Goal: Task Accomplishment & Management: Manage account settings

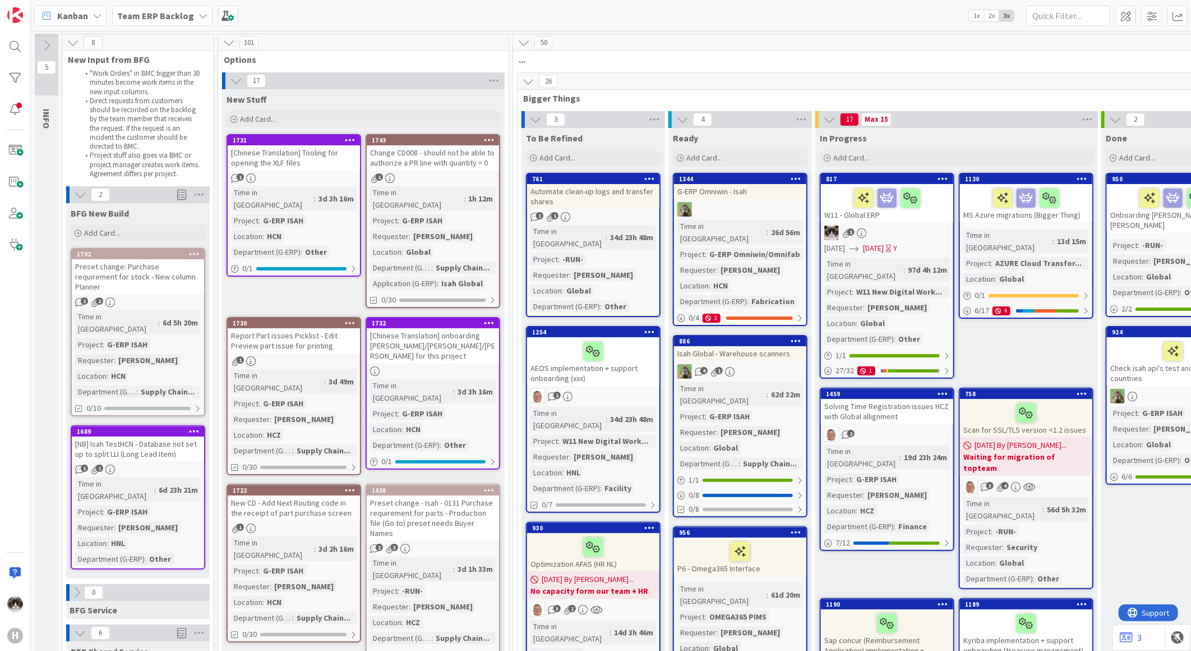
click at [175, 20] on b "Team ERP Backlog" at bounding box center [155, 15] width 77 height 11
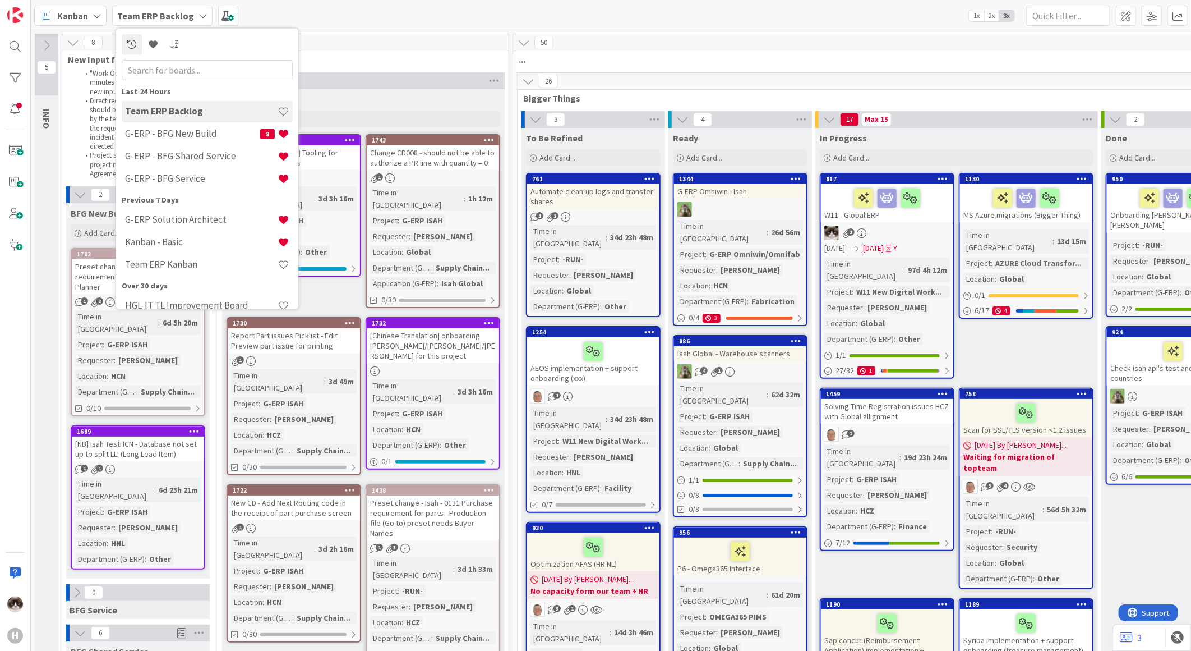
click at [431, 94] on div "New Stuff" at bounding box center [364, 99] width 274 height 11
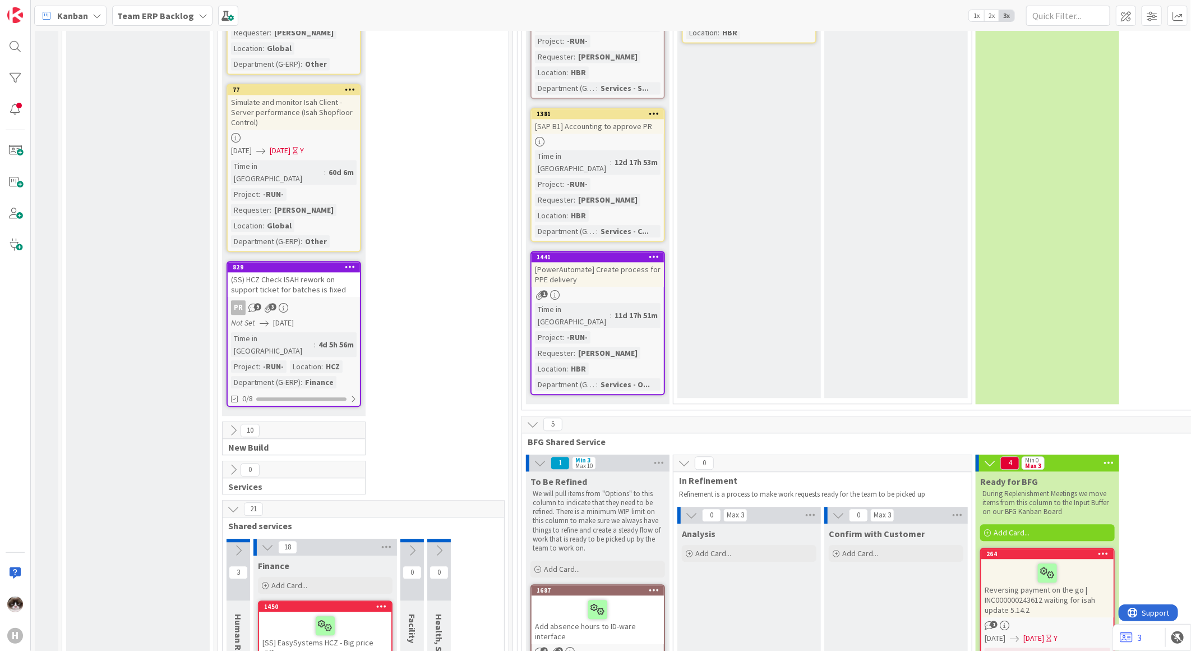
scroll to position [4176, 0]
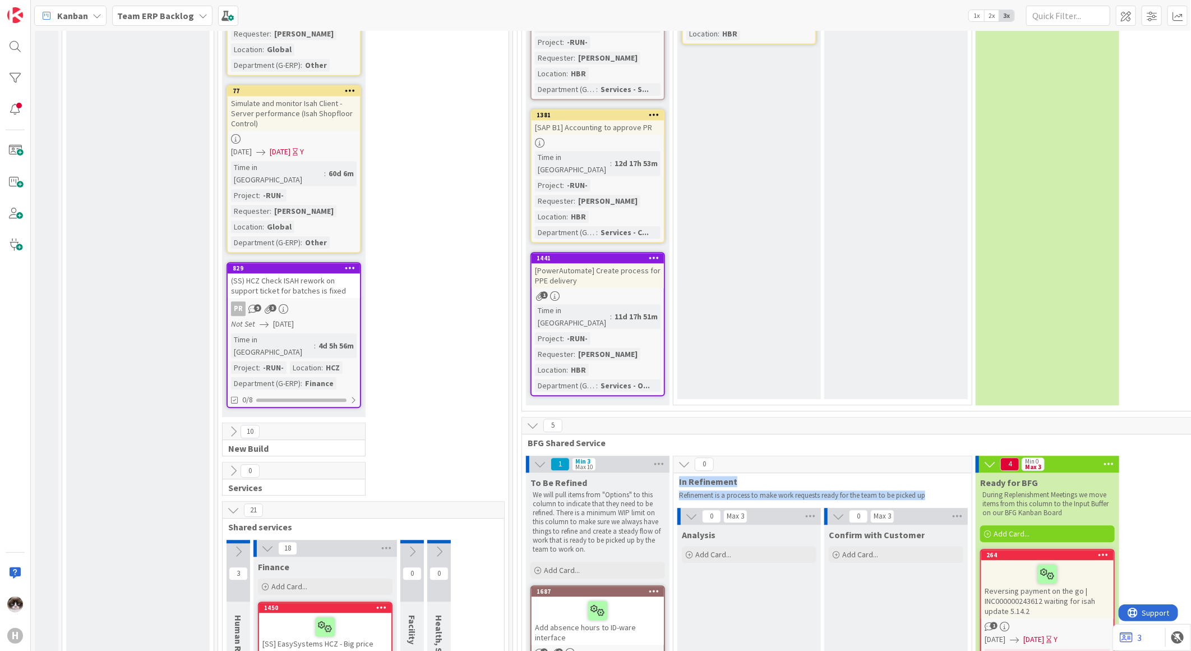
drag, startPoint x: 932, startPoint y: 191, endPoint x: 675, endPoint y: 172, distance: 257.6
click at [675, 456] on div "0 In Refinement Refinement is a process to make work requests ready for the tea…" at bounding box center [823, 479] width 298 height 46
click at [662, 455] on icon at bounding box center [659, 463] width 15 height 17
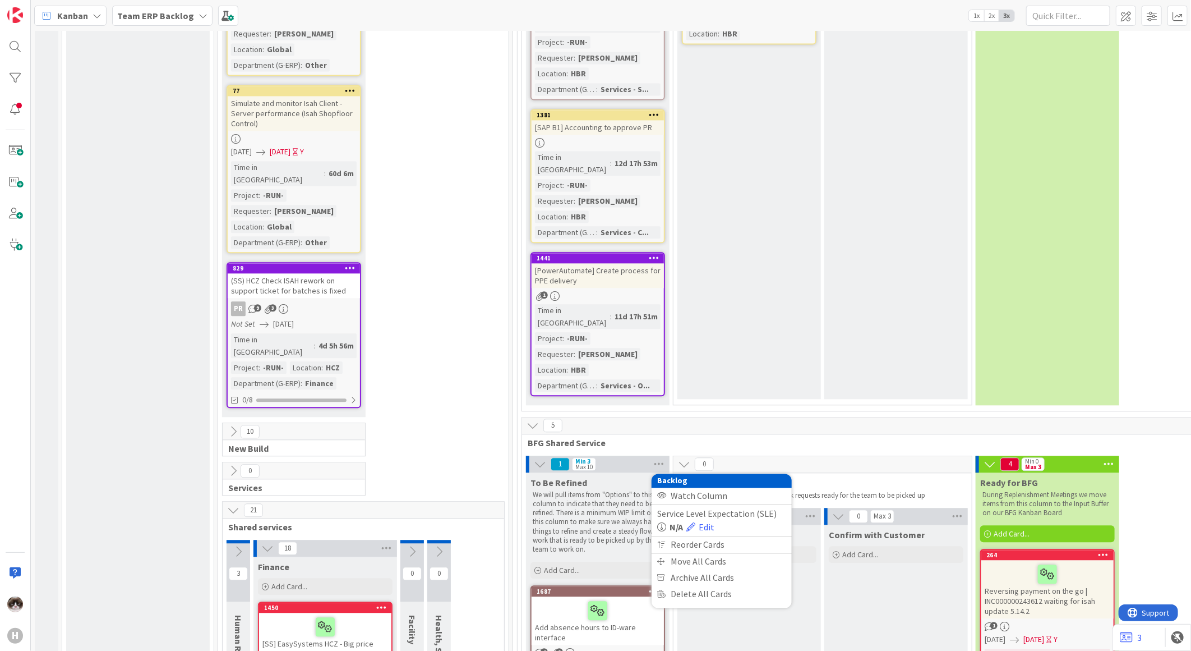
click at [868, 417] on div "5 BFG Shared Service" at bounding box center [883, 433] width 723 height 33
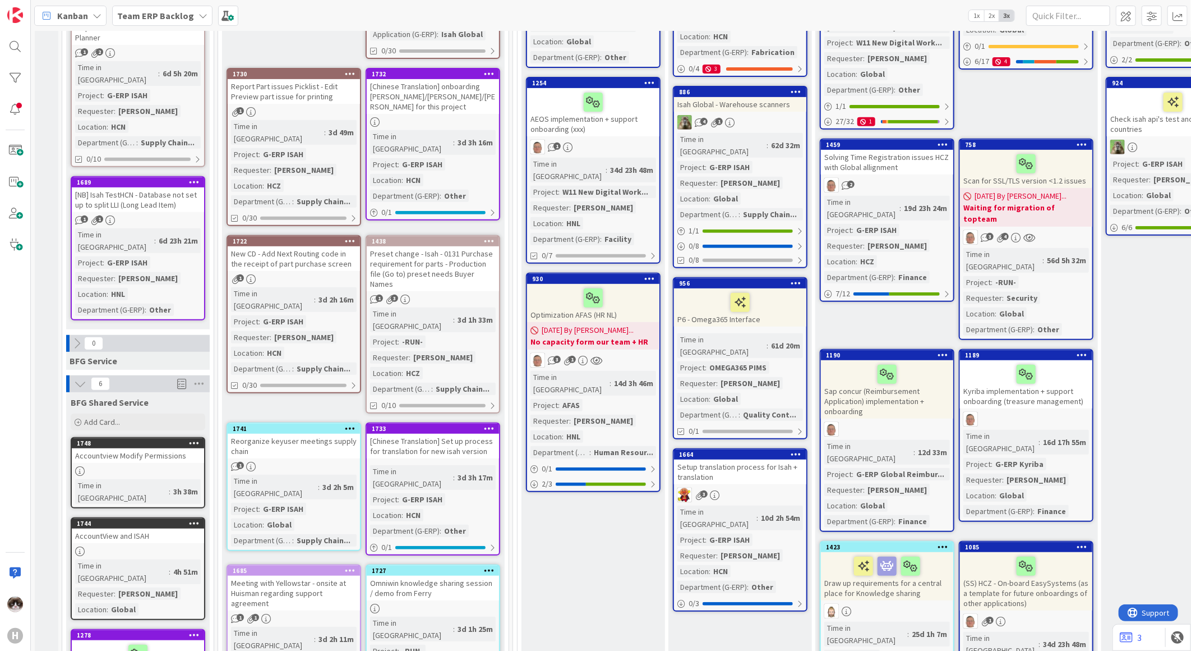
scroll to position [0, 0]
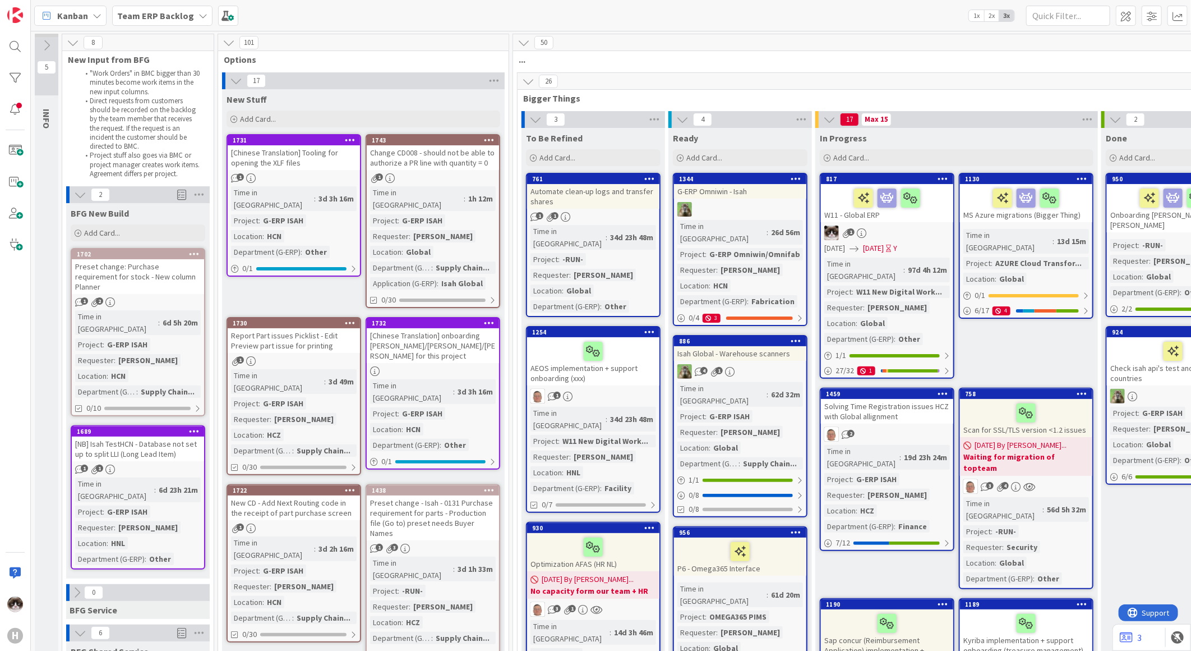
click at [470, 176] on div "1" at bounding box center [433, 178] width 132 height 10
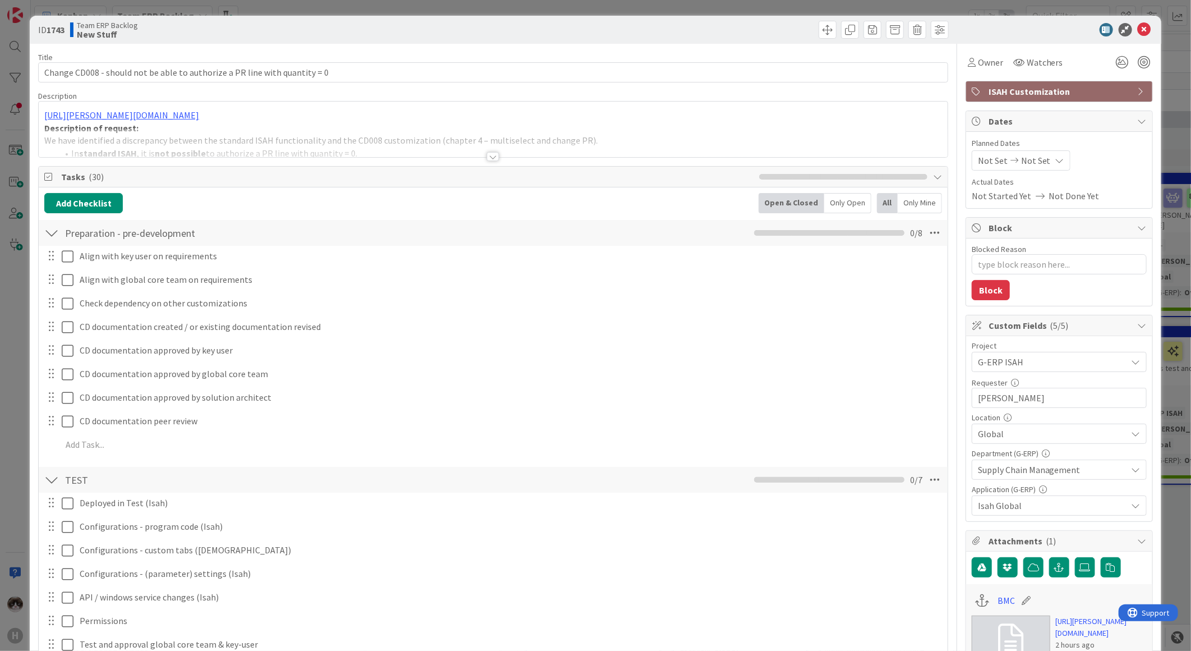
click at [496, 156] on div at bounding box center [493, 142] width 909 height 29
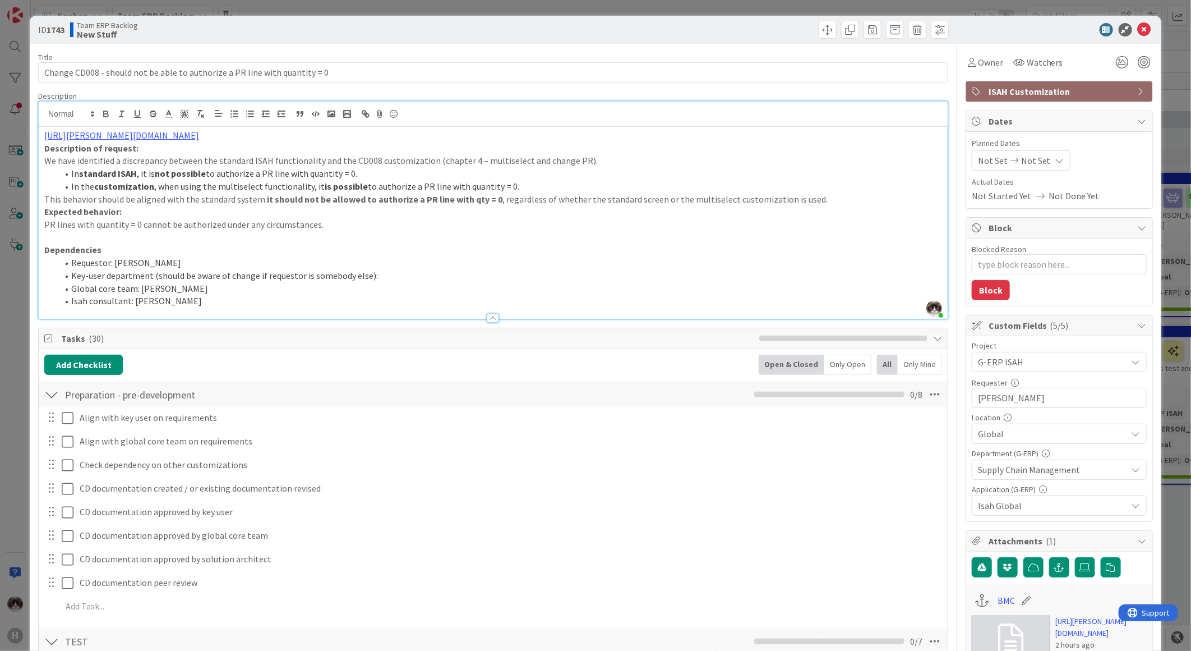
click at [1138, 25] on icon at bounding box center [1144, 29] width 13 height 13
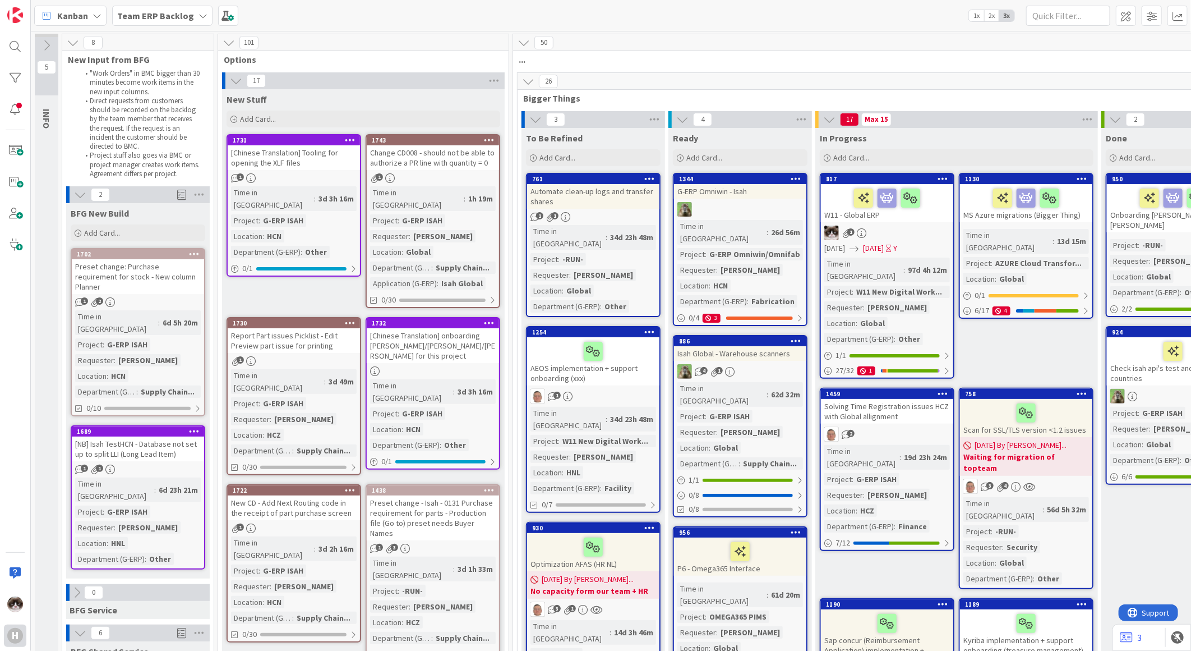
click at [12, 638] on div "H" at bounding box center [15, 636] width 16 height 16
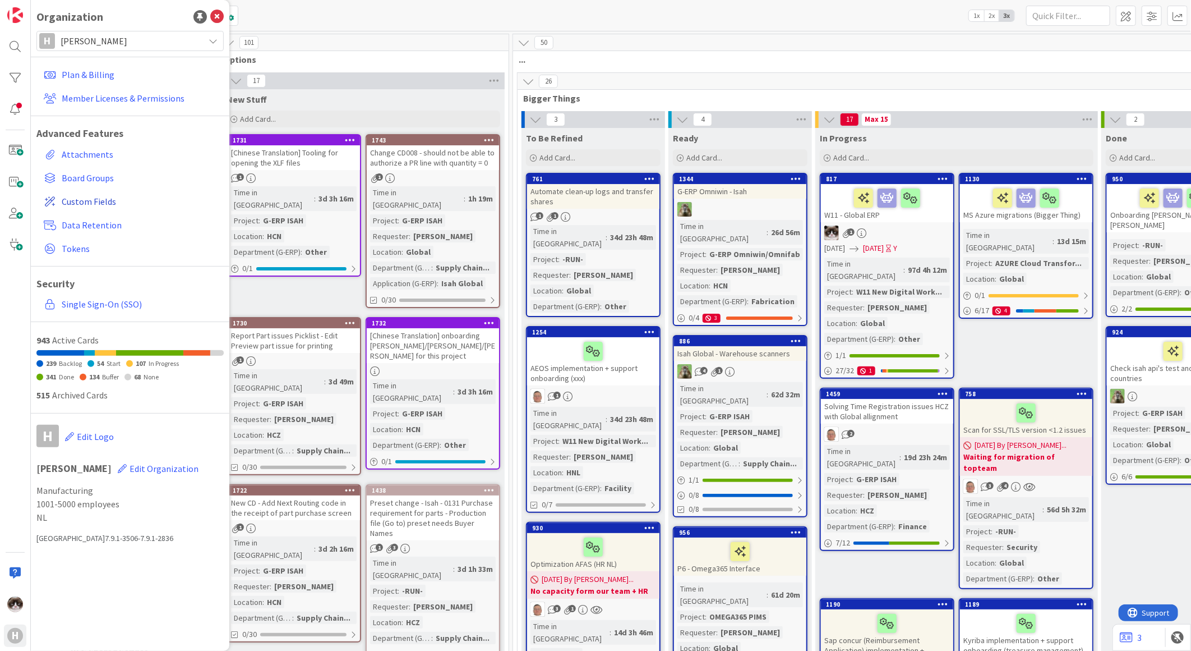
click at [103, 198] on span "Custom Fields" at bounding box center [141, 201] width 158 height 13
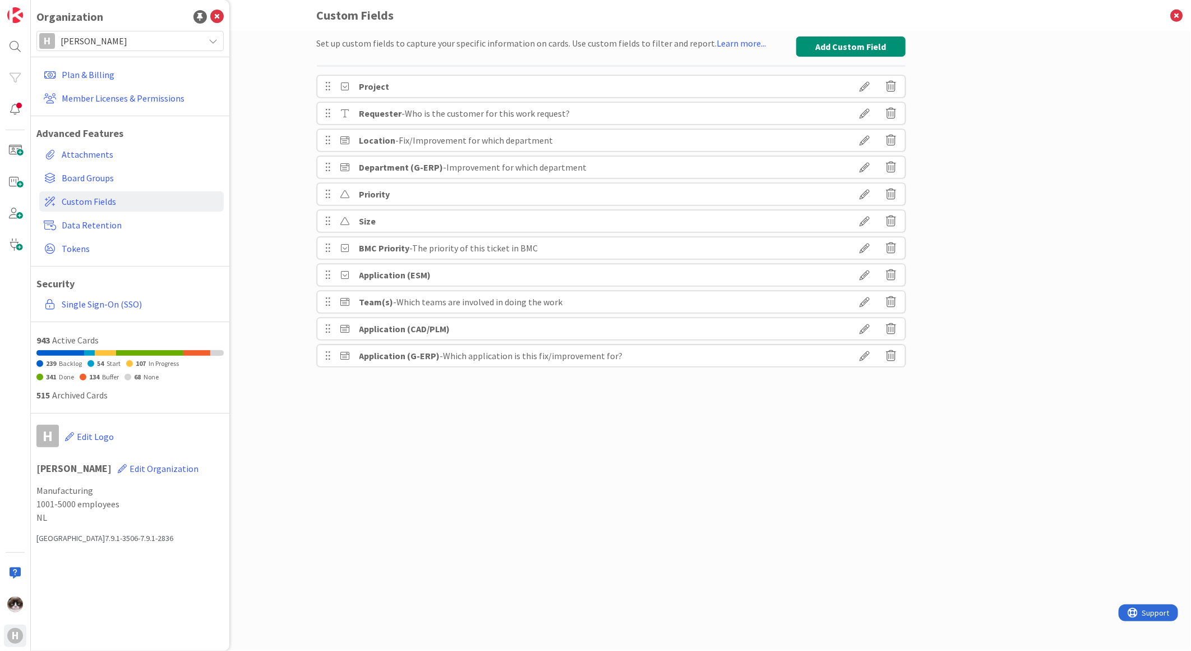
click at [862, 141] on icon at bounding box center [865, 140] width 31 height 19
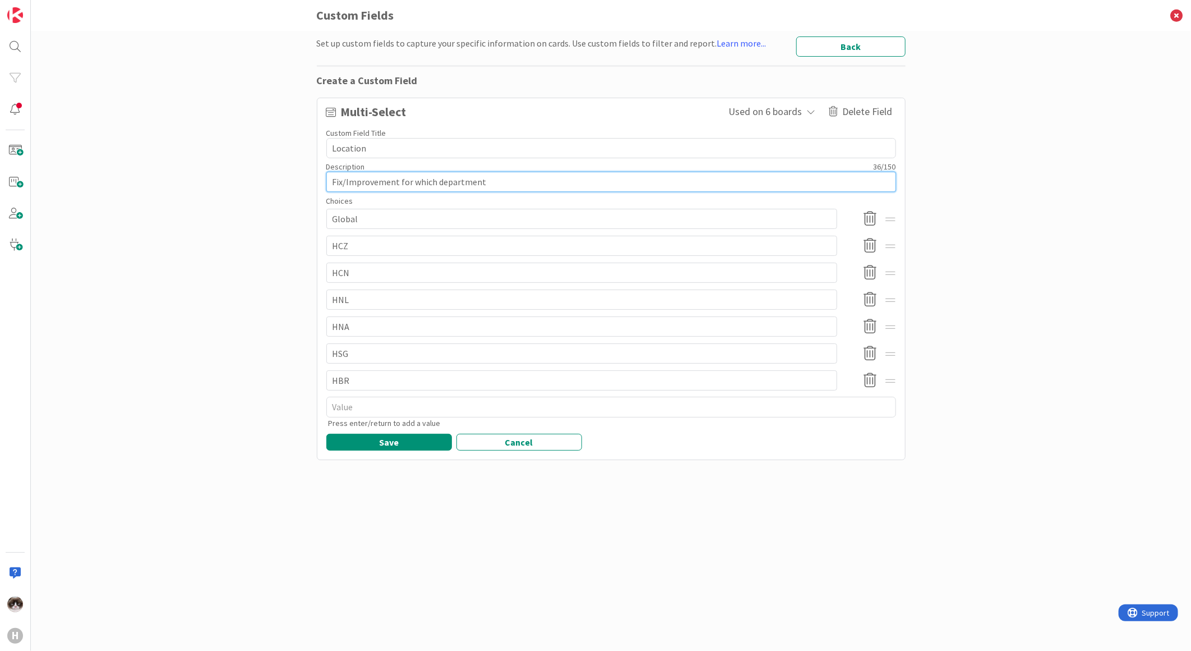
click at [486, 176] on textarea "Fix/Improvement for which department" at bounding box center [611, 182] width 570 height 20
type textarea "x"
type textarea "Fix/Improvement for which departmen"
type textarea "x"
type textarea "Fix/Improvement for which departme"
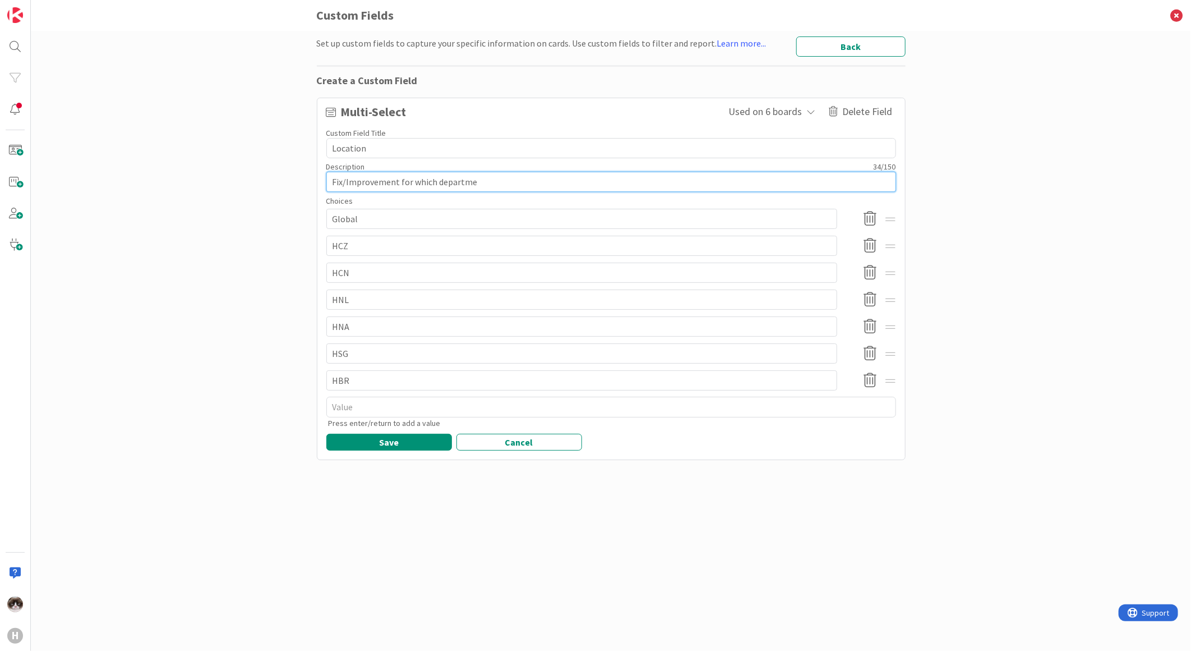
type textarea "x"
type textarea "Fix/Improvement for which departm"
type textarea "x"
type textarea "Fix/Improvement for which depart"
type textarea "x"
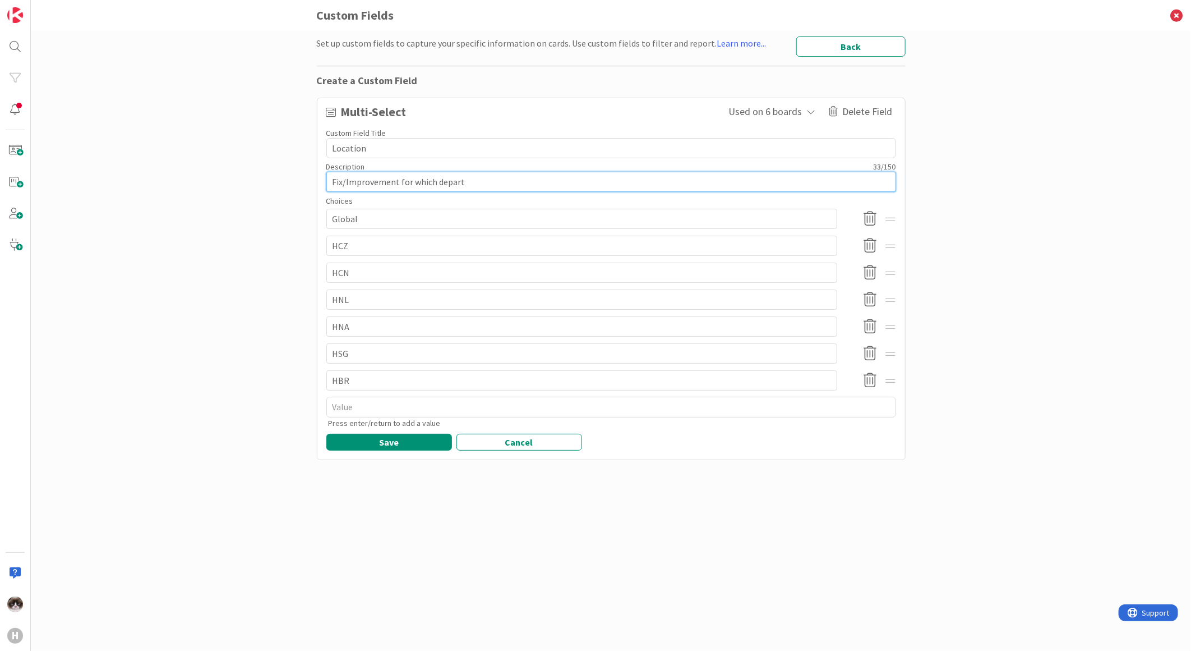
type textarea "Fix/Improvement for which depar"
type textarea "x"
type textarea "Fix/Improvement for which depa"
type textarea "x"
type textarea "Fix/Improvement for which dep"
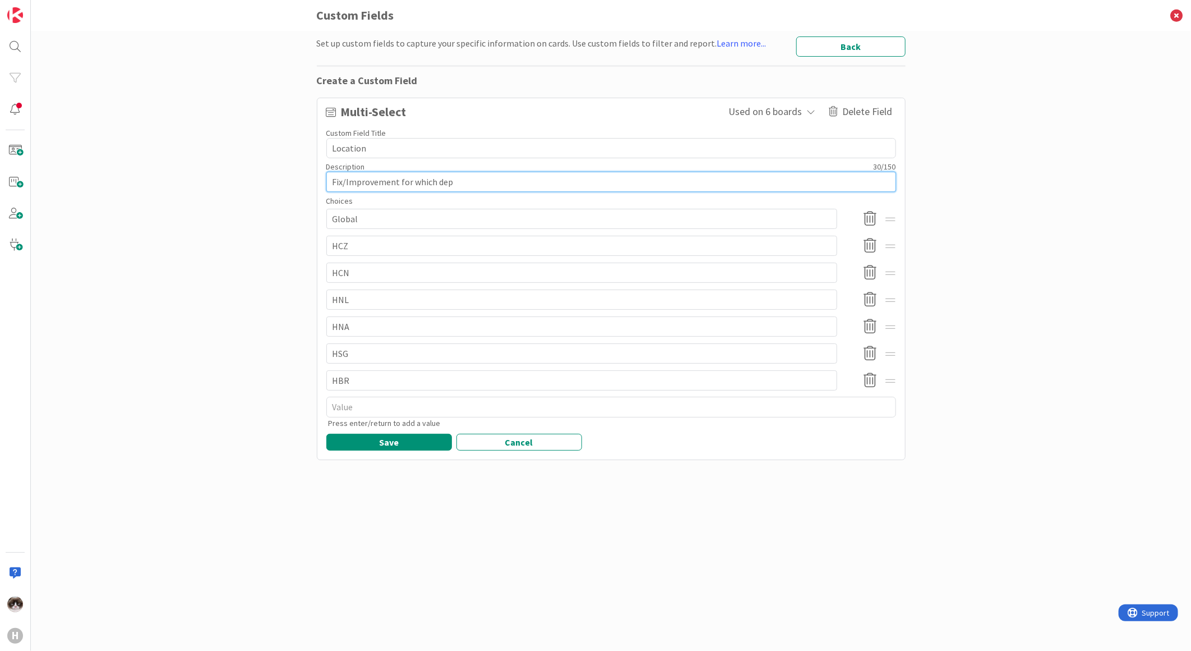
type textarea "x"
type textarea "Fix/Improvement for which de"
type textarea "x"
type textarea "Fix/Improvement for which d"
type textarea "x"
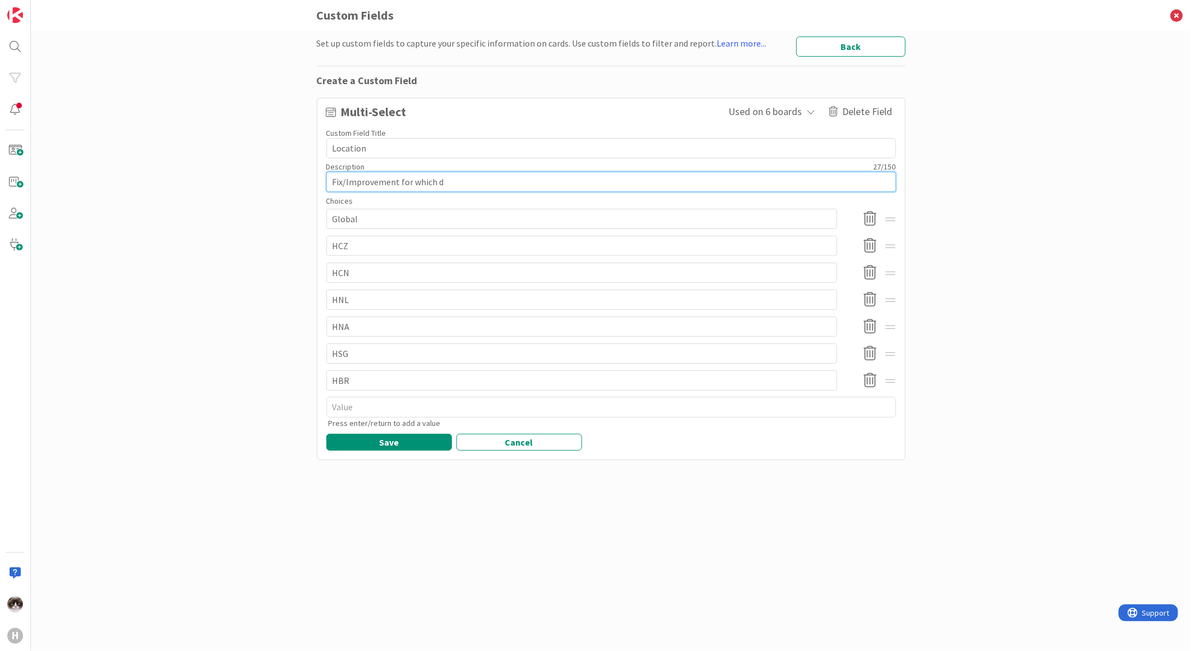
type textarea "Fix/Improvement for which"
type textarea "x"
type textarea "Fix/Improvement for which l"
type textarea "x"
type textarea "Fix/Improvement for which lo"
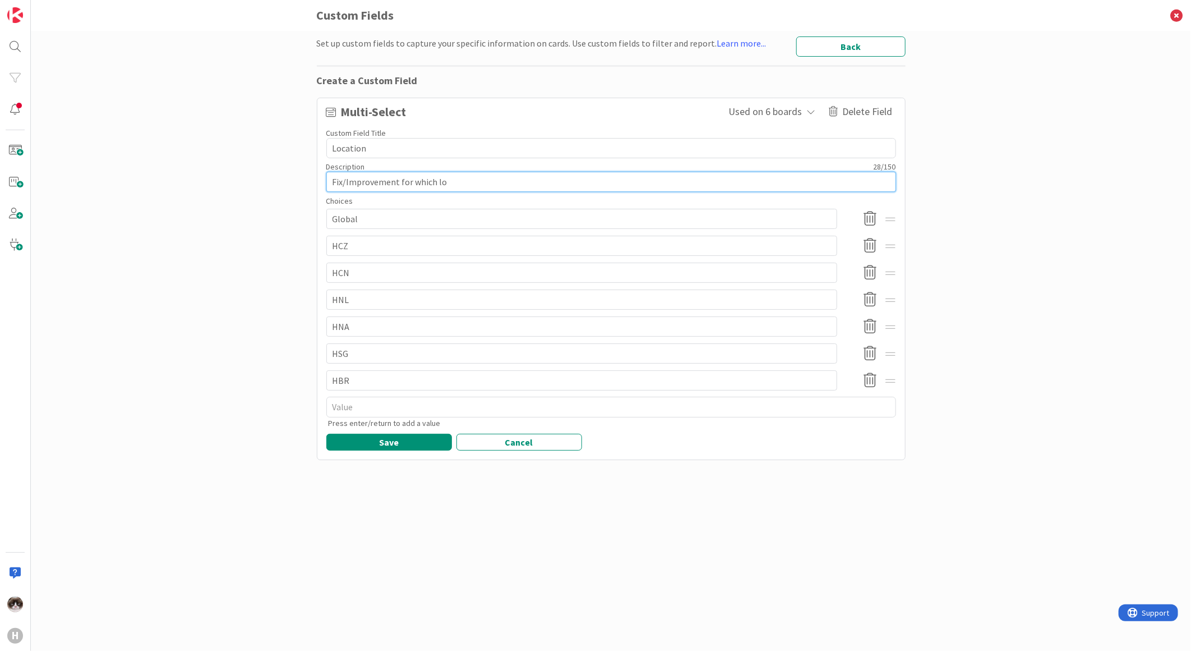
type textarea "x"
type textarea "Fix/Improvement for which lod"
type textarea "x"
type textarea "Fix/Improvement for which lodq"
type textarea "x"
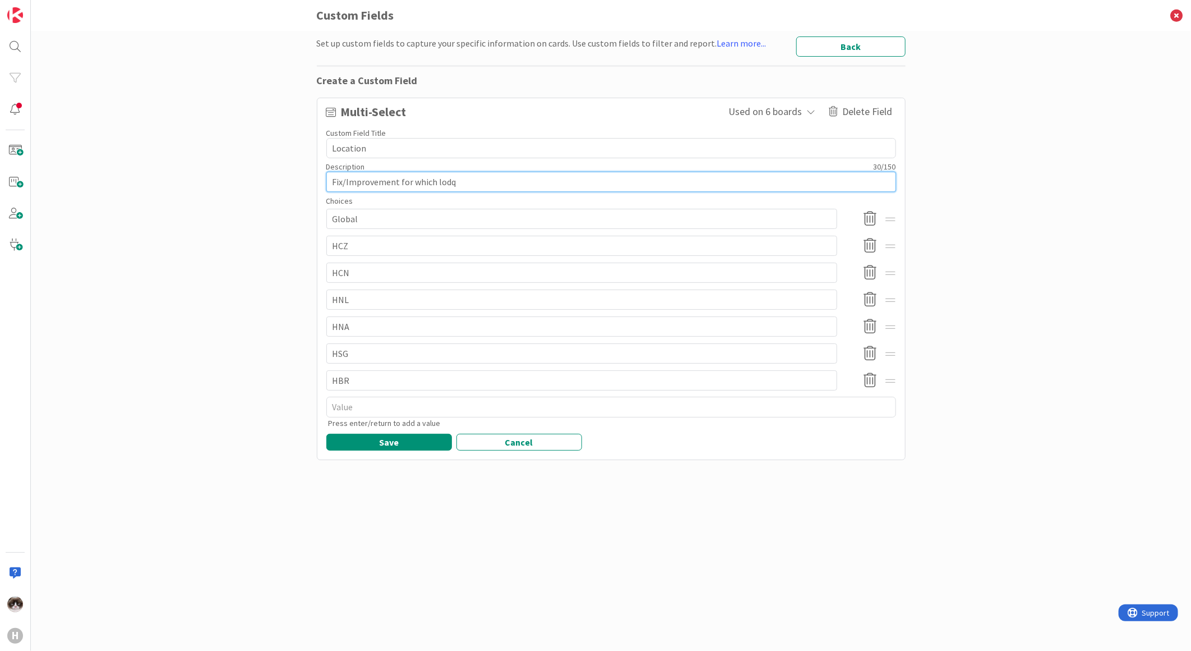
type textarea "Fix/Improvement for which lod"
type textarea "x"
type textarea "Fix/Improvement for which lod"
type textarea "x"
type textarea "Fix/Improvement for which lo"
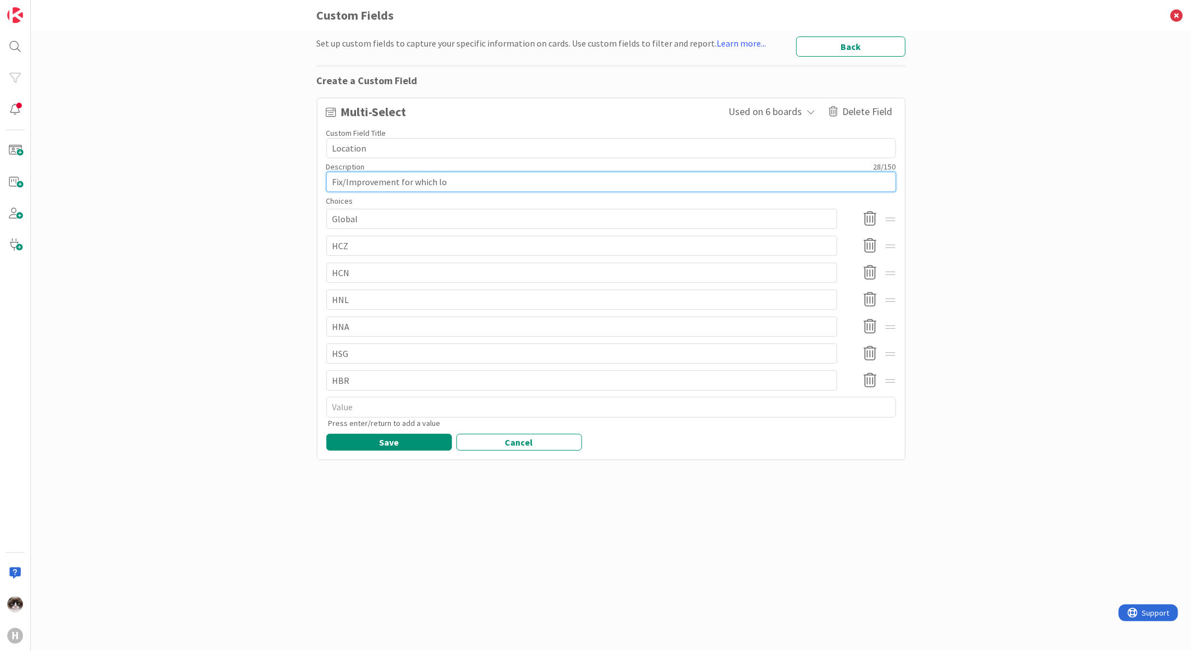
type textarea "x"
type textarea "Fix/Improvement for which los"
type textarea "x"
type textarea "Fix/Improvement for which lo"
type textarea "x"
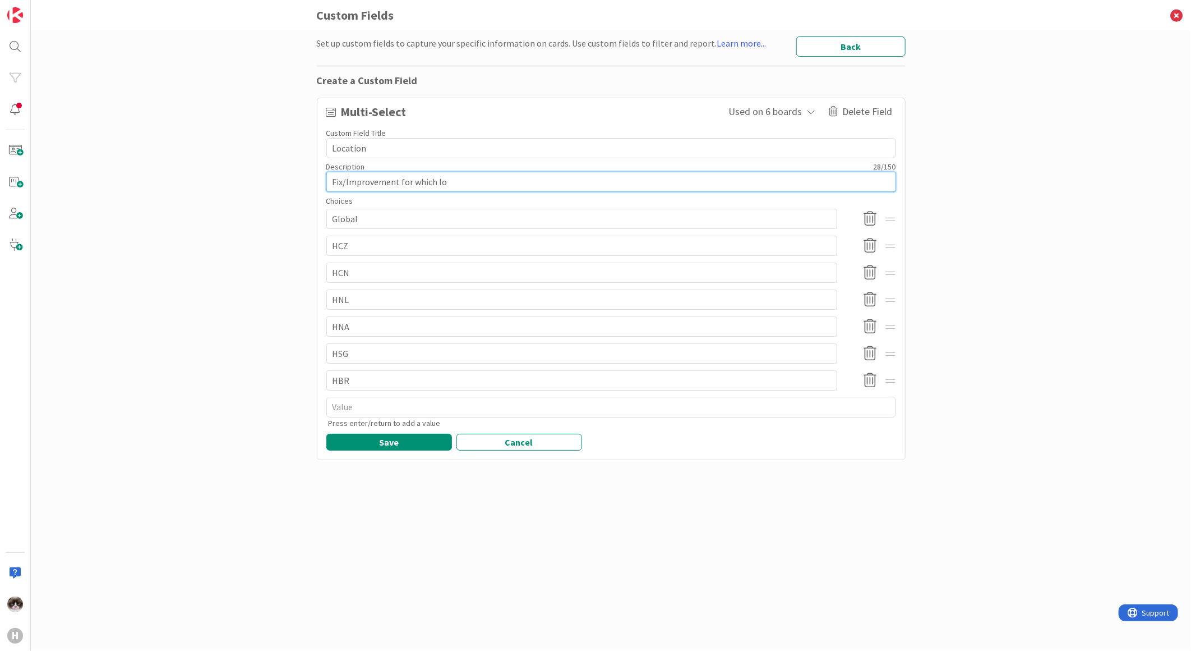
type textarea "Fix/Improvement for which loc"
type textarea "x"
type textarea "Fix/Improvement for which loca"
type textarea "x"
type textarea "Fix/Improvement for which locat"
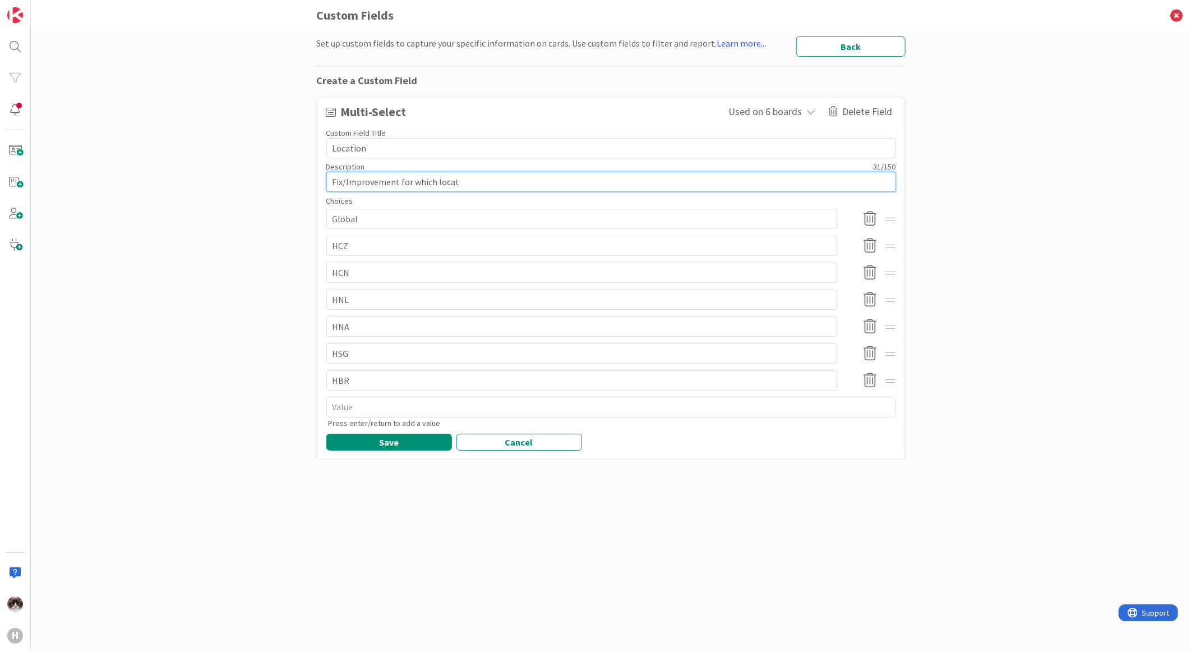
type textarea "x"
type textarea "Fix/Improvement for which locati"
type textarea "x"
type textarea "Fix/Improvement for which locatio"
type textarea "x"
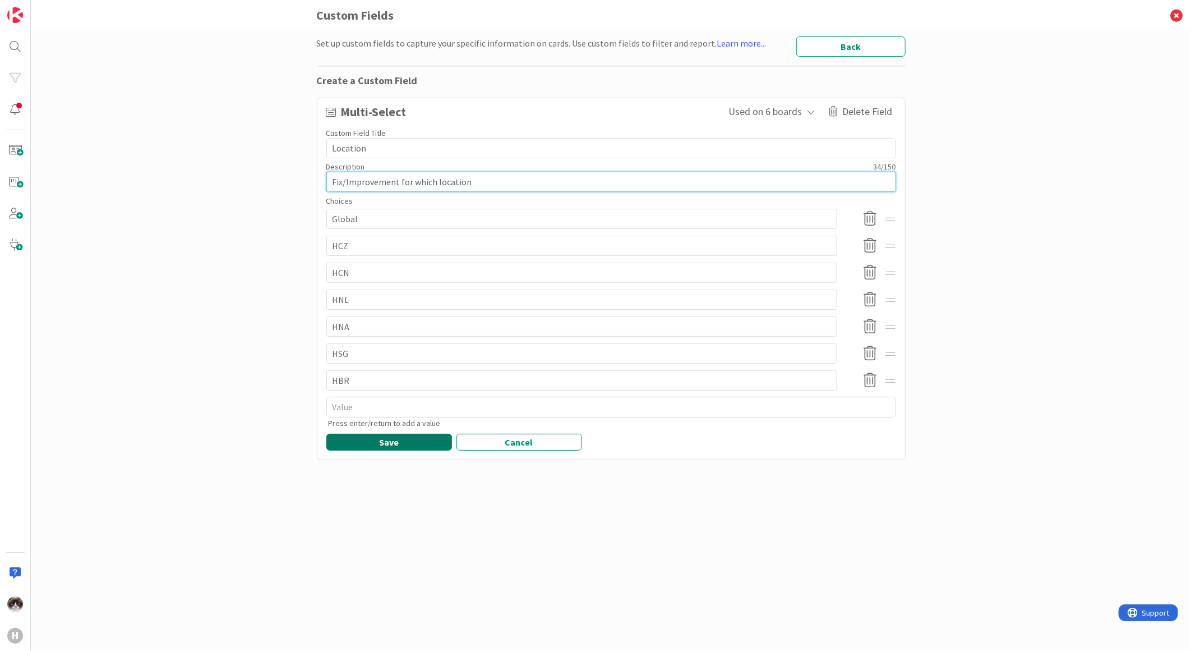
type textarea "Fix/Improvement for which location"
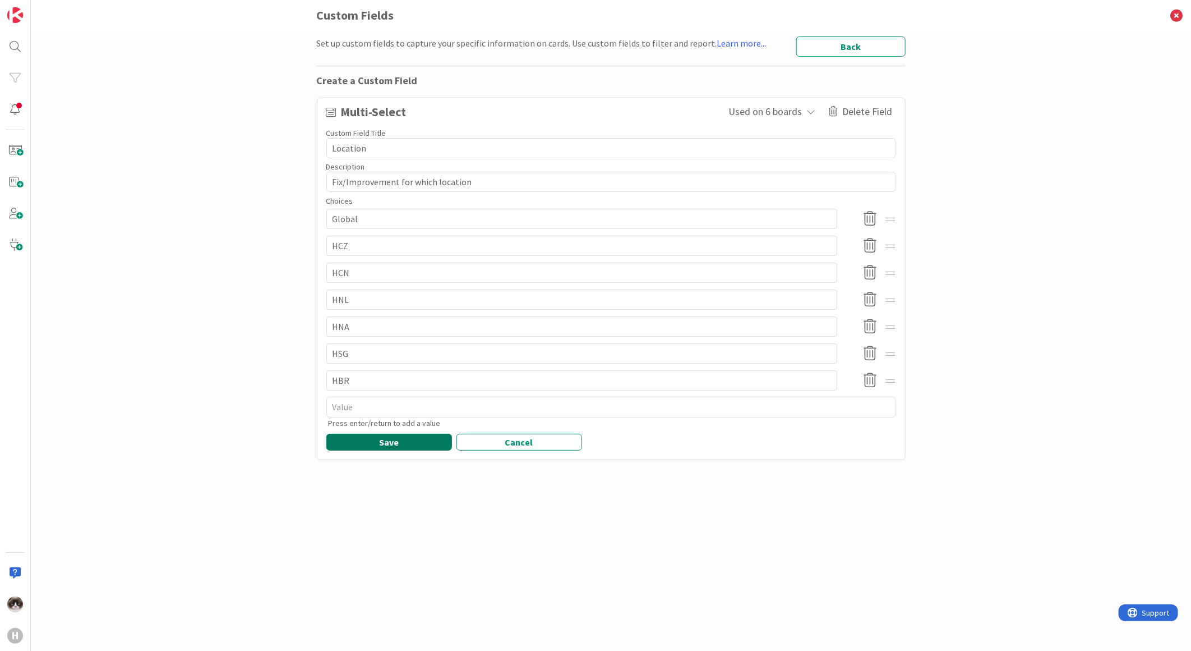
click at [374, 447] on button "Save" at bounding box center [389, 442] width 126 height 17
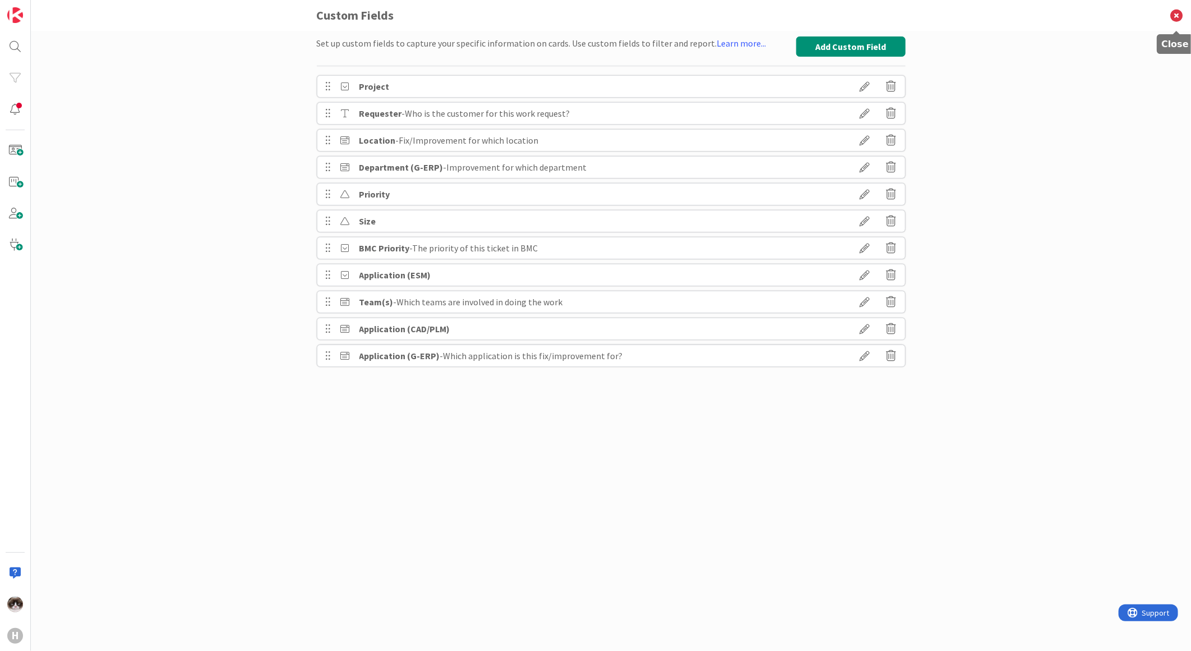
click at [1179, 10] on icon at bounding box center [1176, 15] width 29 height 31
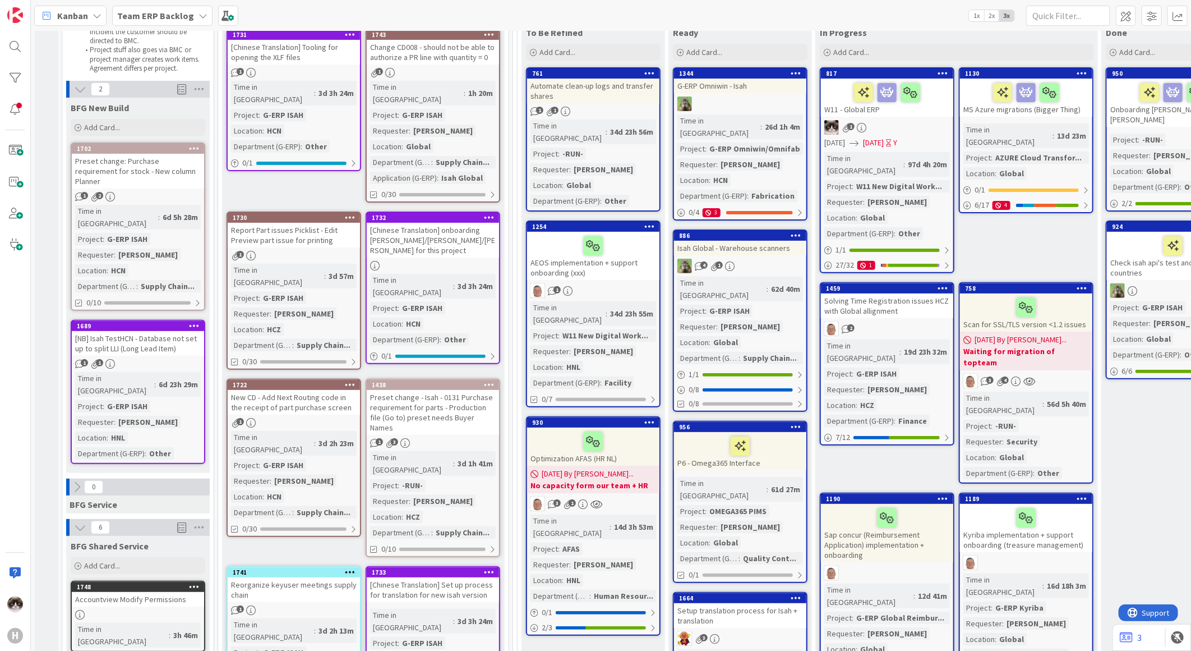
scroll to position [187, 0]
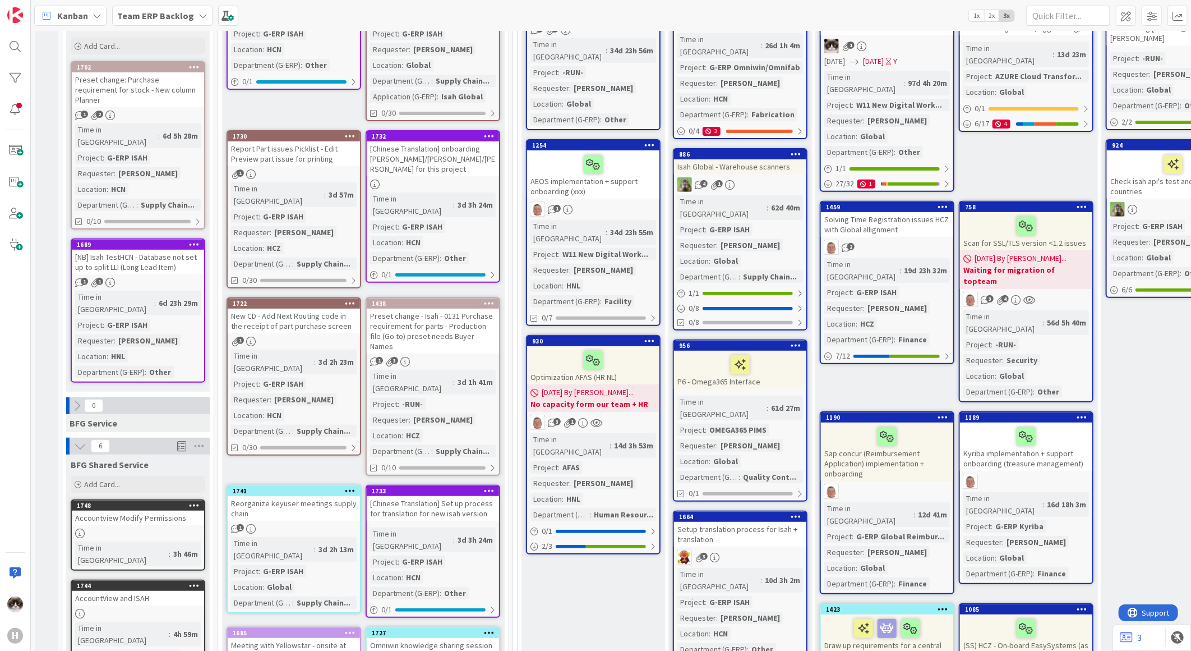
click at [264, 496] on div "Reorganize keyuser meetings supply chain" at bounding box center [294, 508] width 132 height 25
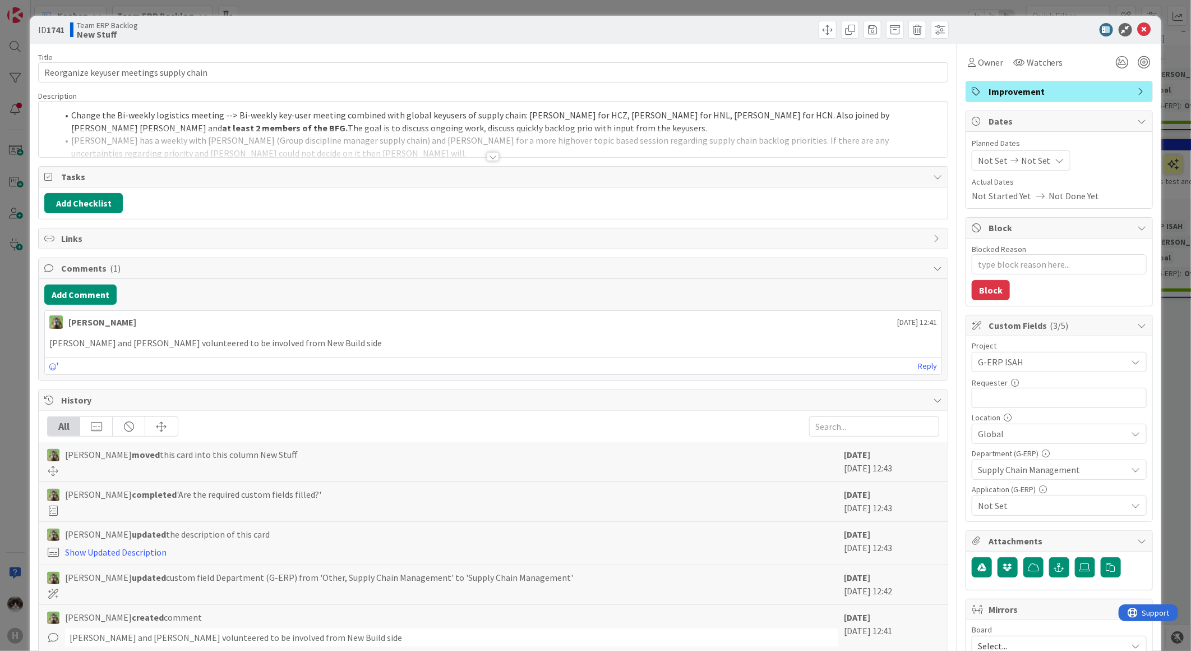
click at [474, 145] on div at bounding box center [493, 142] width 909 height 29
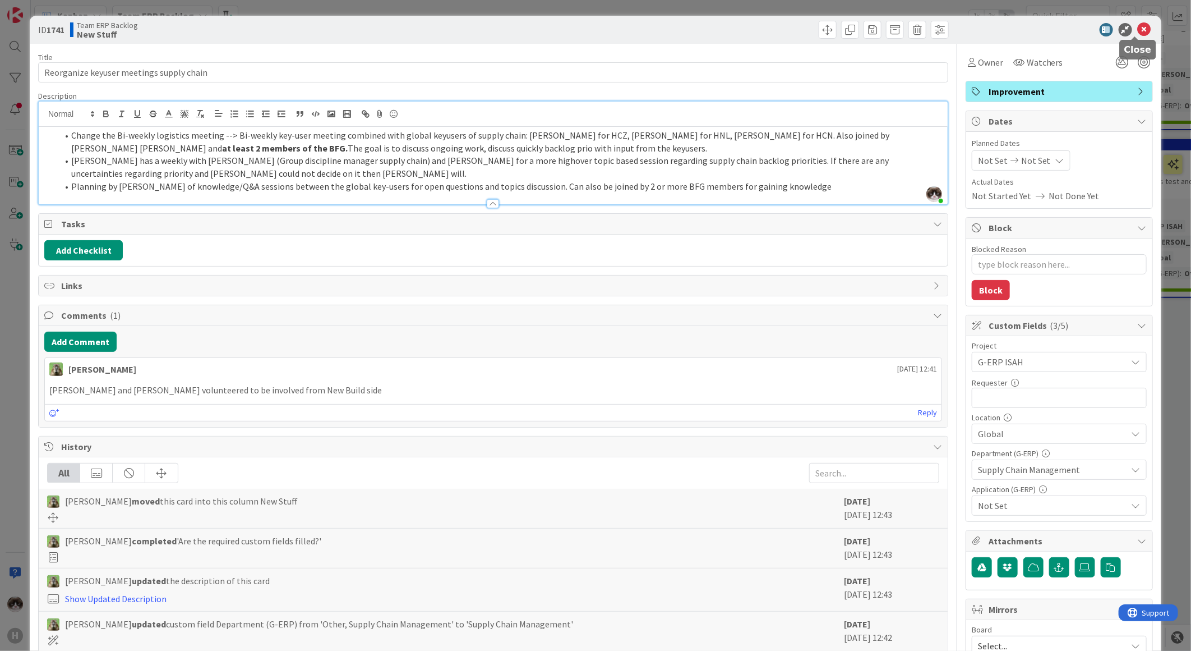
click at [1141, 33] on icon at bounding box center [1144, 29] width 13 height 13
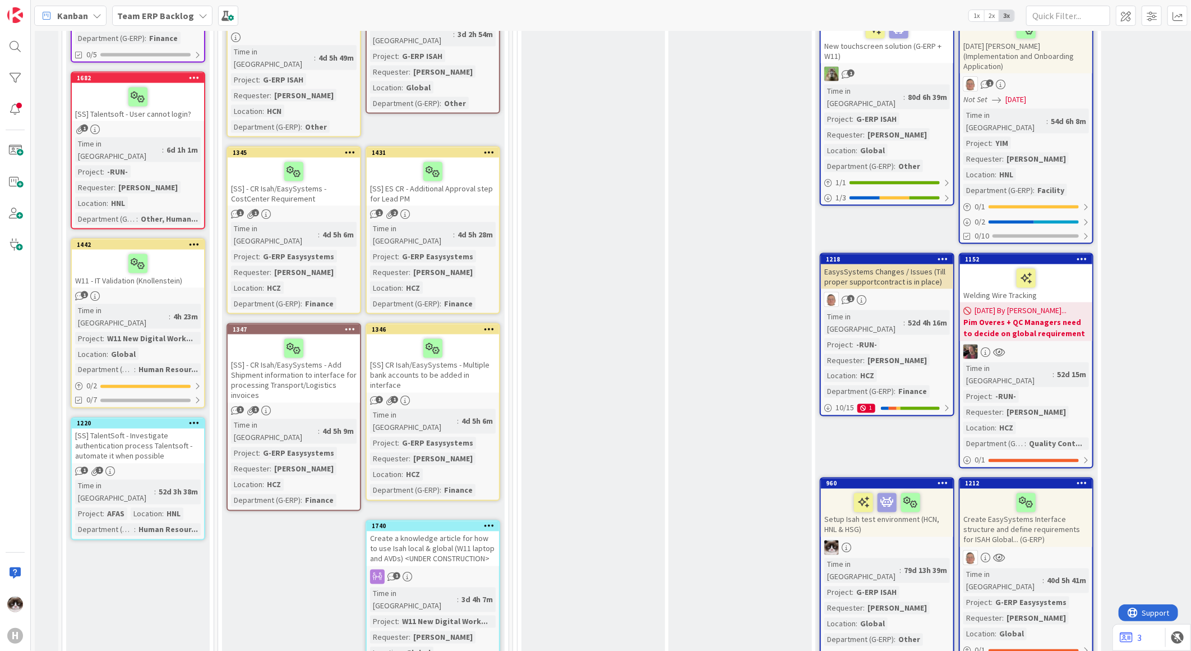
scroll to position [1184, 0]
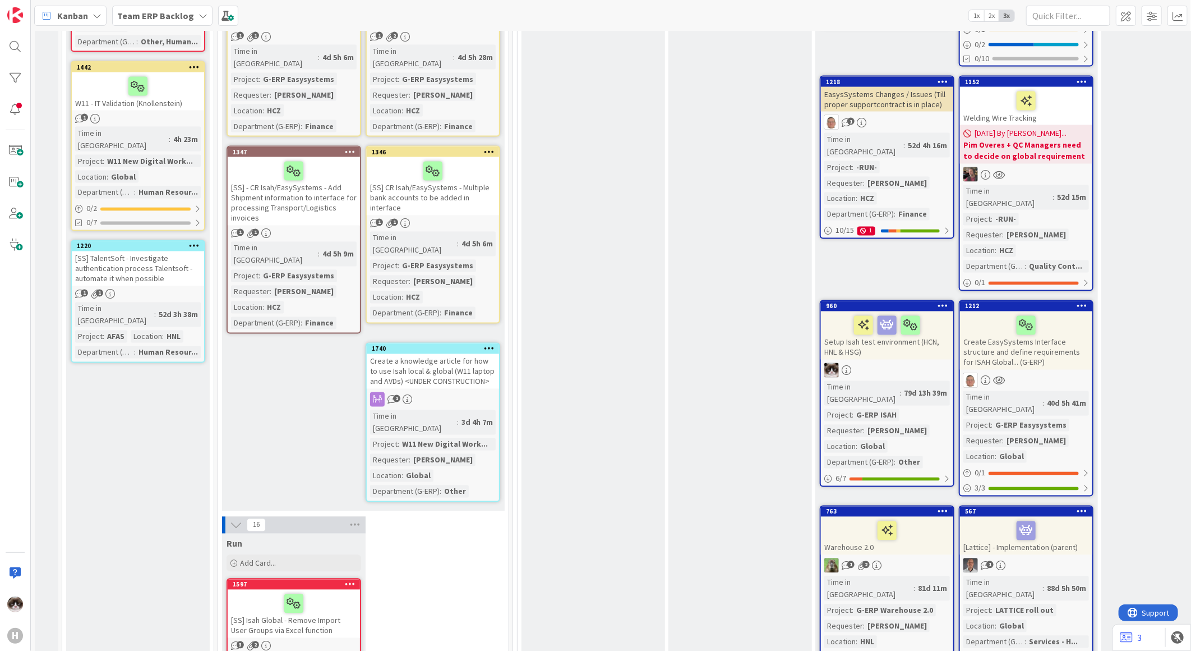
click at [468, 392] on div "1" at bounding box center [433, 399] width 132 height 15
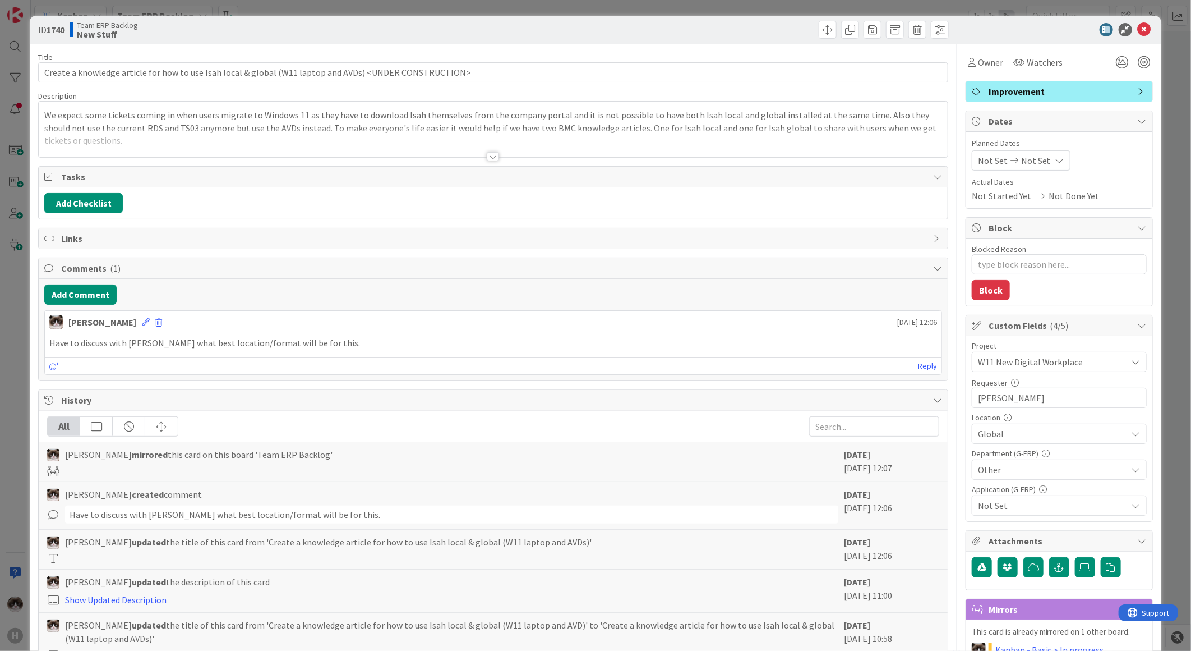
type textarea "x"
click at [1138, 29] on icon at bounding box center [1144, 29] width 13 height 13
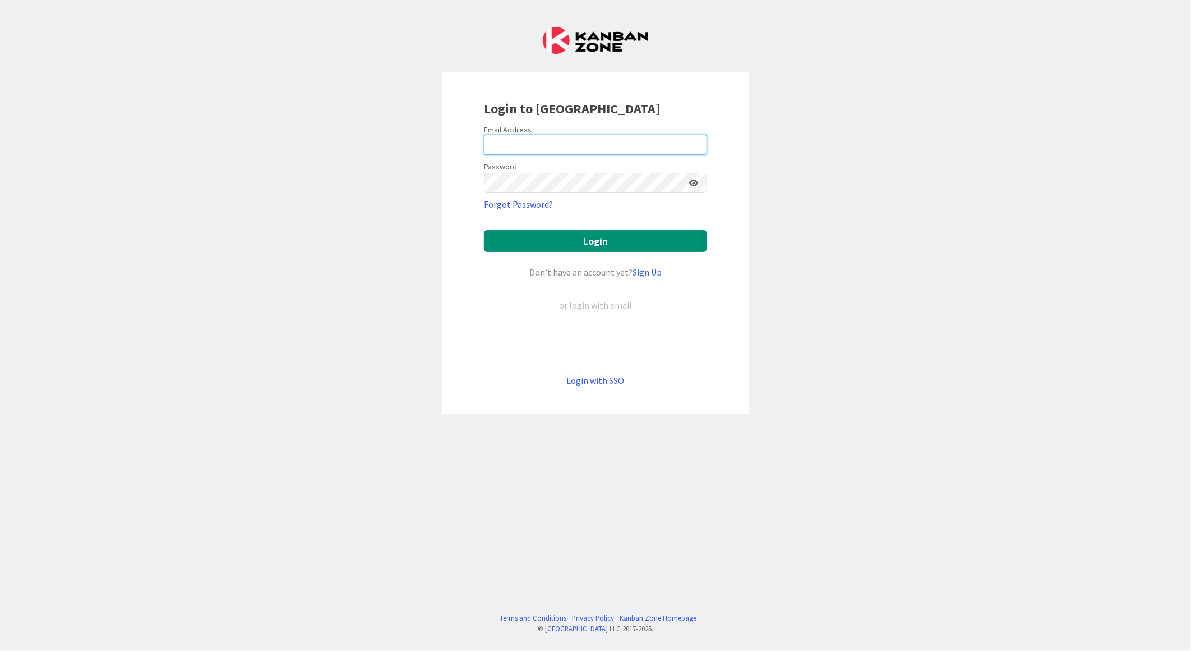
click at [628, 152] on input "email" at bounding box center [595, 145] width 223 height 20
type input "kevandijk@huisman-nl.com"
click at [696, 180] on icon at bounding box center [693, 183] width 9 height 8
click at [484, 230] on button "Login" at bounding box center [595, 241] width 223 height 22
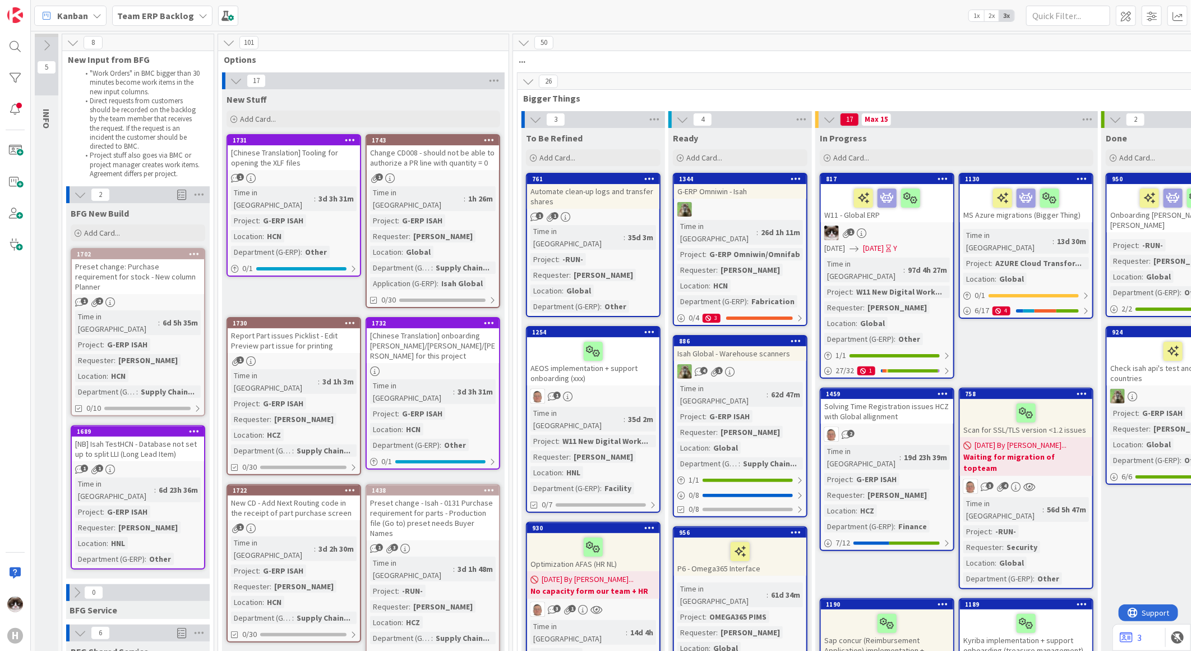
click at [155, 12] on b "Team ERP Backlog" at bounding box center [155, 15] width 77 height 11
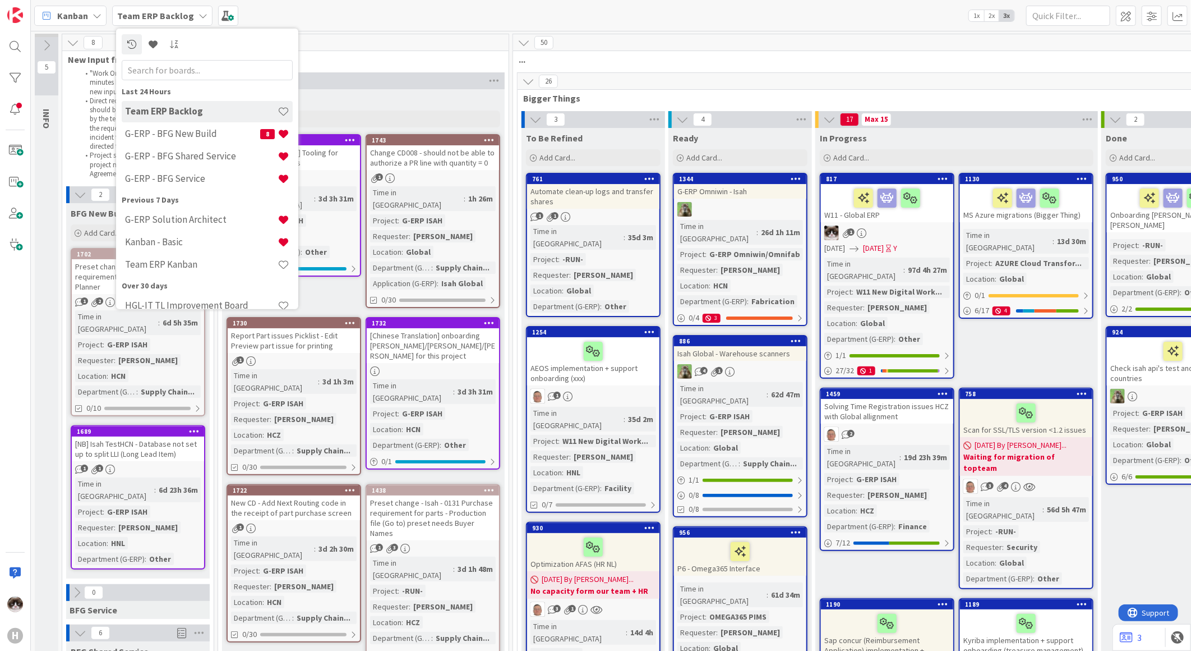
click at [155, 12] on b "Team ERP Backlog" at bounding box center [155, 15] width 77 height 11
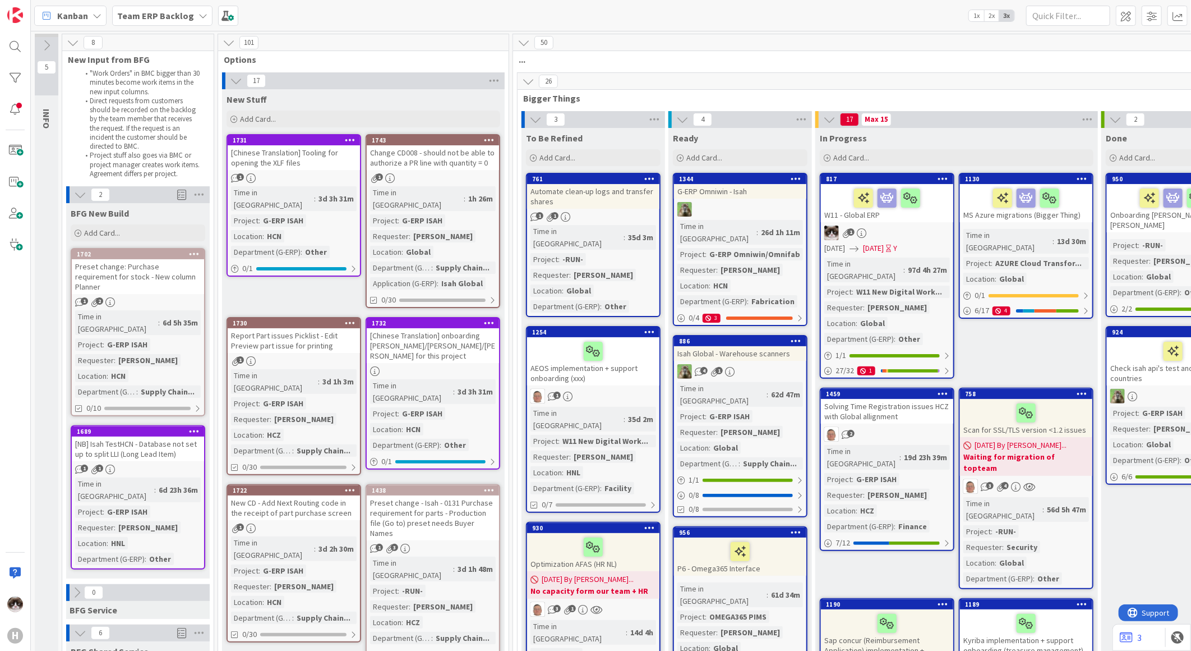
click at [173, 10] on b "Team ERP Backlog" at bounding box center [155, 15] width 77 height 11
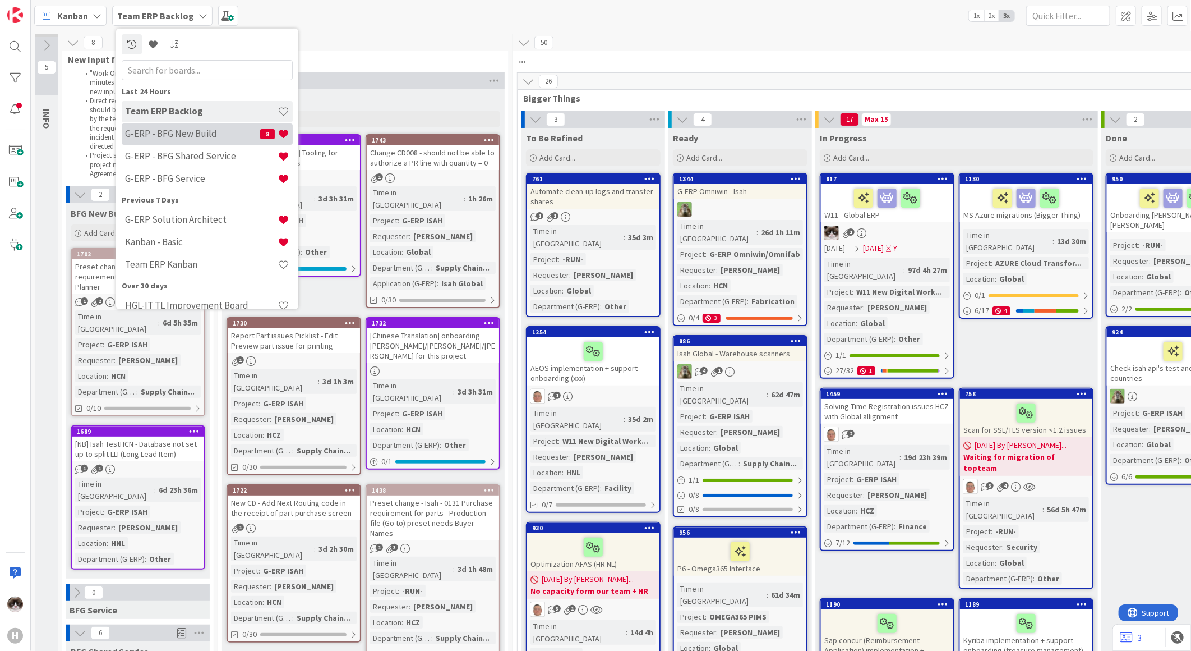
click at [174, 131] on h4 "G-ERP - BFG New Build" at bounding box center [192, 133] width 135 height 11
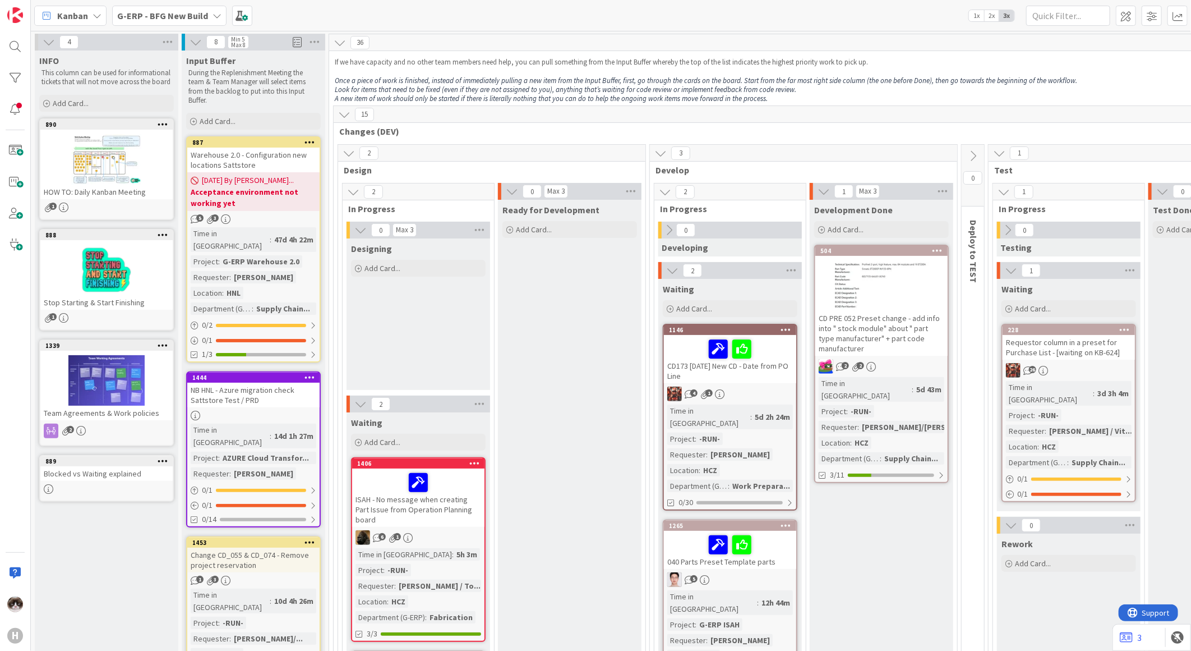
drag, startPoint x: 195, startPoint y: 12, endPoint x: 191, endPoint y: 18, distance: 7.3
click at [195, 12] on b "G-ERP - BFG New Build" at bounding box center [162, 15] width 91 height 11
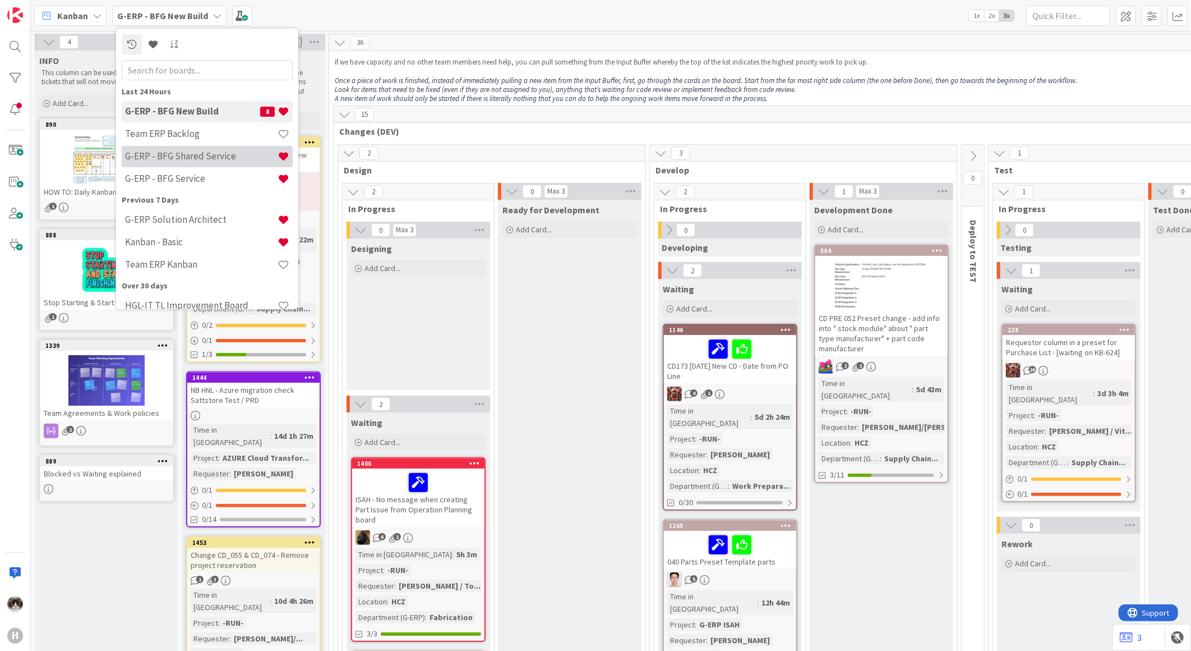
click at [219, 154] on h4 "G-ERP - BFG Shared Service" at bounding box center [201, 155] width 153 height 11
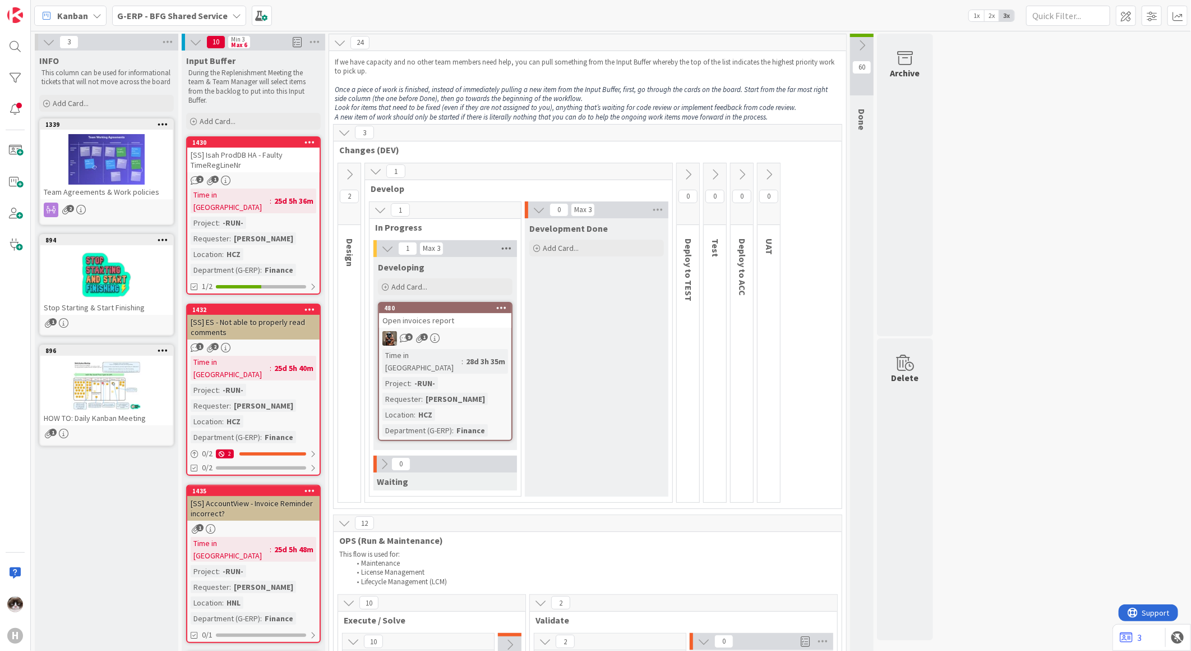
click at [507, 249] on icon at bounding box center [506, 248] width 15 height 17
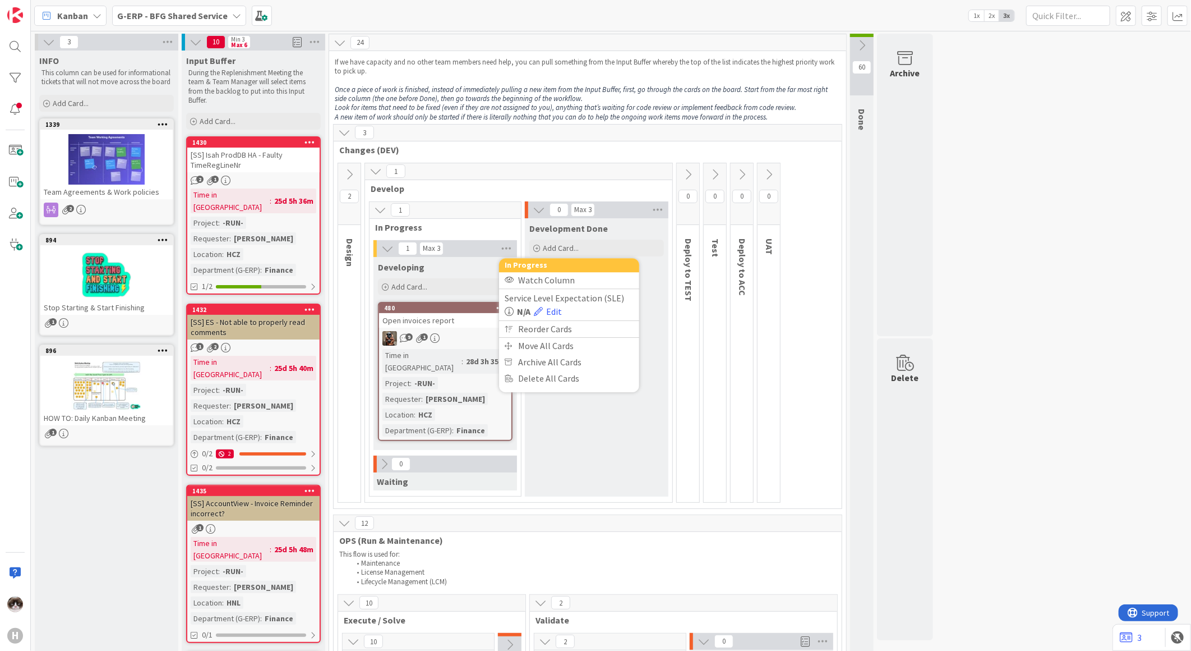
click at [346, 168] on icon at bounding box center [349, 174] width 12 height 12
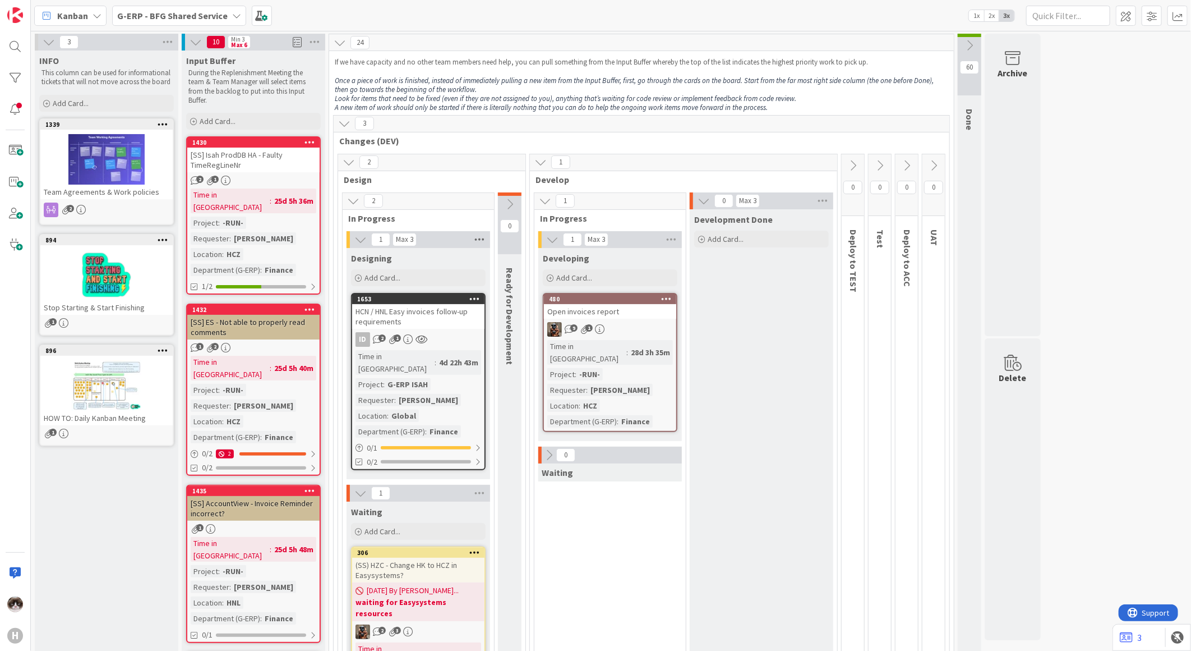
click at [479, 246] on icon at bounding box center [479, 239] width 15 height 17
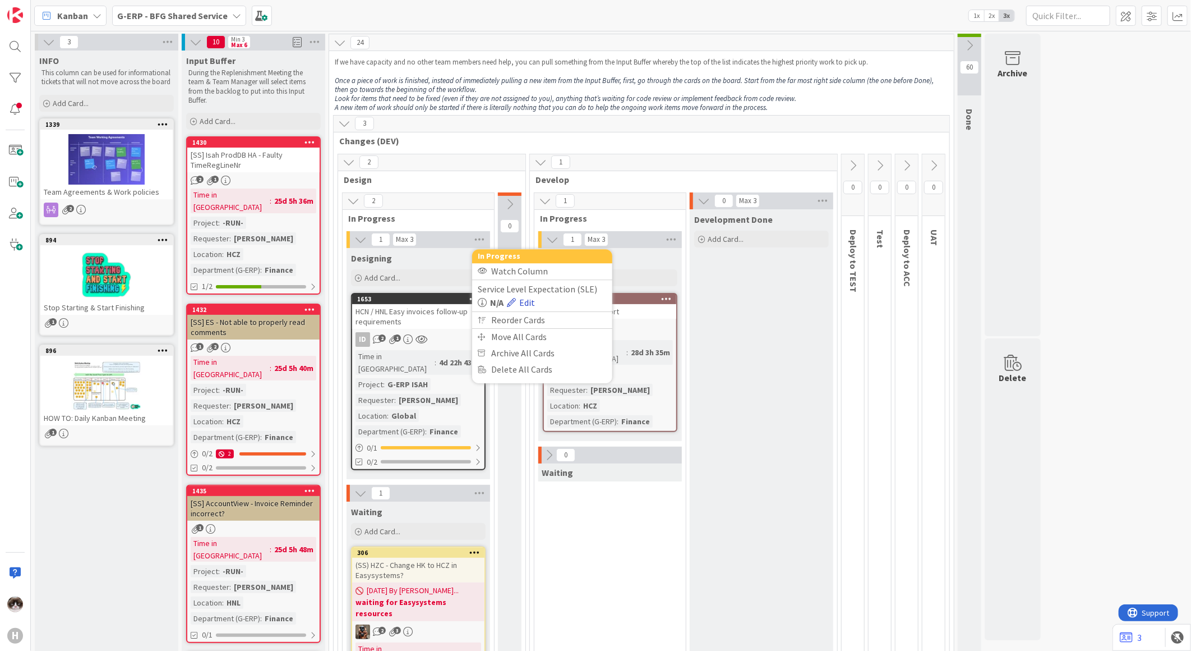
click at [528, 305] on link "Edit" at bounding box center [521, 302] width 28 height 13
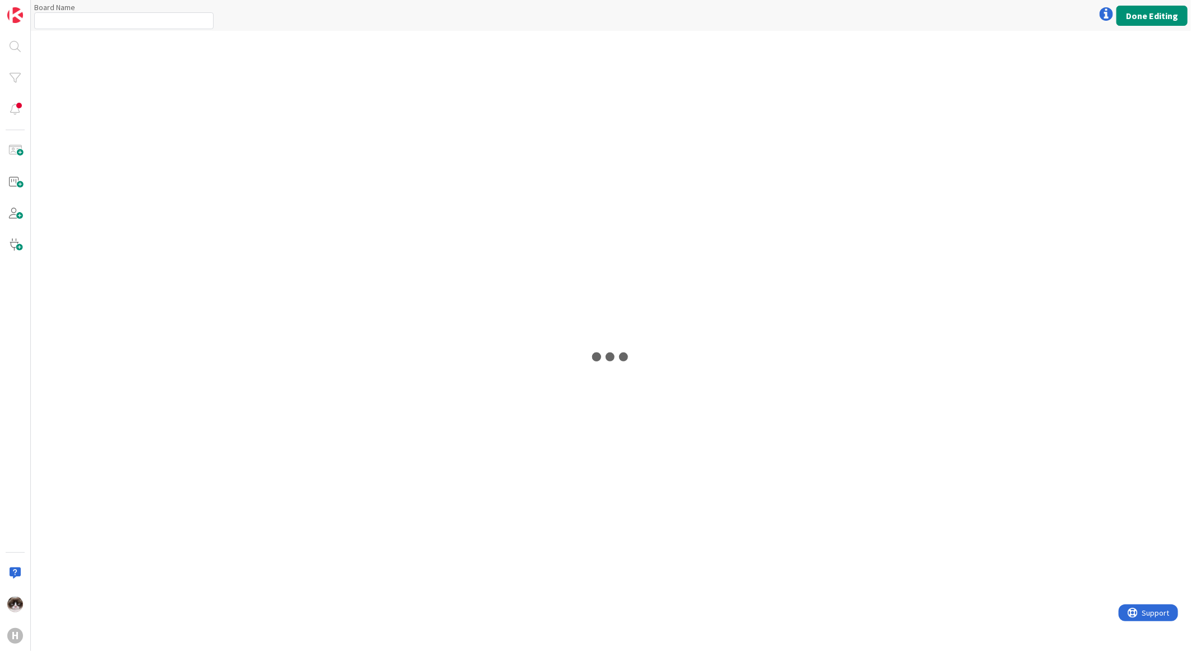
type input "G-ERP - BFG Shared Service"
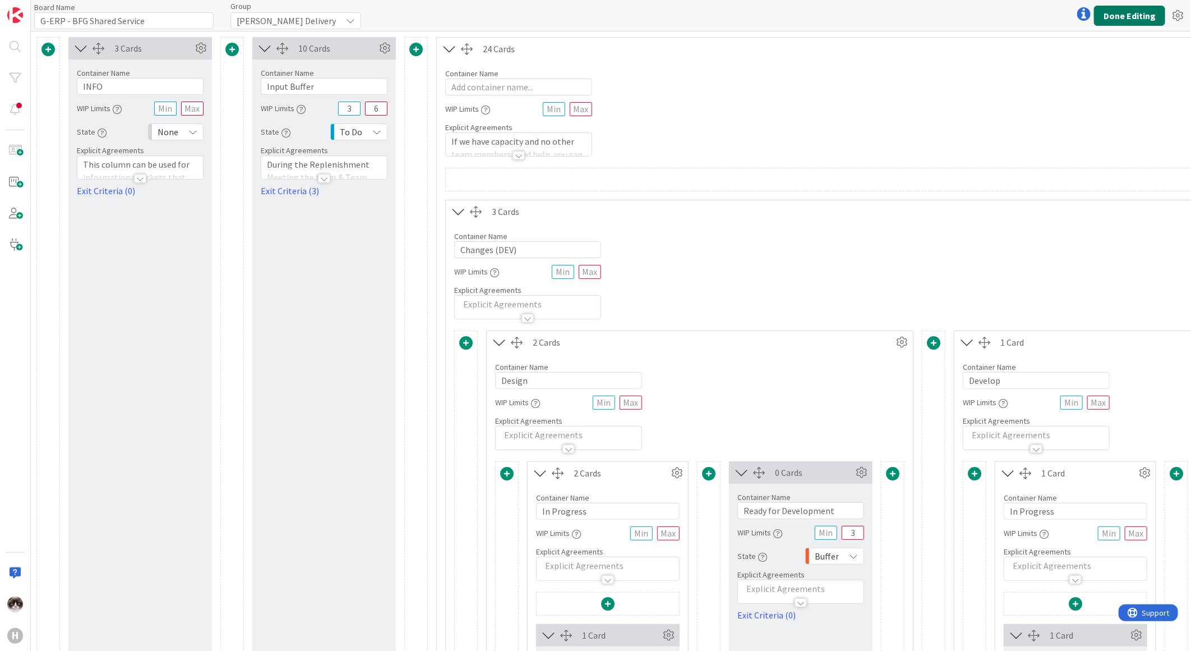
click at [1142, 19] on button "Done Editing" at bounding box center [1129, 16] width 71 height 20
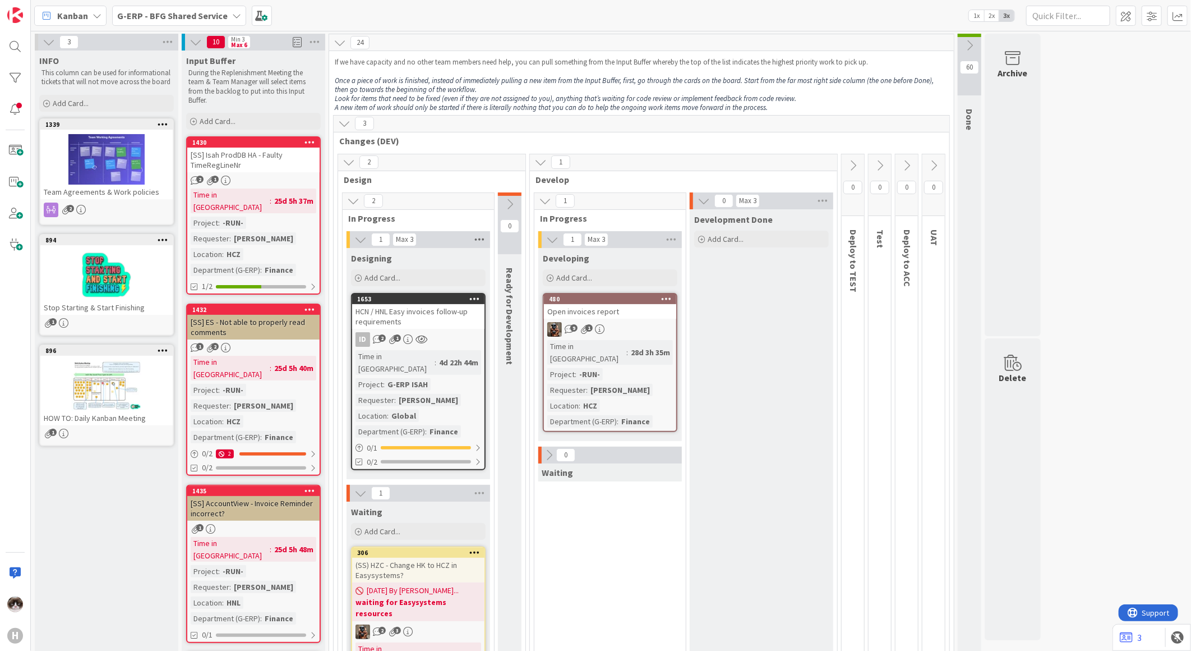
click at [476, 240] on icon at bounding box center [479, 239] width 15 height 17
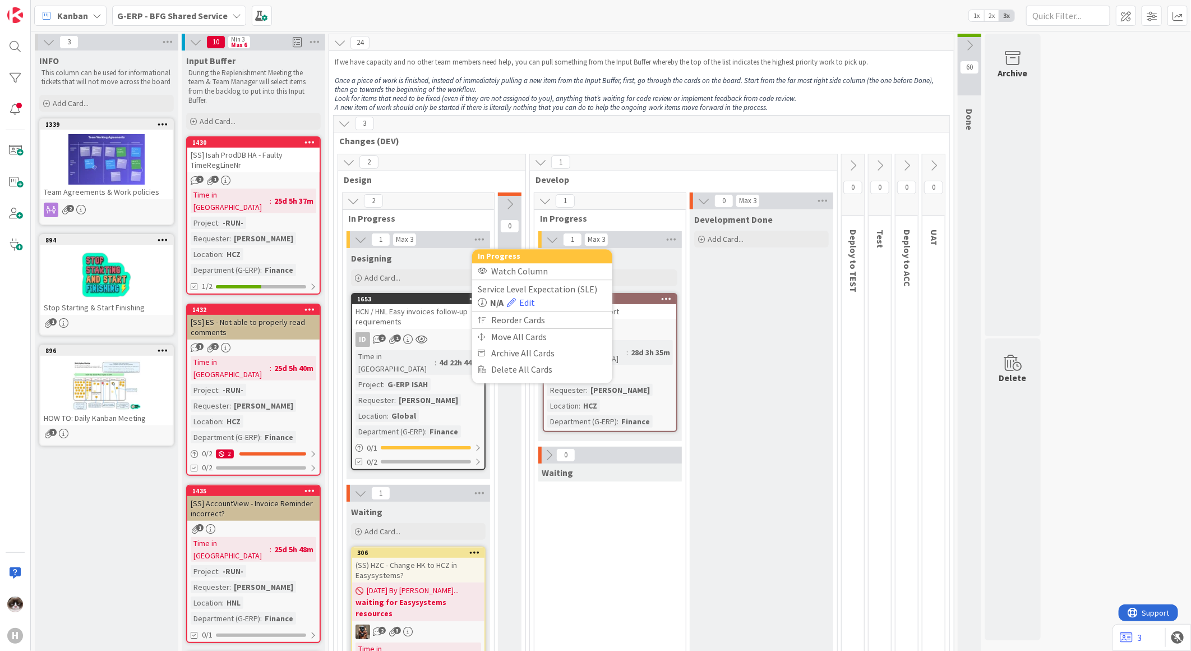
click at [482, 301] on icon at bounding box center [482, 302] width 9 height 9
click at [602, 542] on div "1 Max 3 Developing Add Card... 480 Open invoices report 9 1 Time in Column : 28…" at bounding box center [610, 497] width 147 height 532
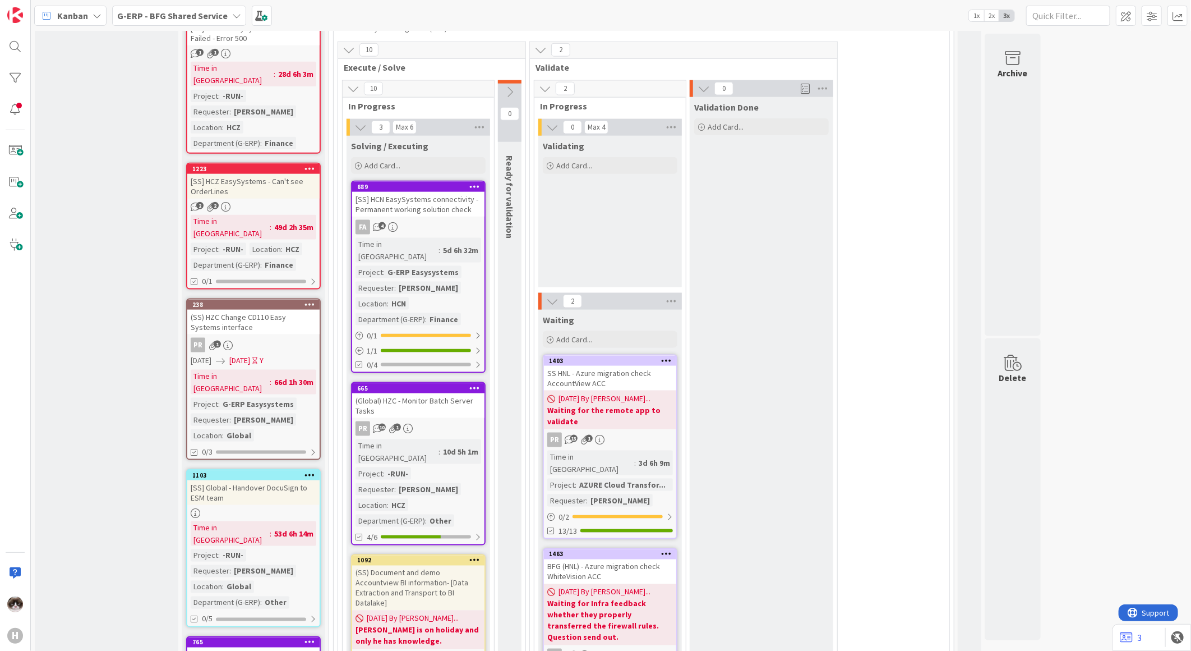
scroll to position [748, 0]
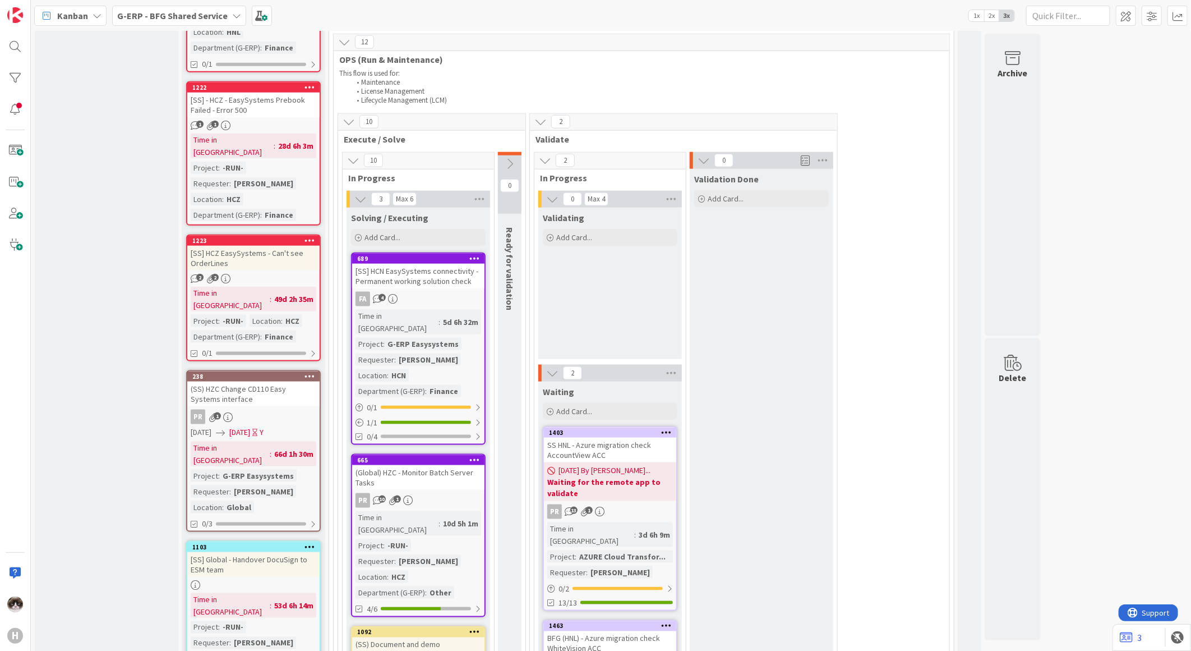
click at [469, 292] on div "FA 4" at bounding box center [418, 299] width 132 height 15
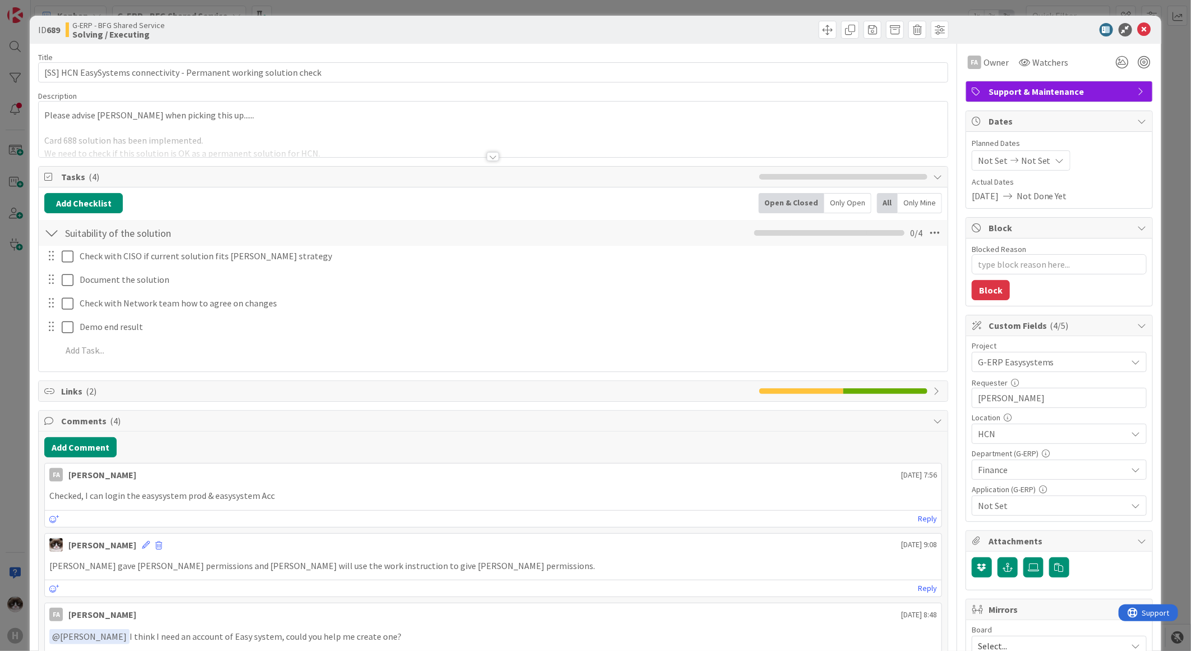
type textarea "x"
click at [491, 149] on div at bounding box center [493, 142] width 909 height 29
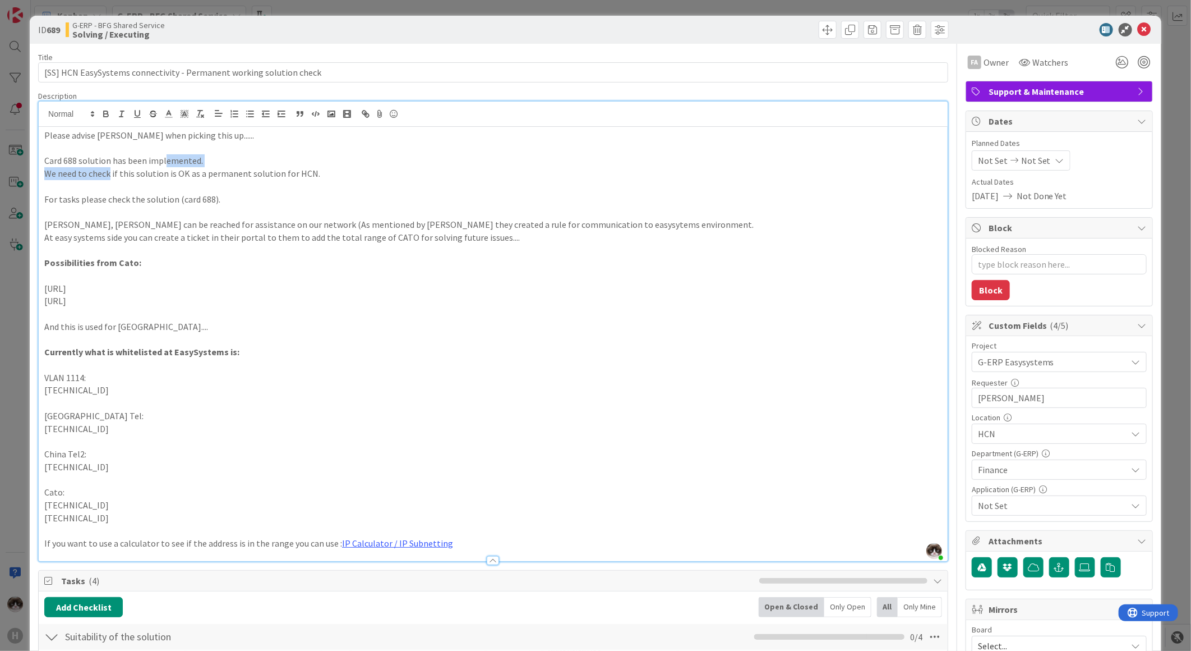
drag, startPoint x: 148, startPoint y: 165, endPoint x: 166, endPoint y: 164, distance: 18.0
click at [166, 164] on div "Please advise Parveen when picking this up...... Card 688 solution has been imp…" at bounding box center [493, 344] width 909 height 434
click at [142, 187] on p at bounding box center [493, 186] width 898 height 13
drag, startPoint x: 209, startPoint y: 177, endPoint x: 324, endPoint y: 176, distance: 115.0
click at [324, 176] on p "We need to check if this solution is OK as a permanent solution for HCN." at bounding box center [493, 173] width 898 height 13
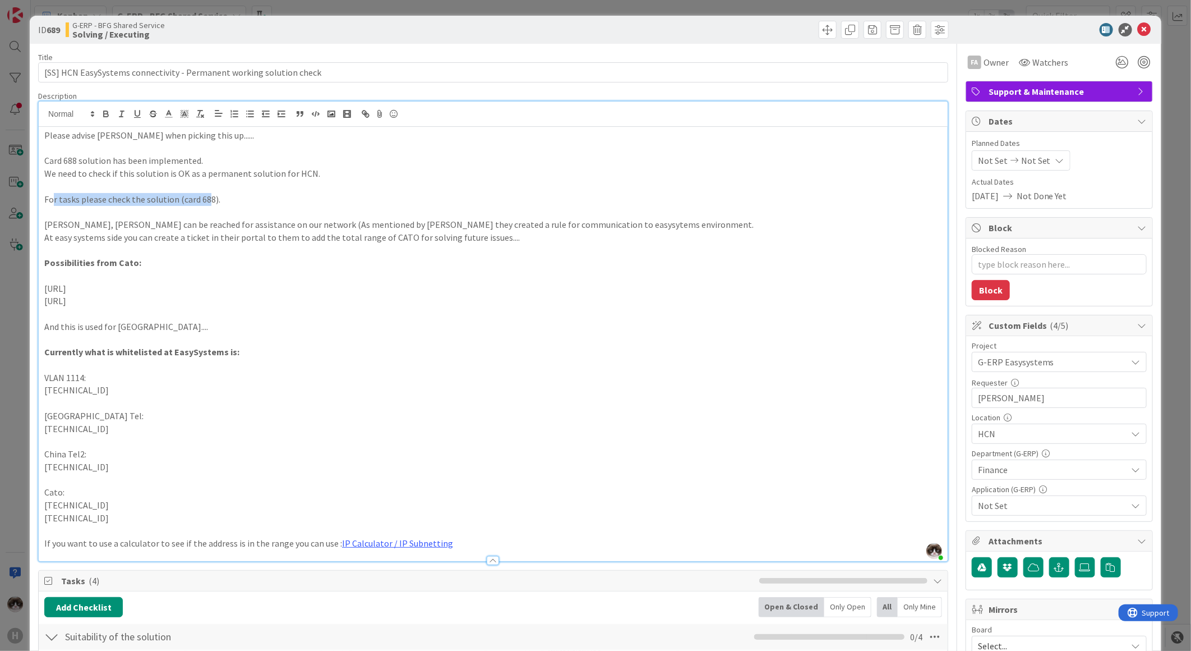
drag, startPoint x: 52, startPoint y: 203, endPoint x: 338, endPoint y: 202, distance: 286.1
click at [323, 203] on p "For tasks please check the solution (card 688)." at bounding box center [493, 199] width 898 height 13
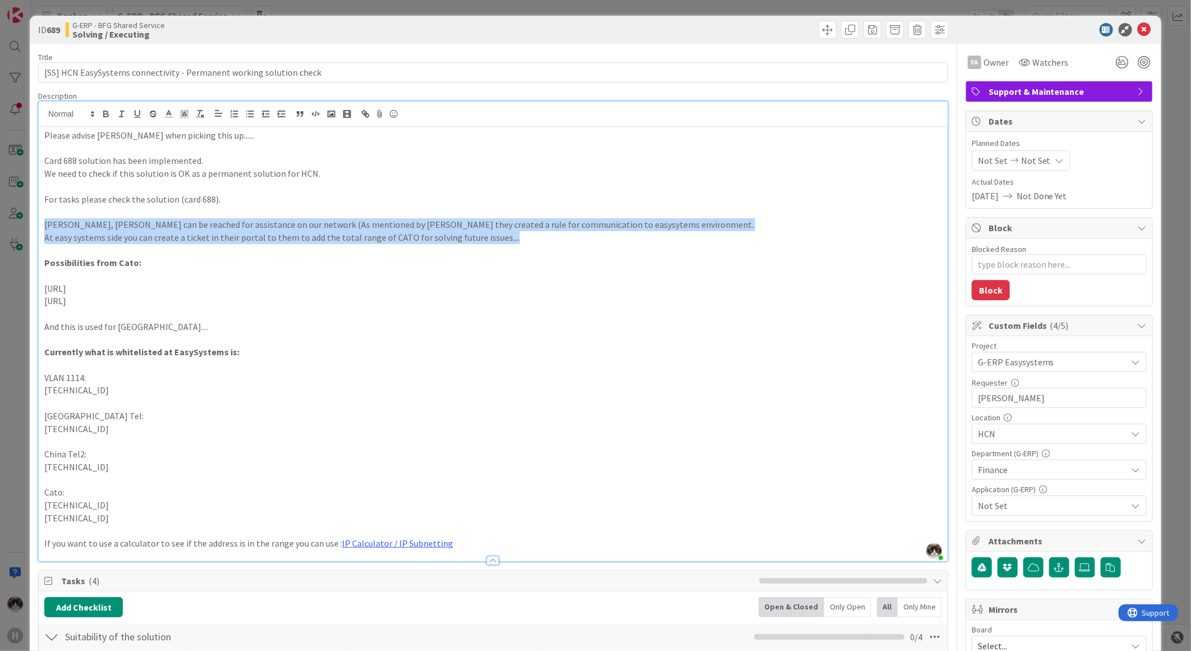
drag, startPoint x: 42, startPoint y: 227, endPoint x: 694, endPoint y: 242, distance: 652.0
click at [694, 242] on div "Please advise Parveen when picking this up...... Card 688 solution has been imp…" at bounding box center [493, 344] width 909 height 434
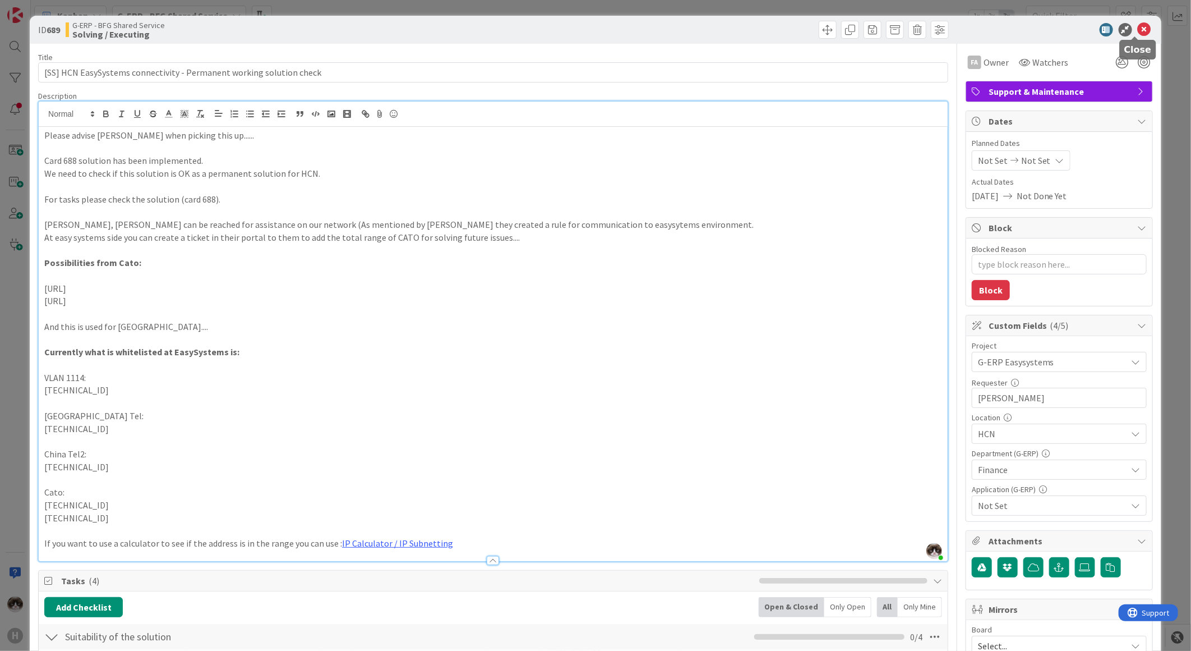
click at [1138, 26] on icon at bounding box center [1144, 29] width 13 height 13
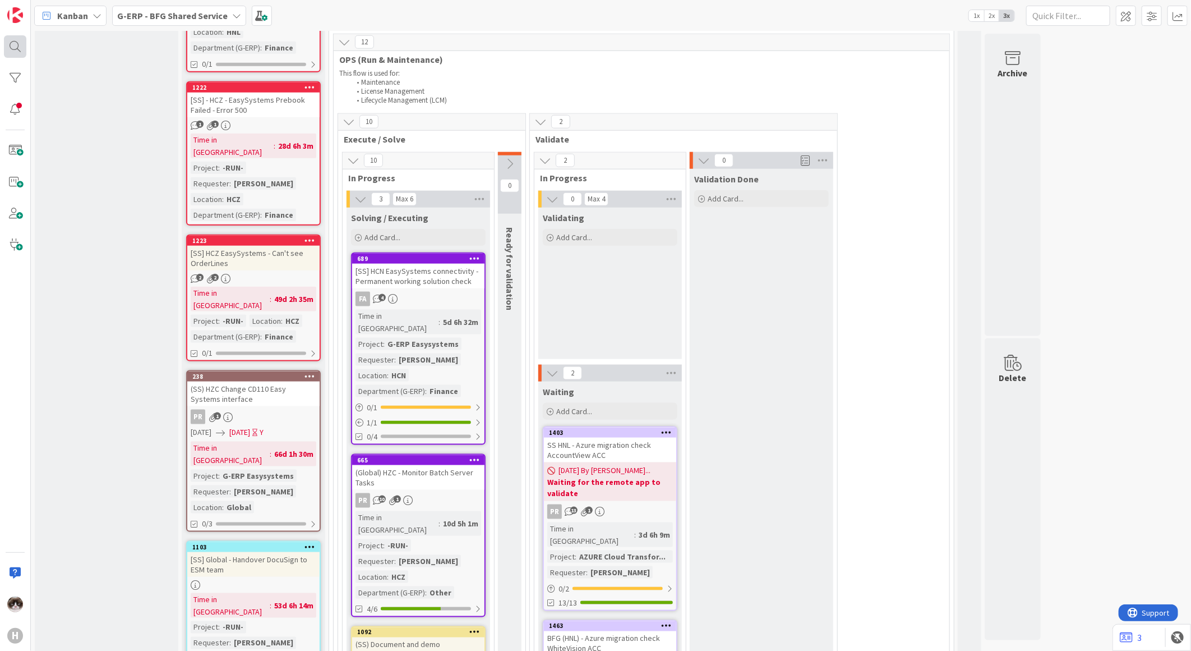
click at [15, 37] on div at bounding box center [15, 46] width 22 height 22
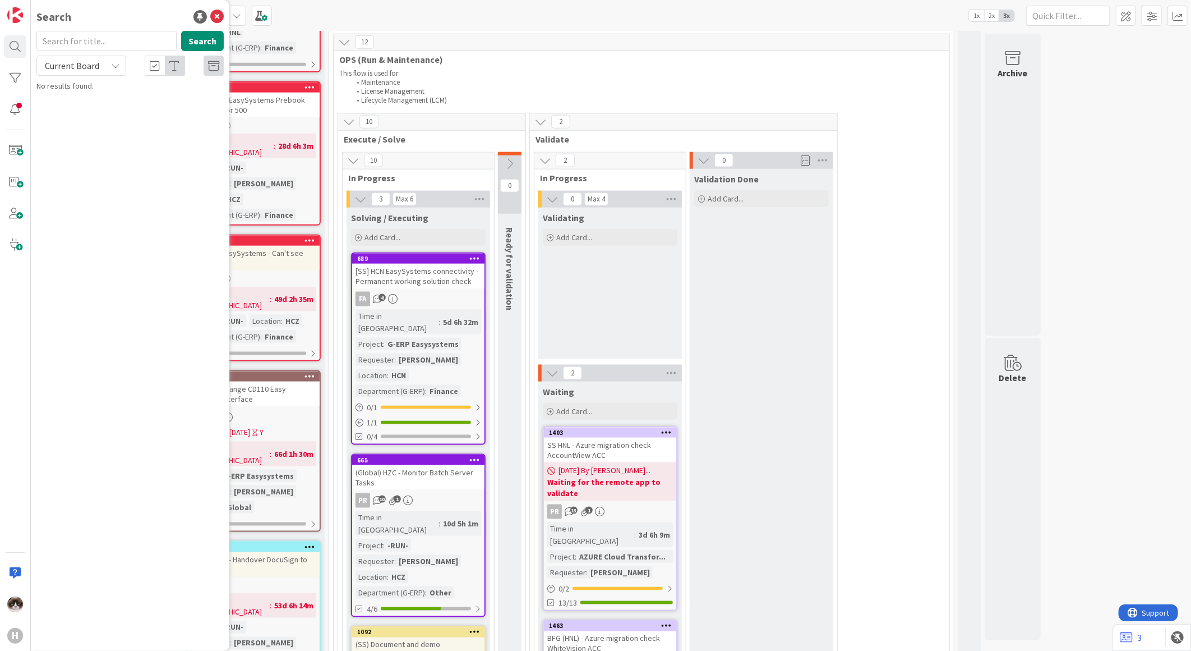
click at [96, 67] on span "Current Board" at bounding box center [72, 65] width 54 height 11
drag, startPoint x: 96, startPoint y: 75, endPoint x: 85, endPoint y: 108, distance: 34.4
click at [85, 108] on span "All Boards" at bounding box center [101, 112] width 117 height 17
click at [84, 45] on input "text" at bounding box center [106, 41] width 140 height 20
type input "688"
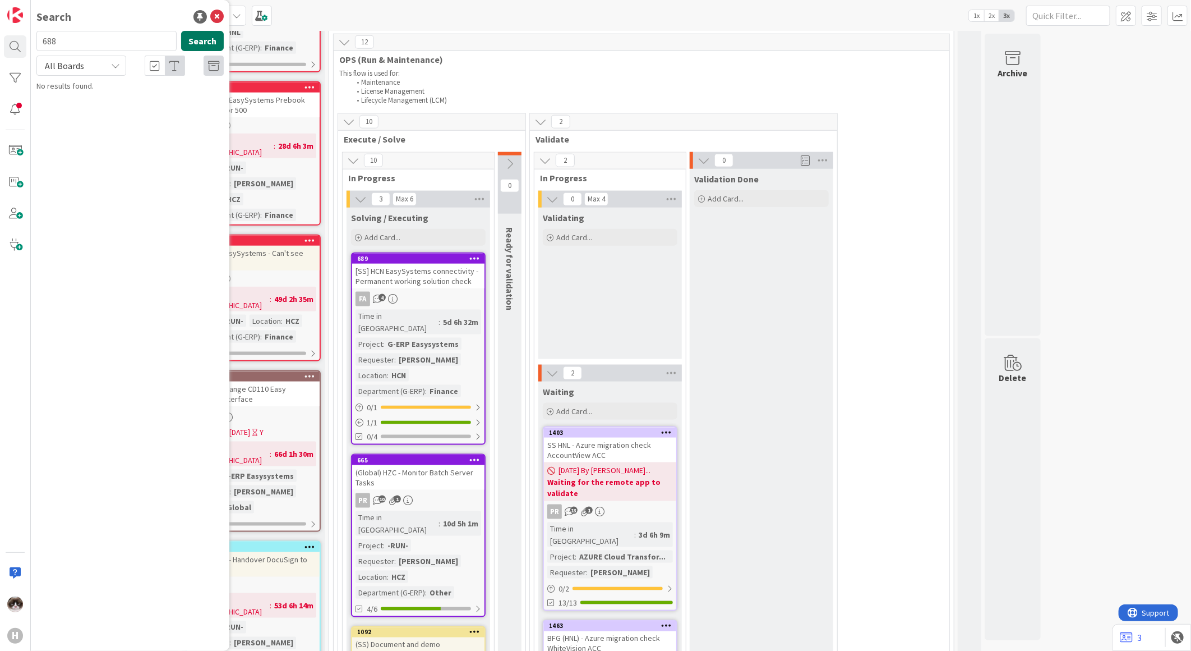
click at [203, 48] on button "Search" at bounding box center [202, 41] width 43 height 20
click at [146, 103] on span "Easysystems connectivity - Temp working solution" at bounding box center [136, 105] width 168 height 22
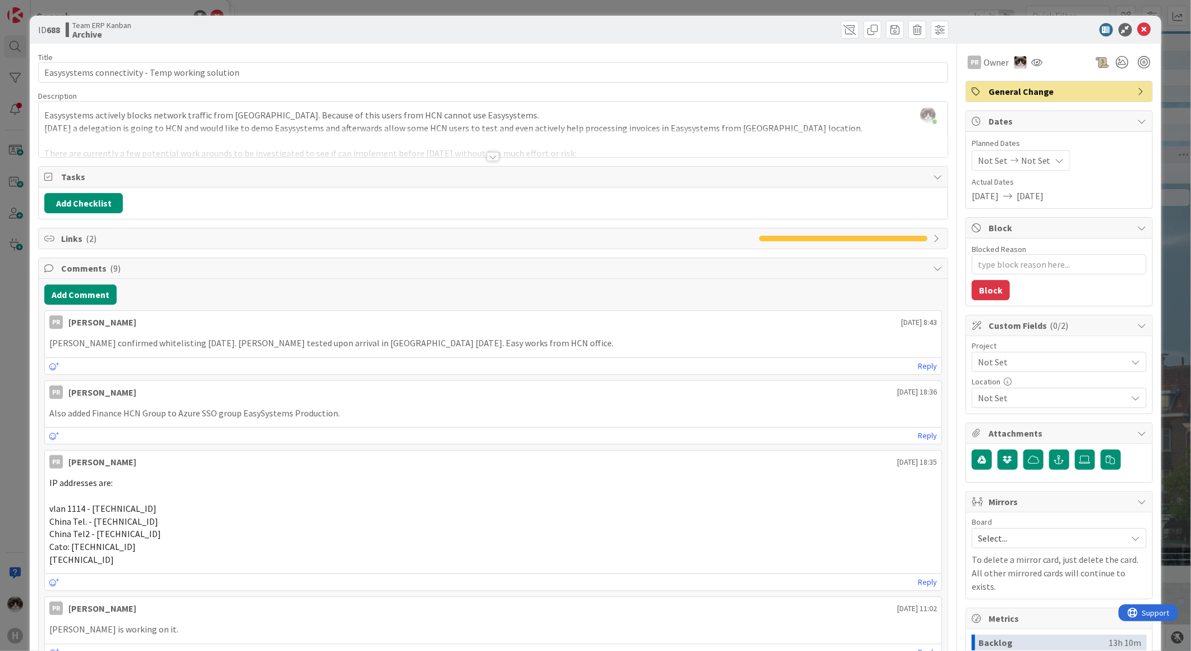
click at [487, 152] on div at bounding box center [493, 156] width 12 height 9
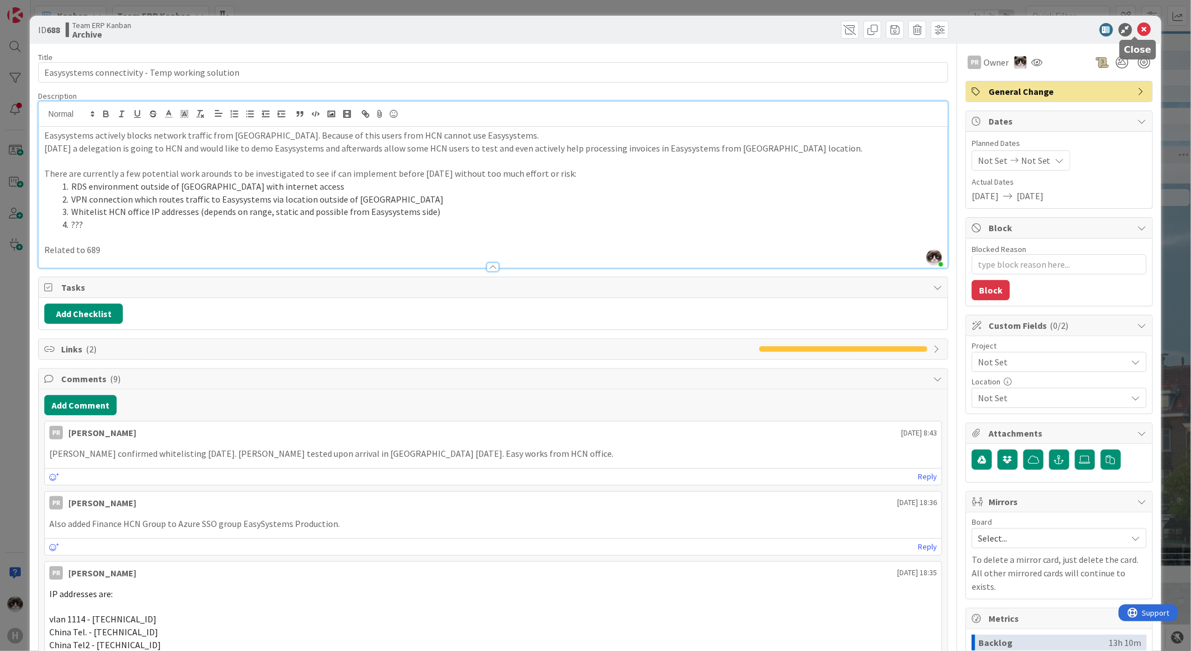
click at [1139, 31] on icon at bounding box center [1144, 29] width 13 height 13
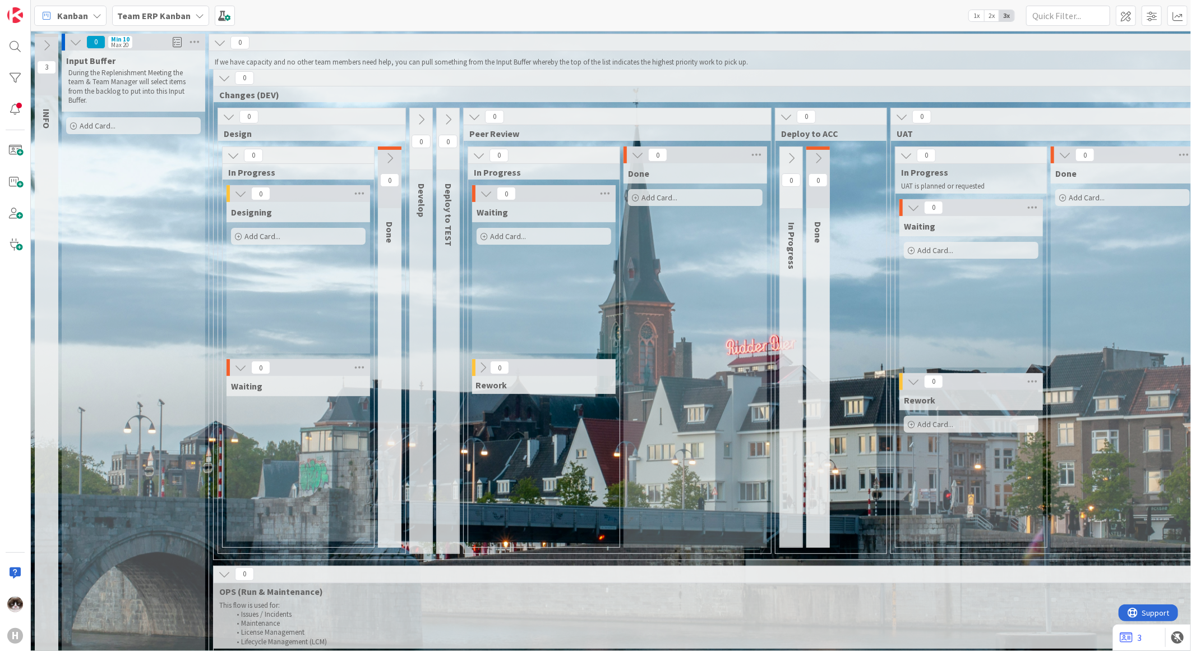
click at [144, 10] on b "Team ERP Kanban" at bounding box center [153, 15] width 73 height 11
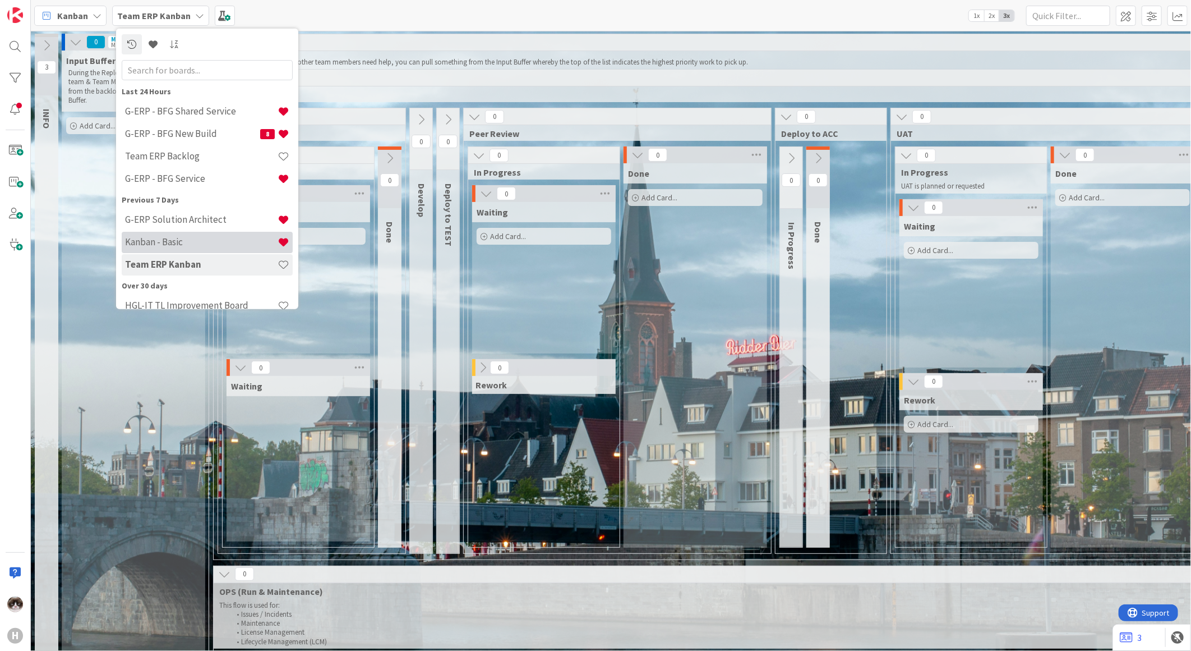
click at [208, 232] on div "Kanban - Basic" at bounding box center [207, 241] width 171 height 21
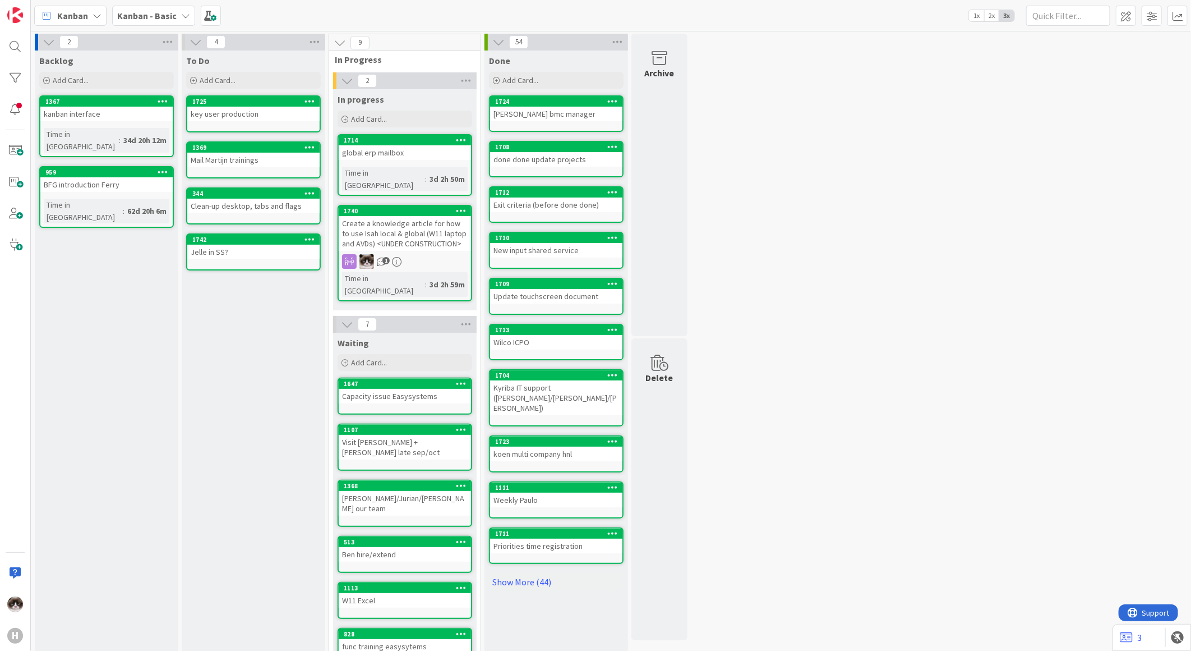
click at [309, 236] on icon at bounding box center [310, 239] width 11 height 8
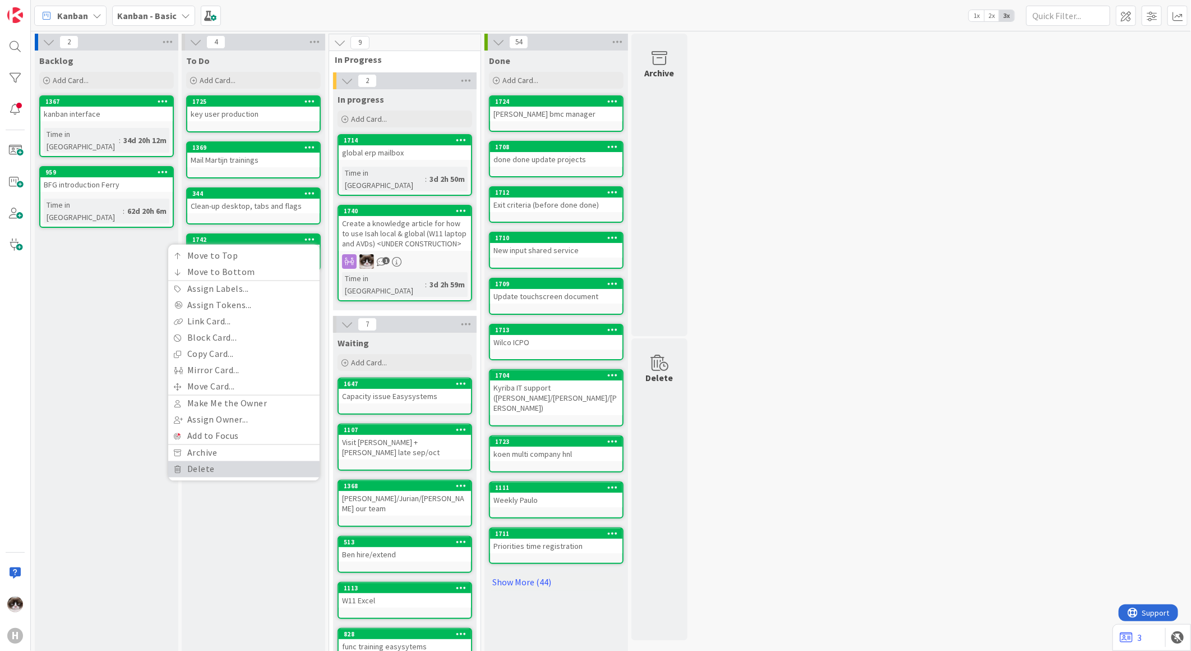
click at [209, 468] on link "Delete" at bounding box center [243, 469] width 151 height 16
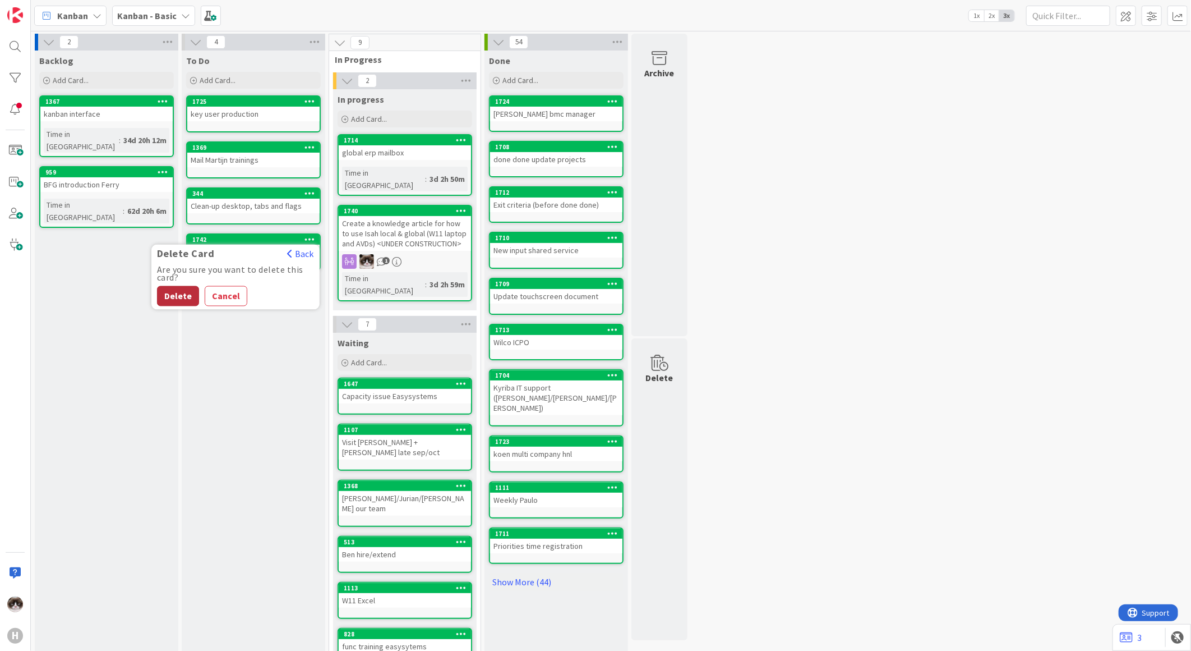
click at [167, 292] on button "Delete" at bounding box center [178, 296] width 42 height 20
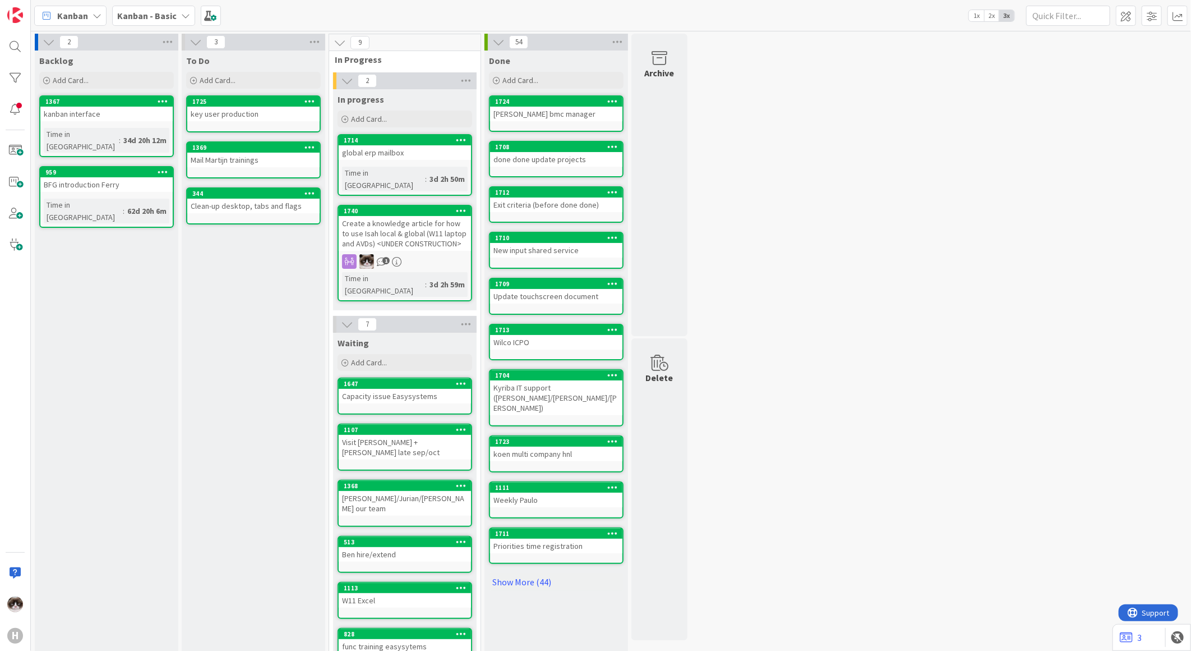
click at [141, 18] on b "Kanban - Basic" at bounding box center [146, 15] width 59 height 11
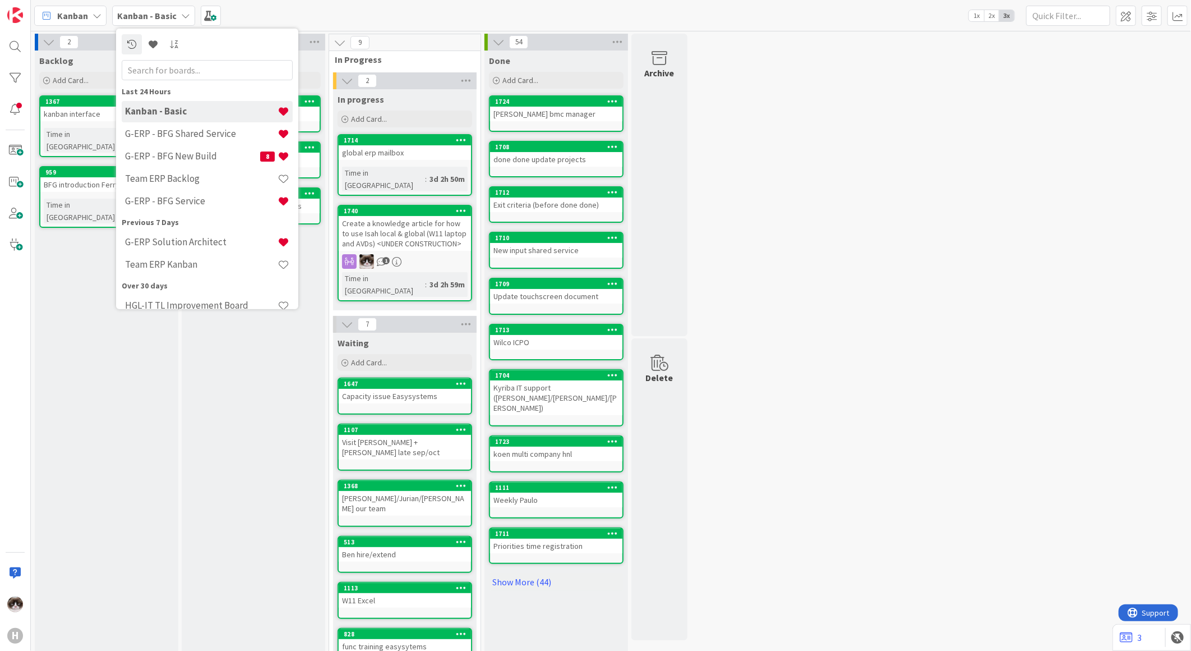
click at [130, 449] on div "Backlog Add Card... 1367 kanban interface Time in Column : 34d 20h 12m 959 BFG …" at bounding box center [107, 387] width 144 height 675
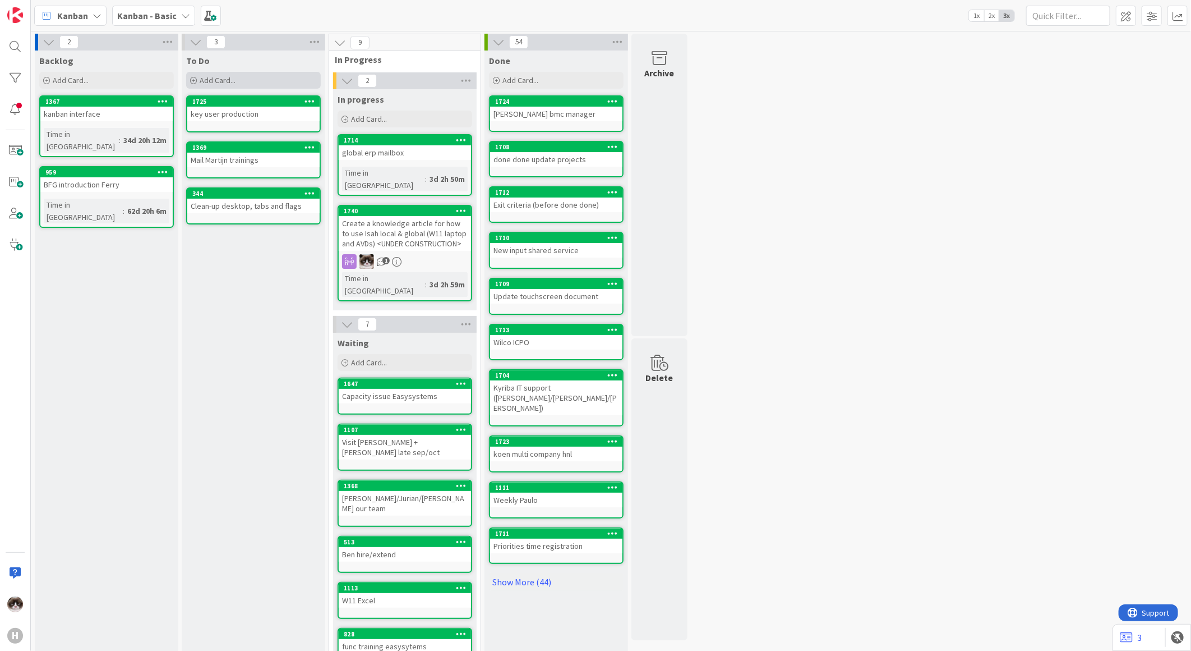
click at [223, 83] on span "Add Card..." at bounding box center [218, 80] width 36 height 10
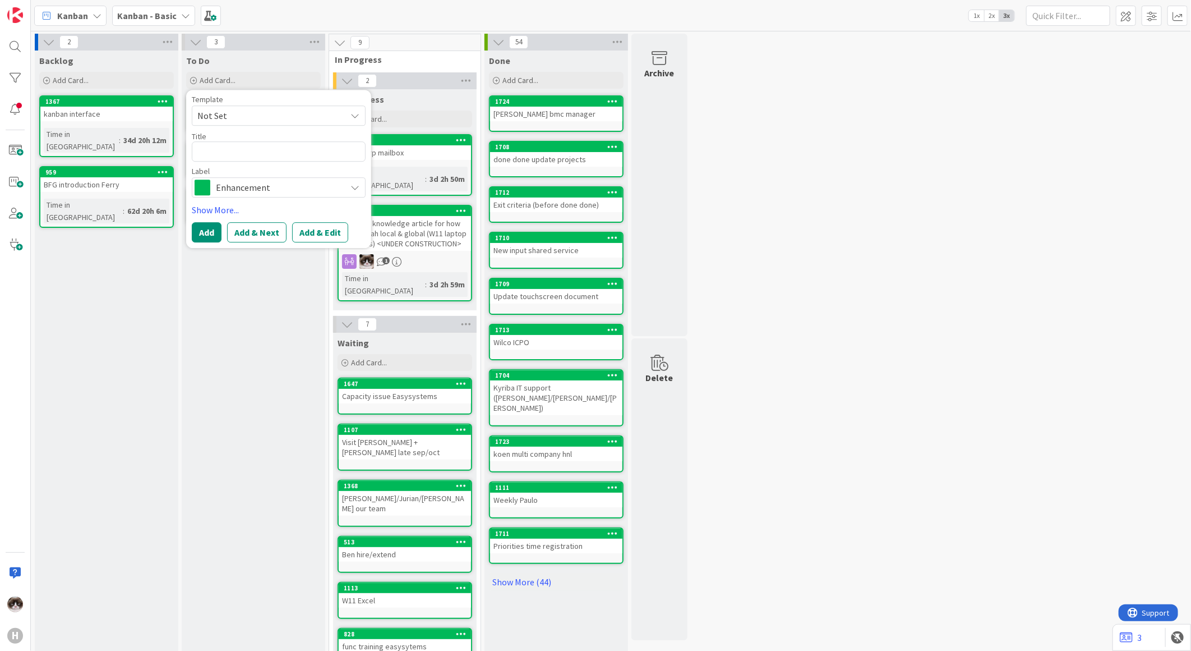
click at [99, 300] on div "Backlog Add Card... 1367 kanban interface Time in Column : 34d 20h 12m 959 BFG …" at bounding box center [107, 387] width 144 height 675
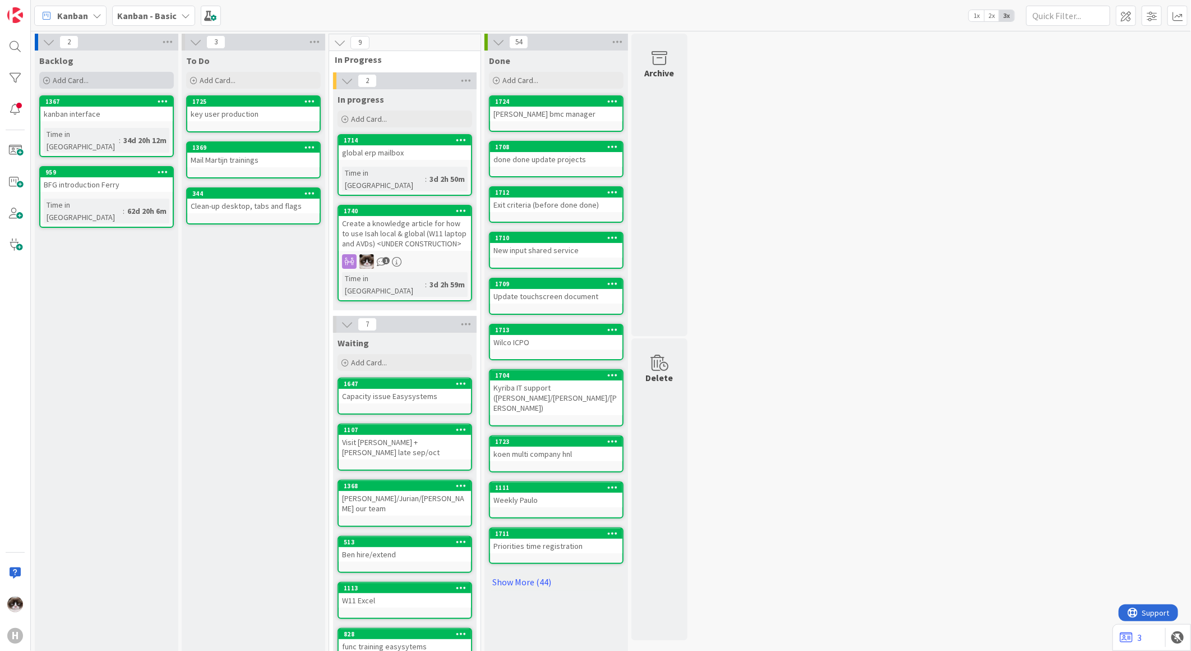
click at [75, 82] on span "Add Card..." at bounding box center [71, 80] width 36 height 10
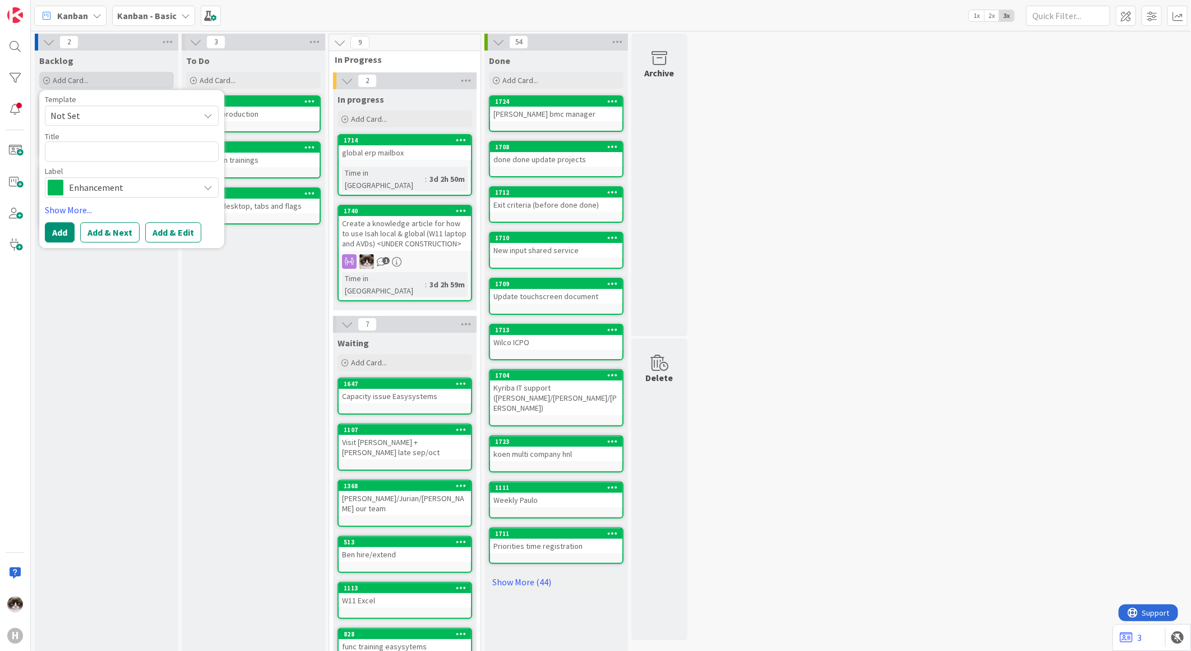
type textarea "x"
type textarea "O"
type textarea "x"
type textarea "On"
type textarea "x"
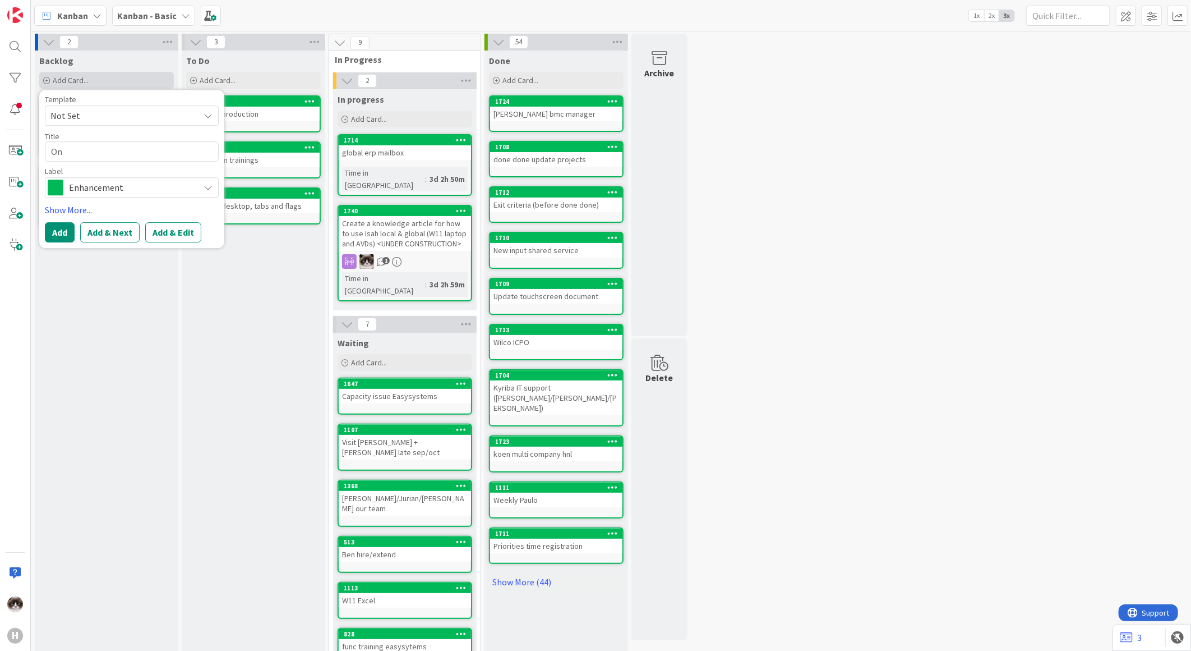
type textarea "One"
type textarea "x"
type textarea "Onen"
type textarea "x"
type textarea "Oneno"
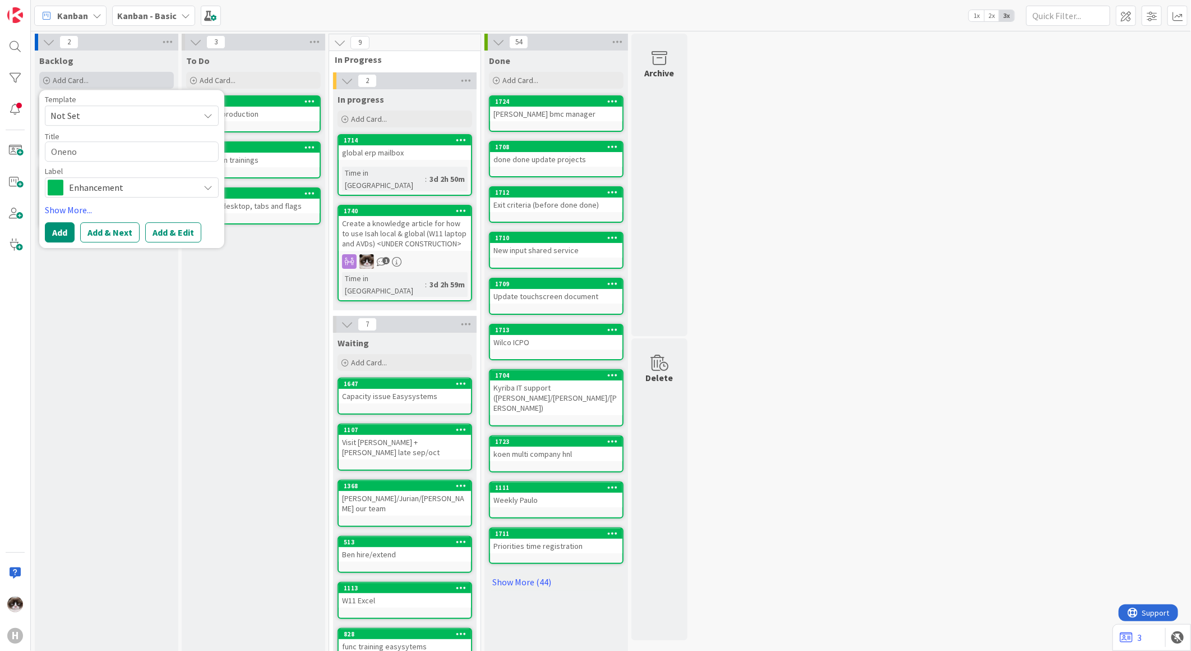
type textarea "x"
type textarea "Onenot"
type textarea "x"
type textarea "Onenote"
type textarea "x"
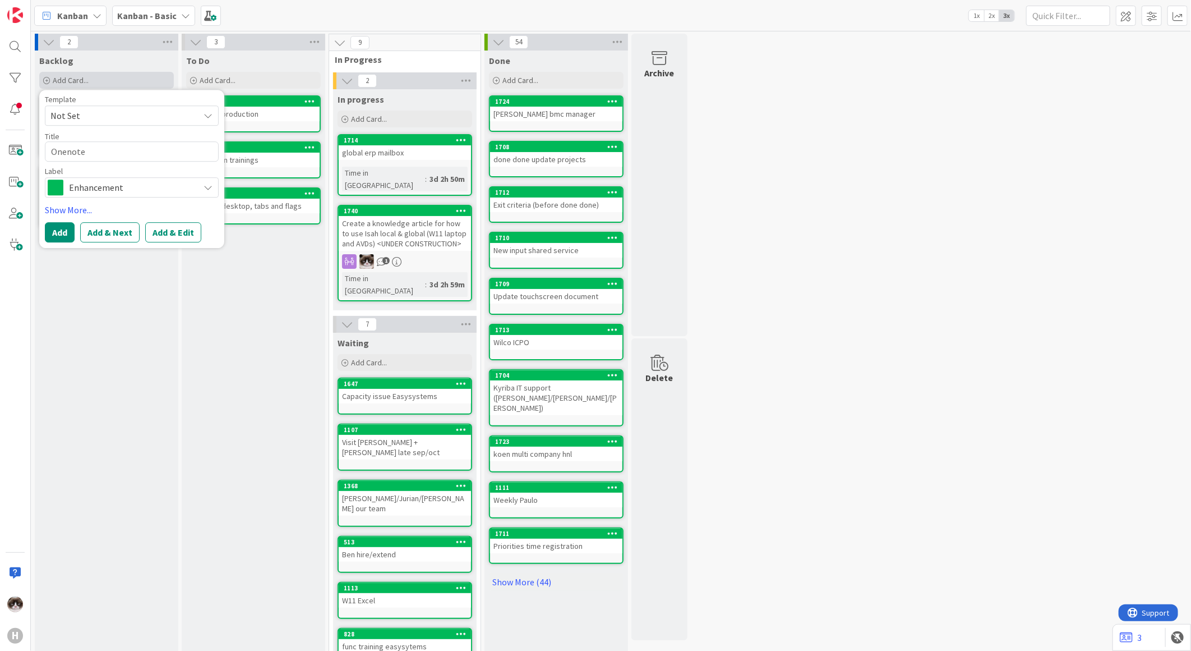
type textarea "Onenote"
type textarea "x"
type textarea "N"
type textarea "x"
type textarea "No"
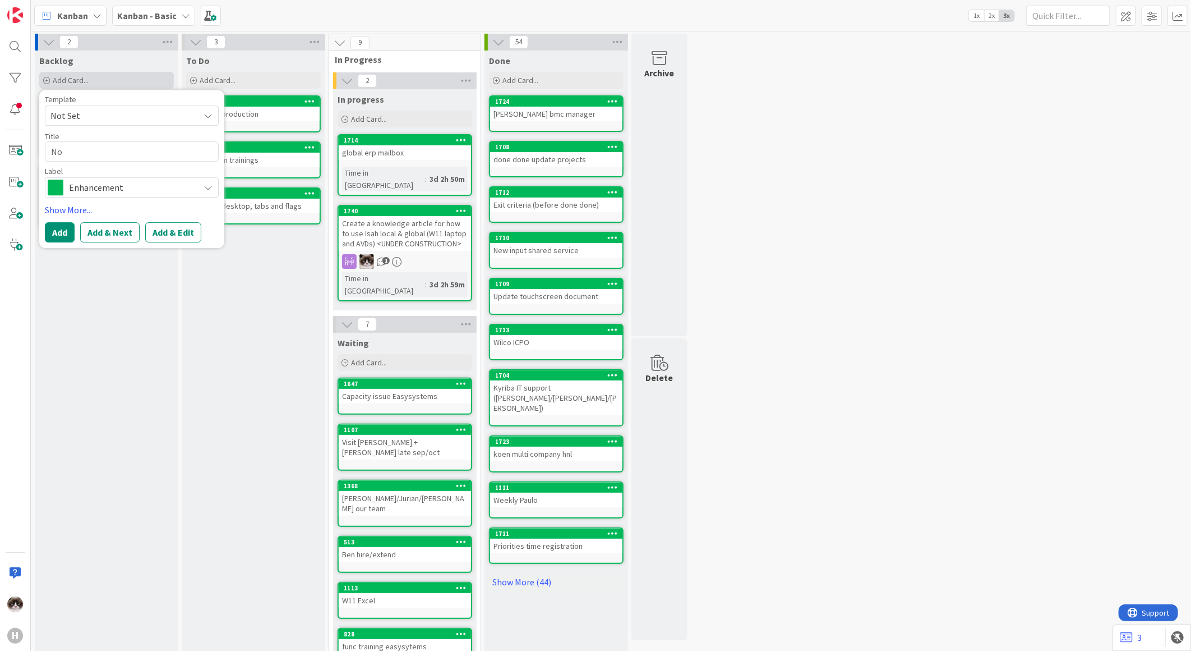
type textarea "x"
type textarea "Not"
type textarea "x"
type textarea "Note"
type textarea "x"
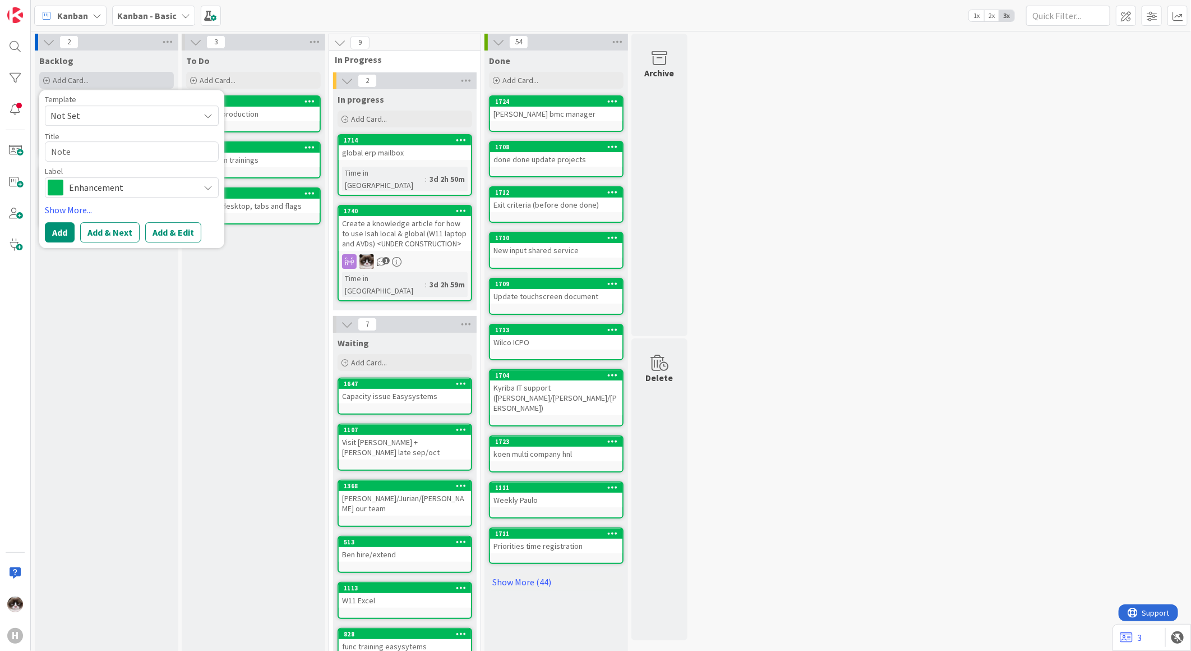
type textarea "Notep"
type textarea "x"
type textarea "Notepa"
type textarea "x"
type textarea "Notepad"
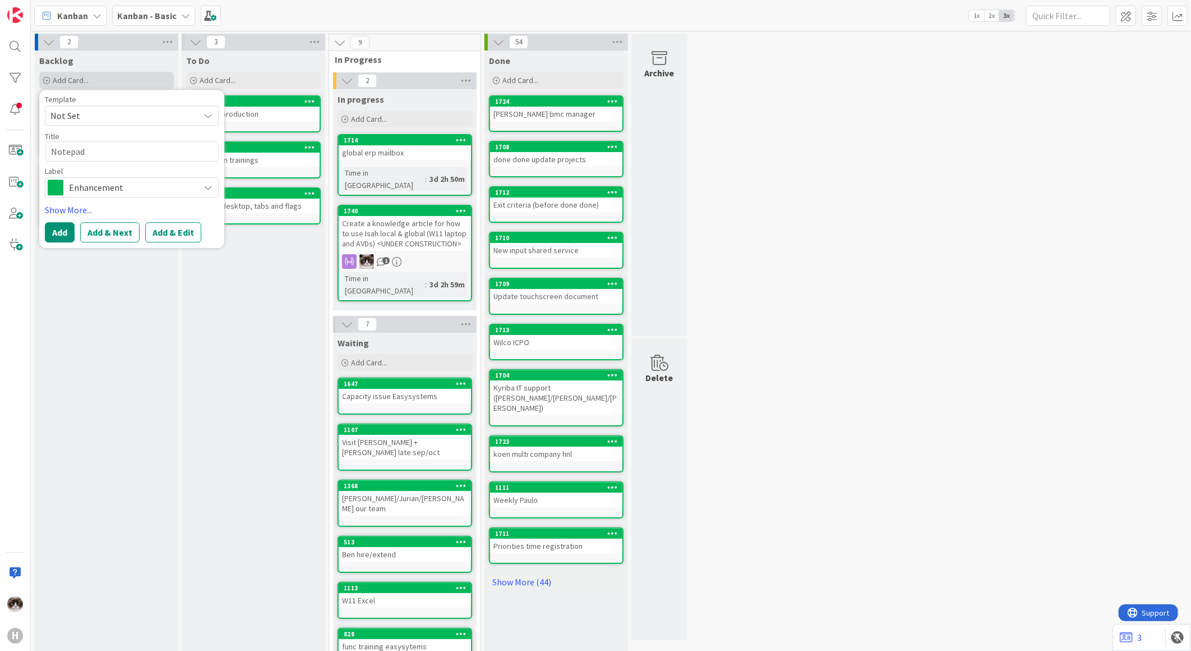
type textarea "x"
type textarea "Notepad"
type textarea "x"
type textarea "Notepad t"
type textarea "x"
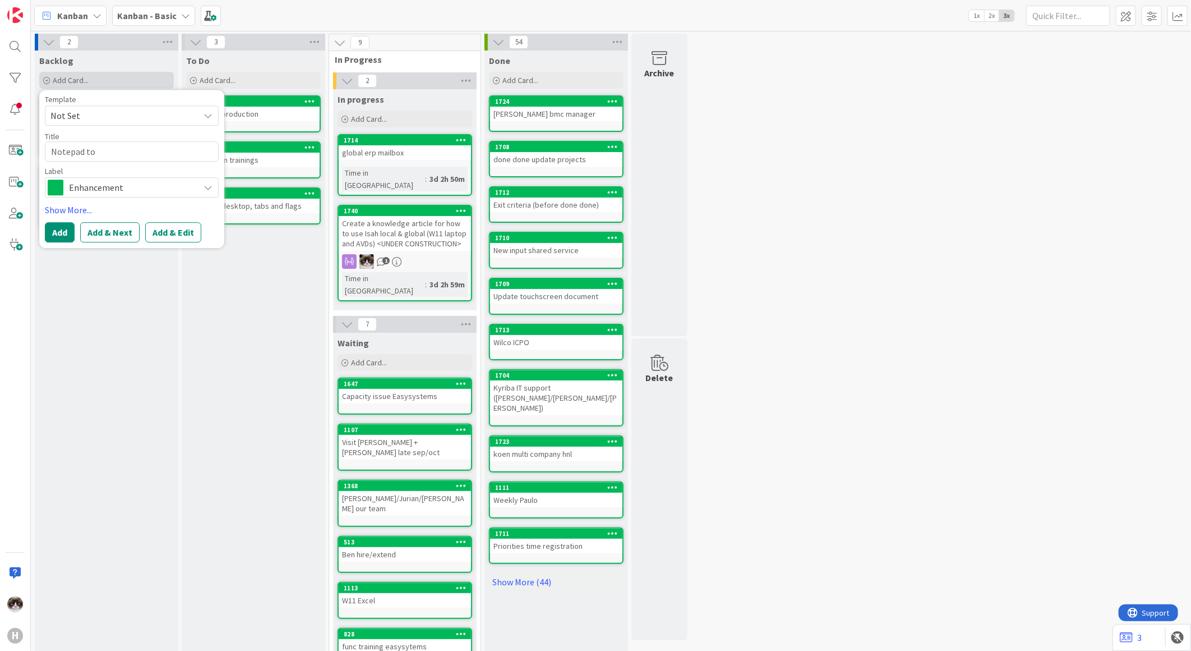
type textarea "Notepad to"
type textarea "x"
type textarea "Notepad to o"
type textarea "x"
type textarea "Notepad to on"
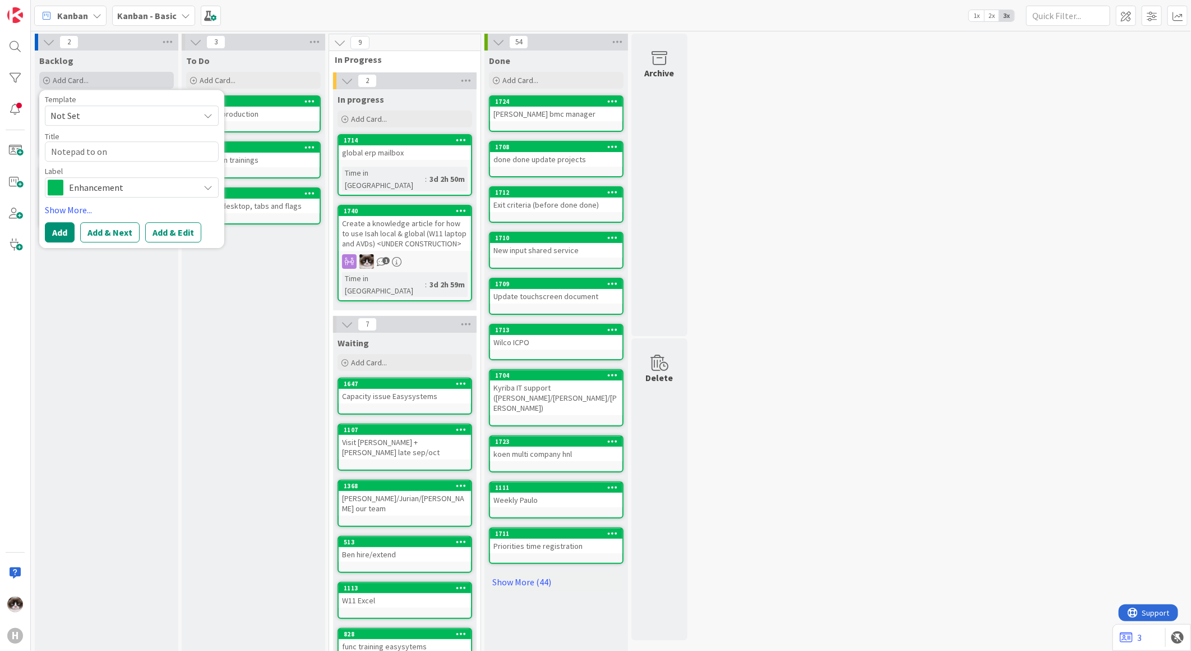
type textarea "x"
type textarea "Notepad to one"
type textarea "x"
type textarea "Notepad to onen"
type textarea "x"
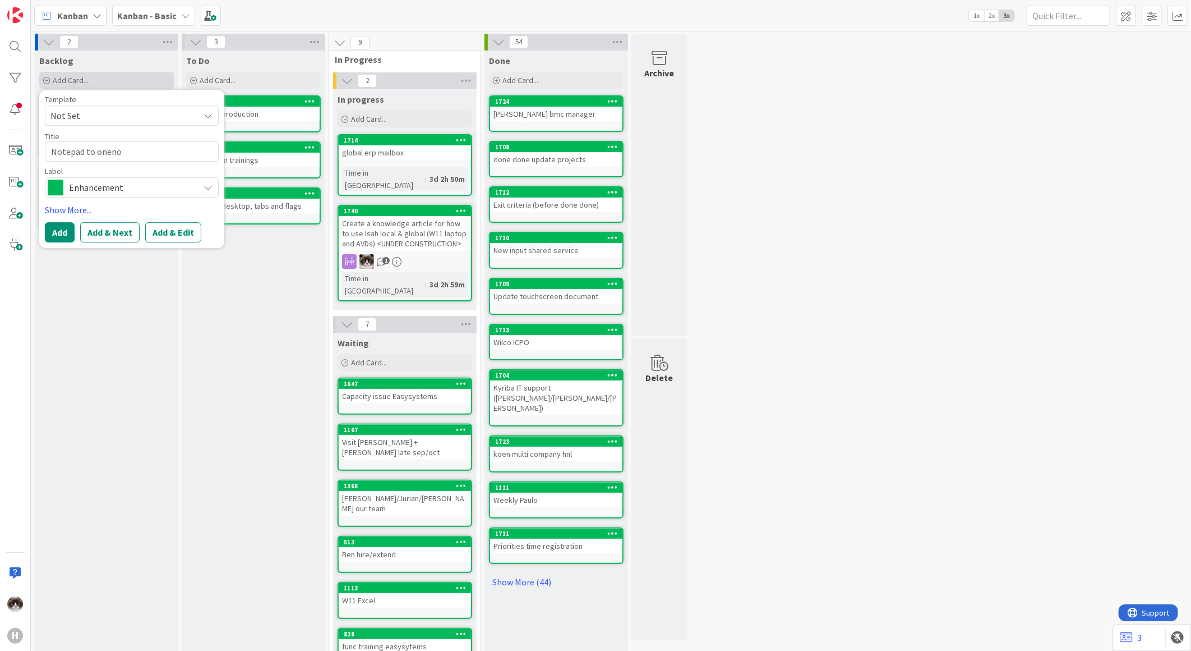
type textarea "Notepad to onenot"
type textarea "x"
type textarea "Notepad to onenote"
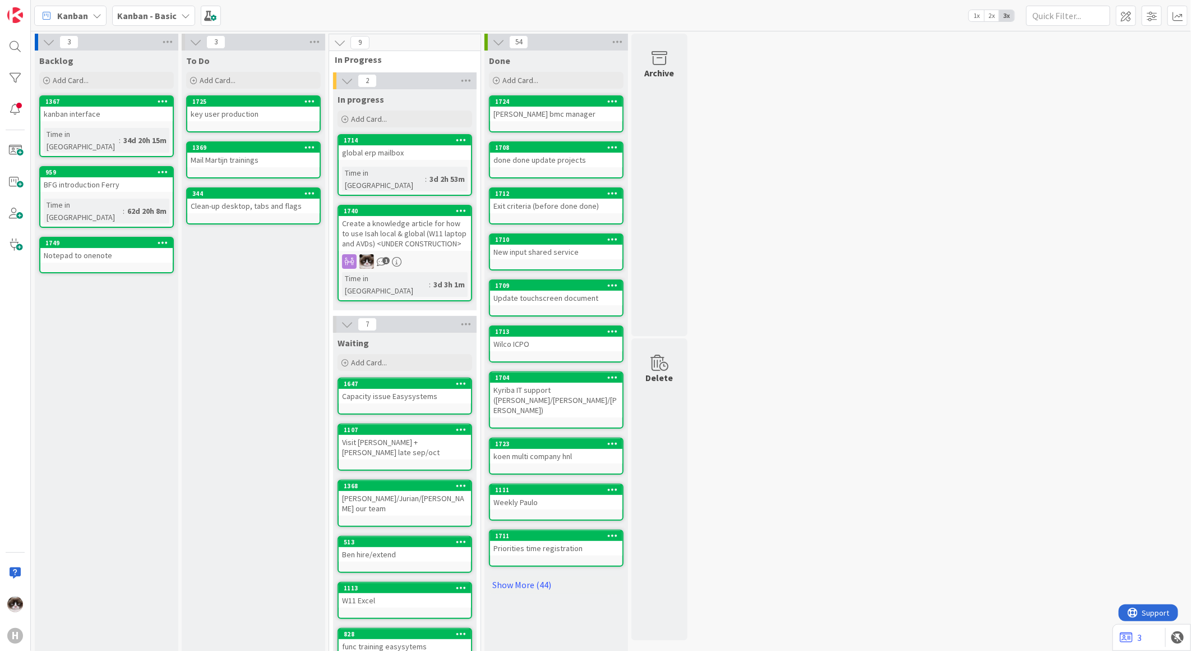
click at [137, 15] on b "Kanban - Basic" at bounding box center [146, 15] width 59 height 11
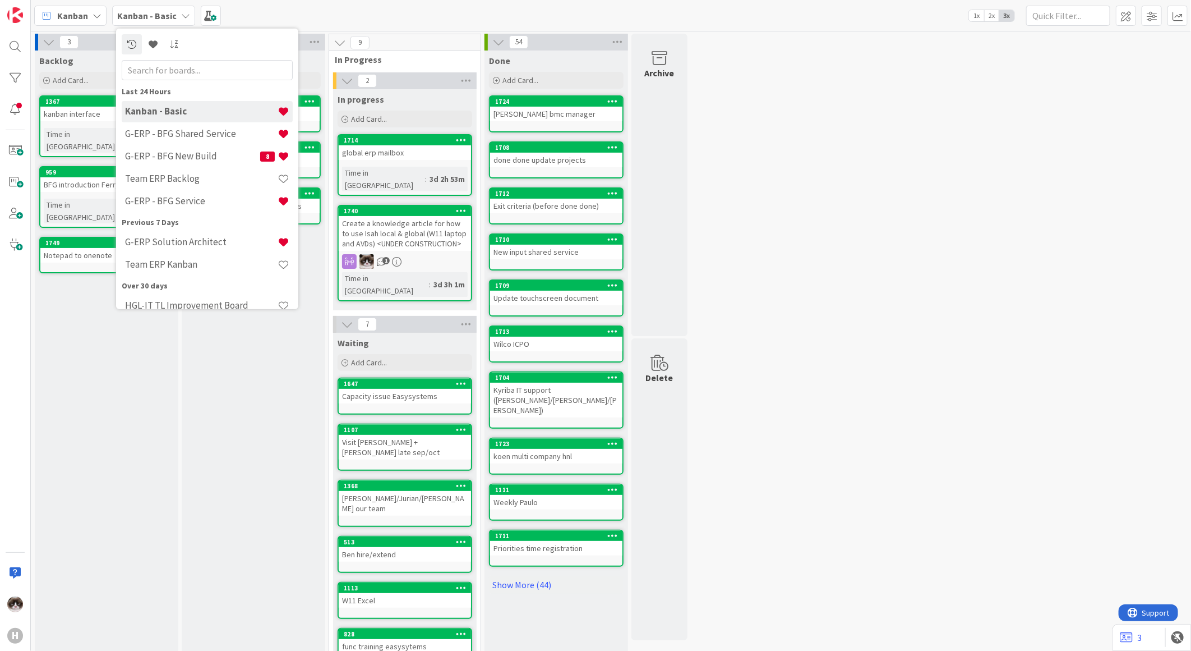
click at [183, 439] on div "To Do Add Card... Template Not Set Title 0 / 128 Label Enhancement Show More...…" at bounding box center [254, 387] width 144 height 675
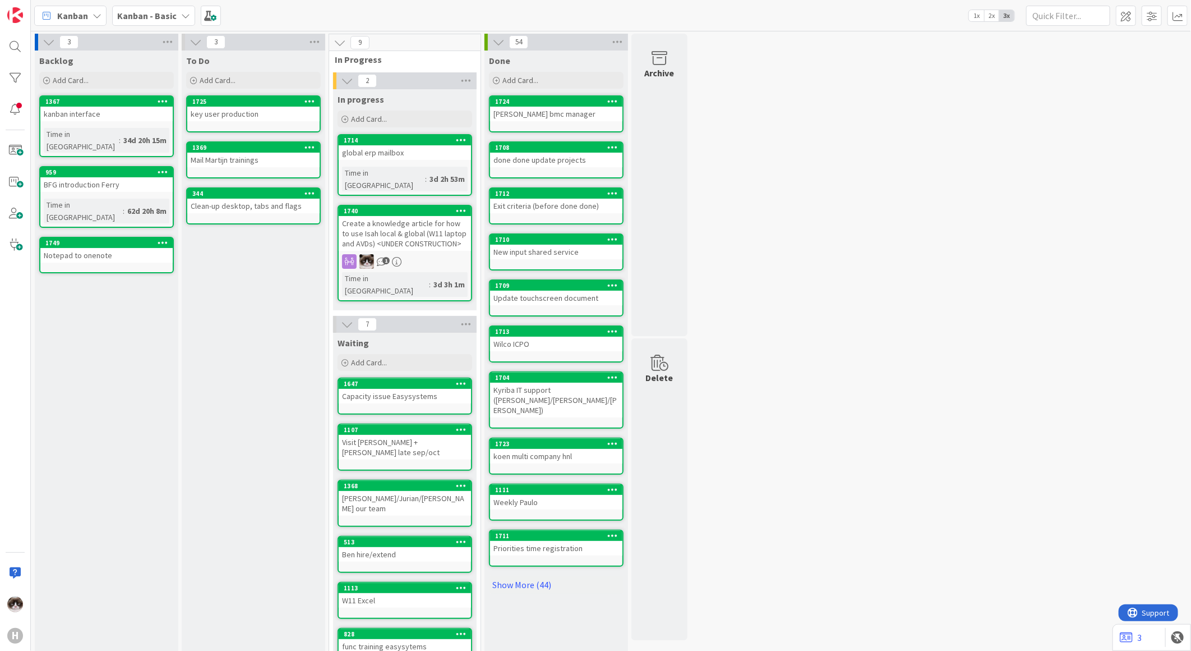
click at [148, 19] on b "Kanban - Basic" at bounding box center [146, 15] width 59 height 11
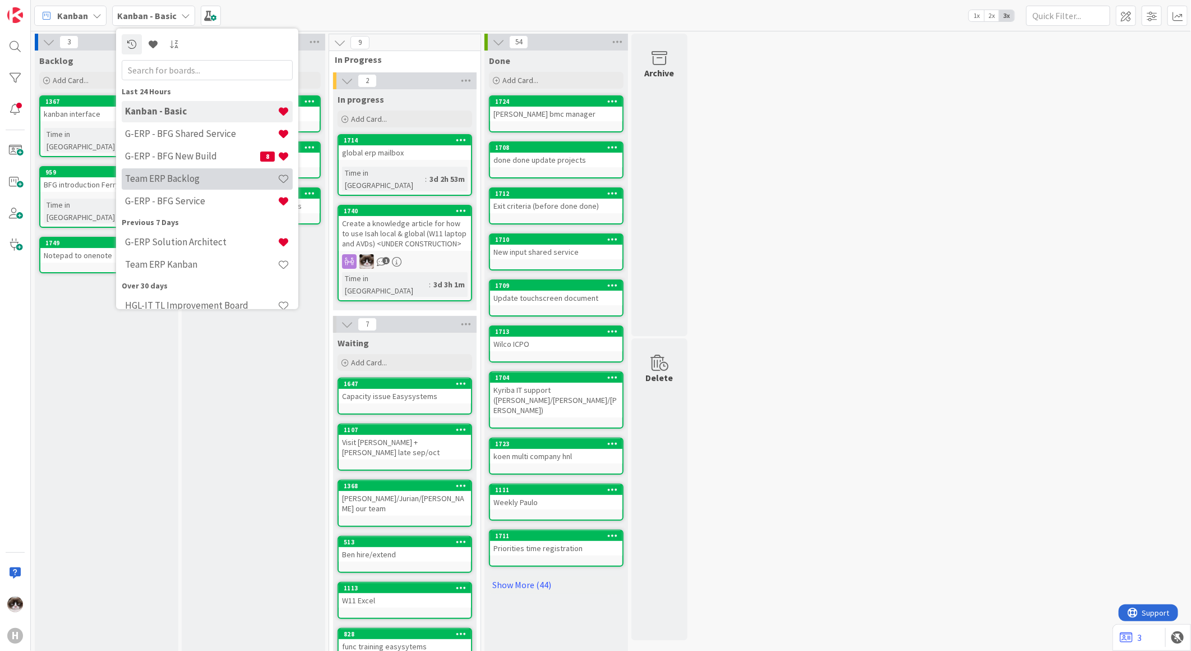
click at [192, 177] on h4 "Team ERP Backlog" at bounding box center [201, 178] width 153 height 11
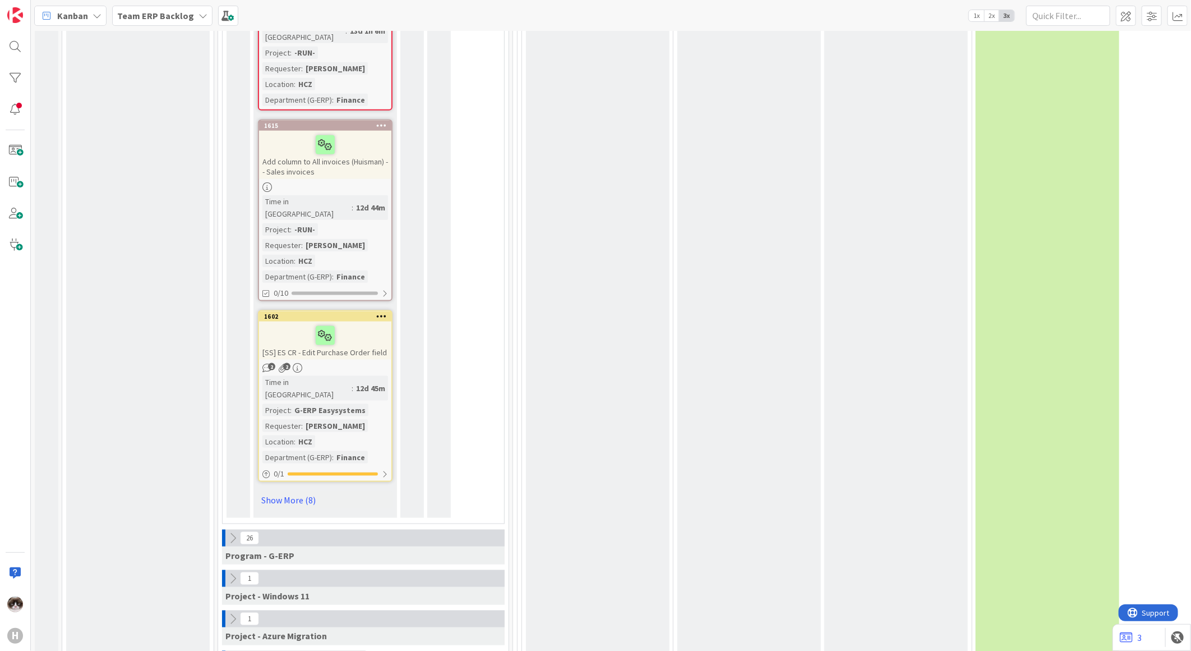
scroll to position [6420, 0]
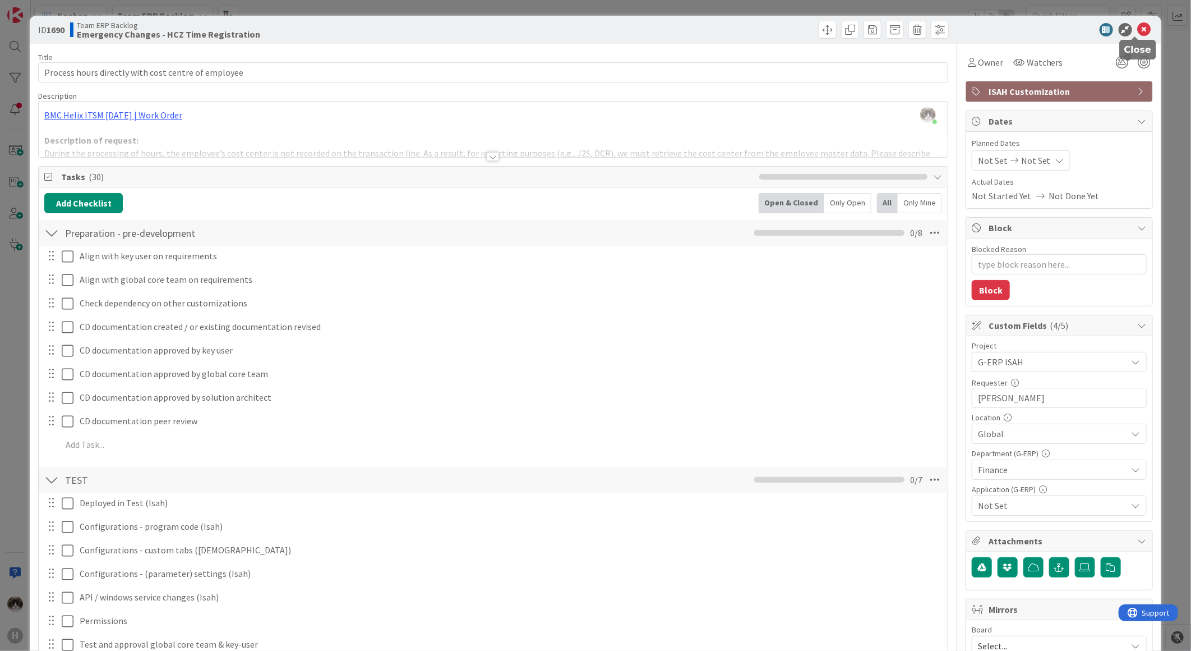
click at [1138, 33] on icon at bounding box center [1144, 29] width 13 height 13
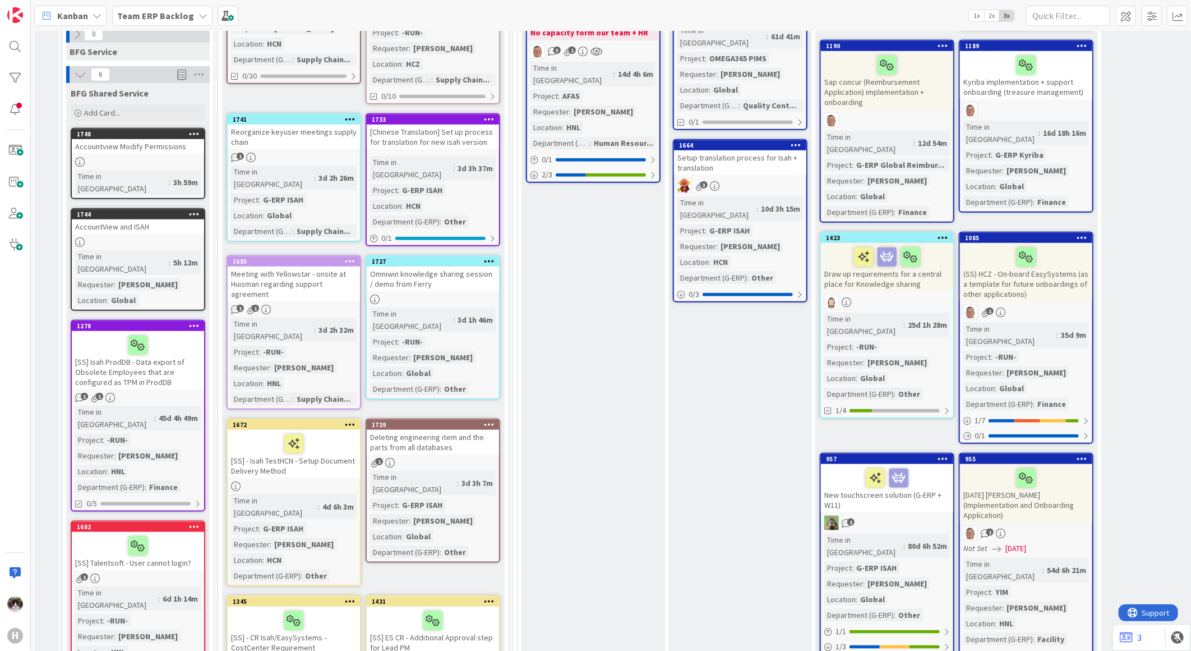
scroll to position [498, 0]
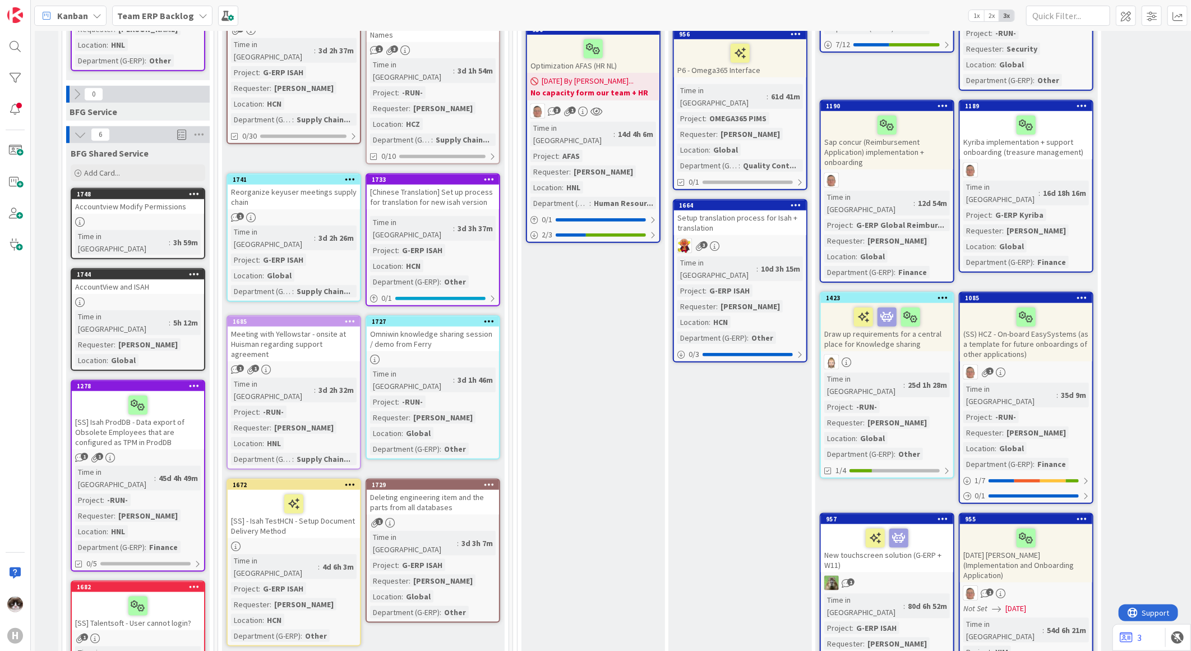
click at [181, 310] on div "Time in Column : 5h 12m Requester : Asmaa Ouhari Location : Global" at bounding box center [138, 338] width 126 height 56
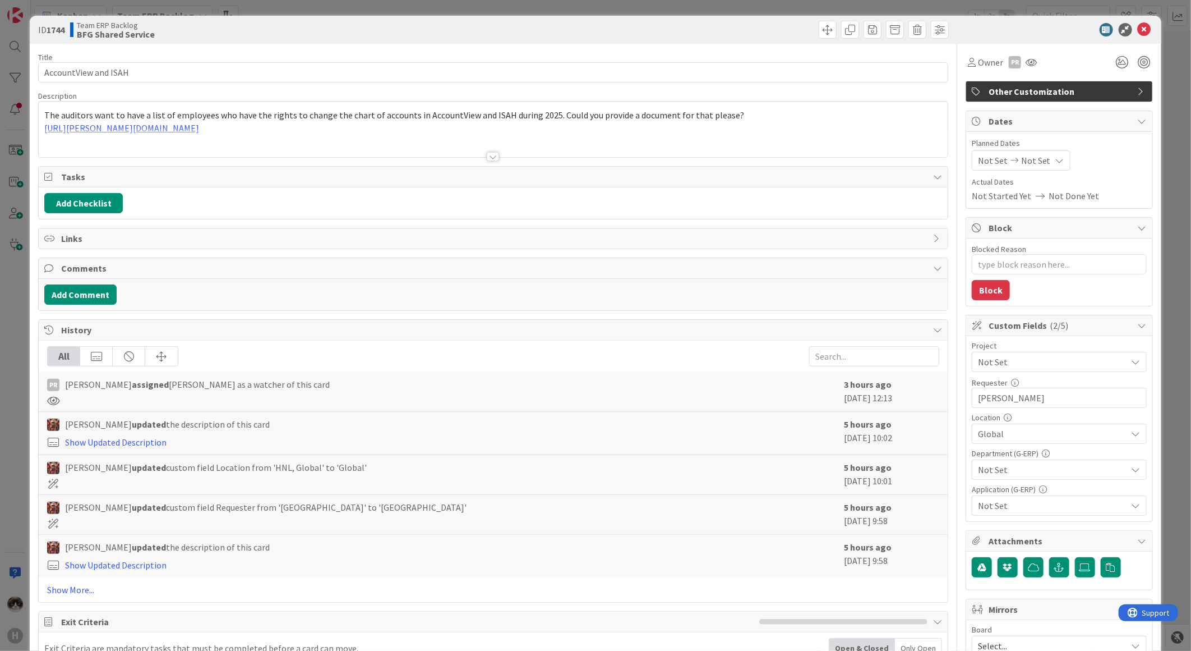
click at [462, 158] on div at bounding box center [493, 151] width 910 height 12
click at [481, 161] on div "Title 20 / 128 AccountView and ISAH Description The auditors want to have a lis…" at bounding box center [493, 486] width 910 height 884
click at [489, 161] on div at bounding box center [493, 156] width 12 height 9
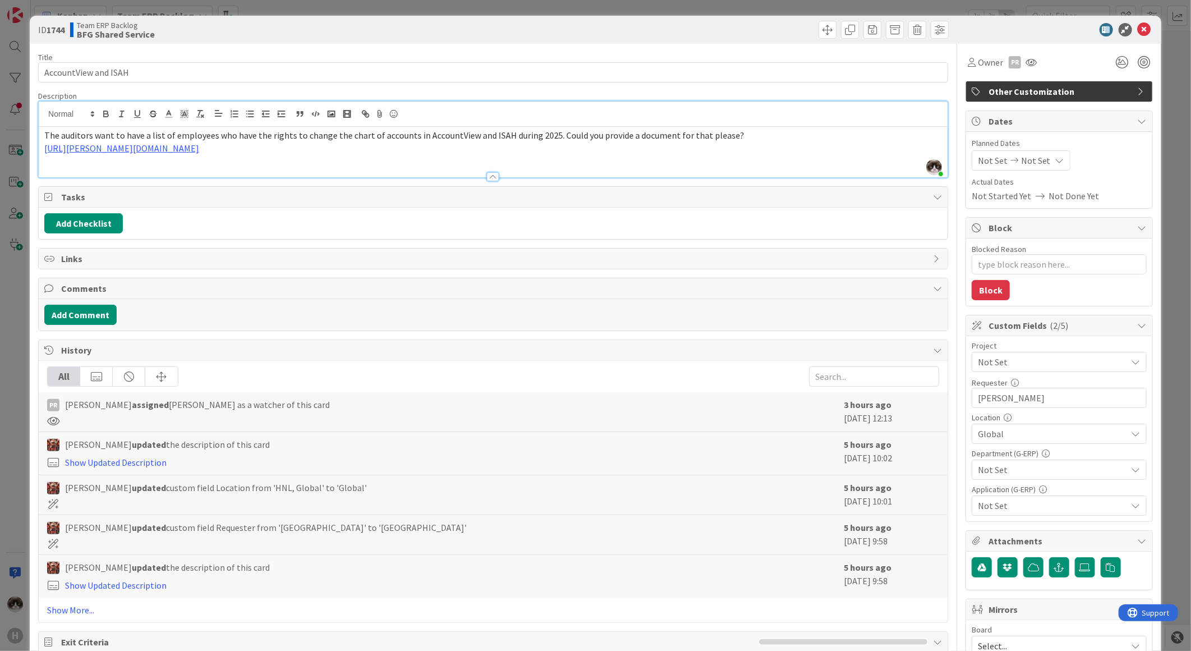
click at [400, 154] on p "https://huisman-smartit.onbmc.com/smartit/app/#/workorder/AGGF4KX6HRENQATB2SWWT…" at bounding box center [493, 148] width 898 height 13
click at [199, 149] on link "https://huisman-smartit.onbmc.com/smartit/app/#/workorder/AGGF4KX6HRENQATB2SWWT…" at bounding box center [121, 147] width 155 height 11
click at [240, 169] on link "https://huisman-smartit.onbmc.com/smartit/app#/workorder/AGGF4KX6HRENQATB2SWWTB…" at bounding box center [231, 170] width 112 height 15
click at [530, 166] on div at bounding box center [493, 171] width 909 height 12
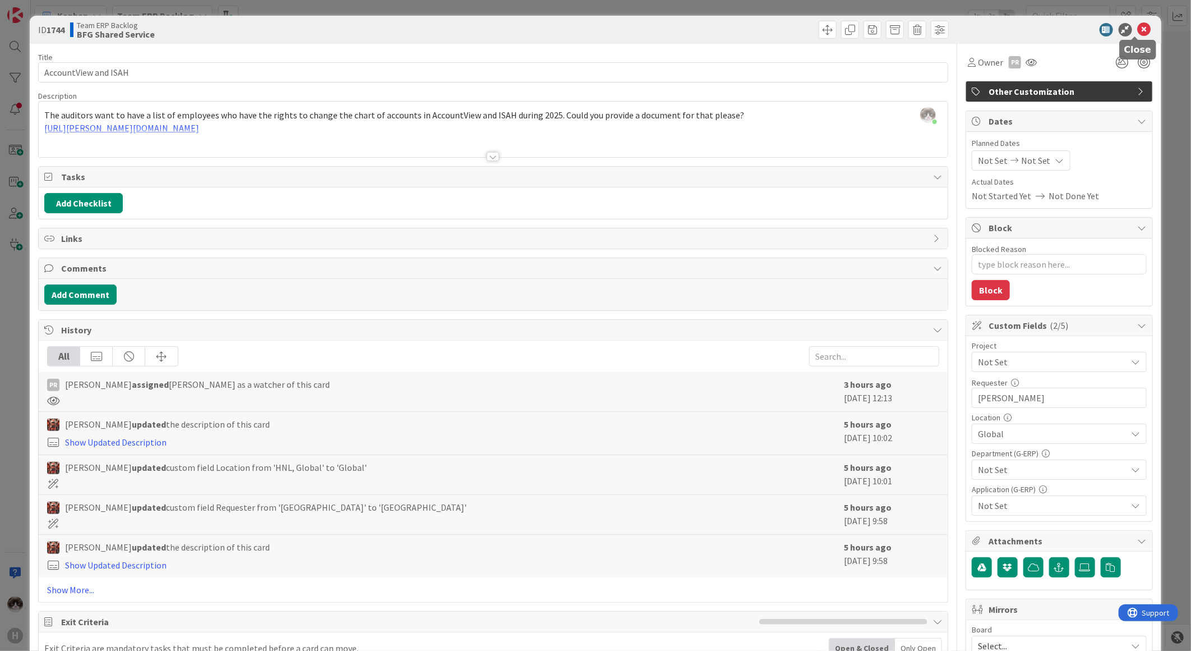
click at [1138, 33] on icon at bounding box center [1144, 29] width 13 height 13
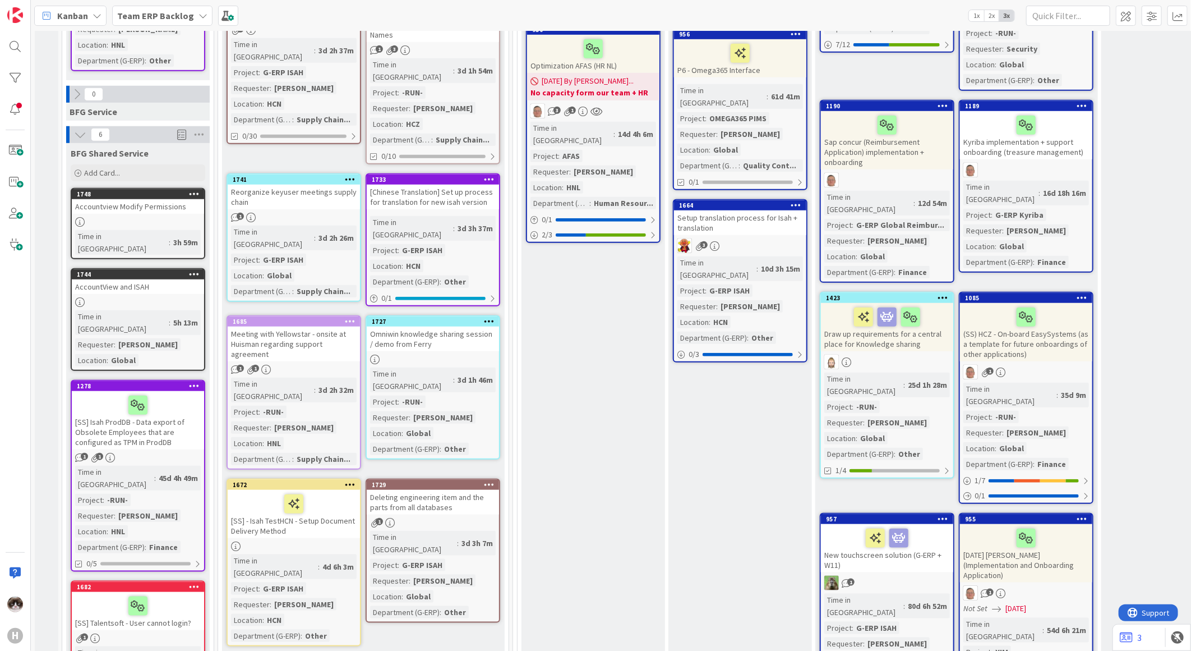
click at [157, 188] on link "1748 Accountview Modify Permissions Time in Column : 3h 59m" at bounding box center [138, 223] width 135 height 71
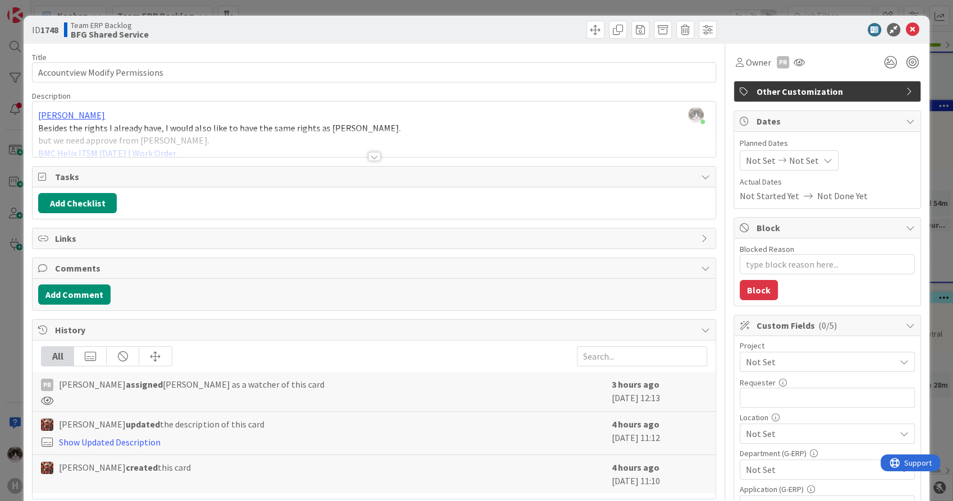
scroll to position [498, 0]
type textarea "x"
click at [906, 31] on icon at bounding box center [911, 29] width 13 height 13
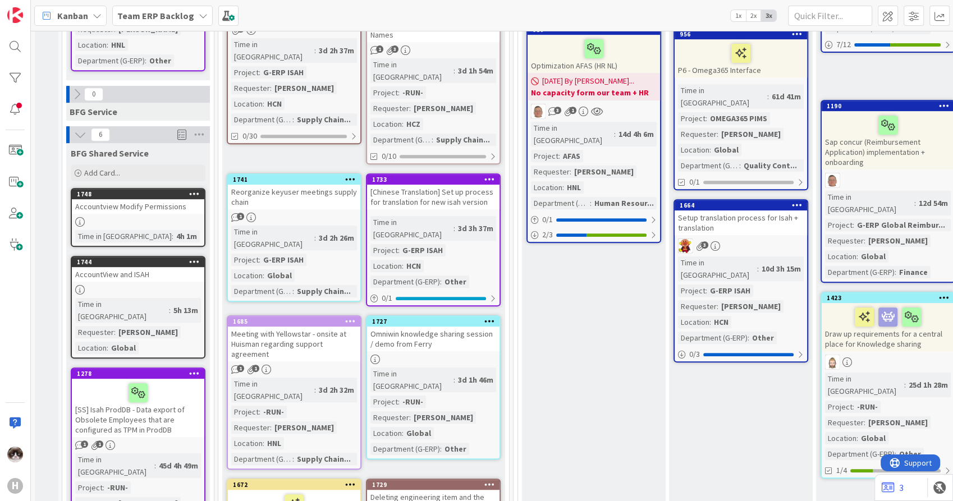
click at [147, 14] on b "Team ERP Backlog" at bounding box center [155, 15] width 77 height 11
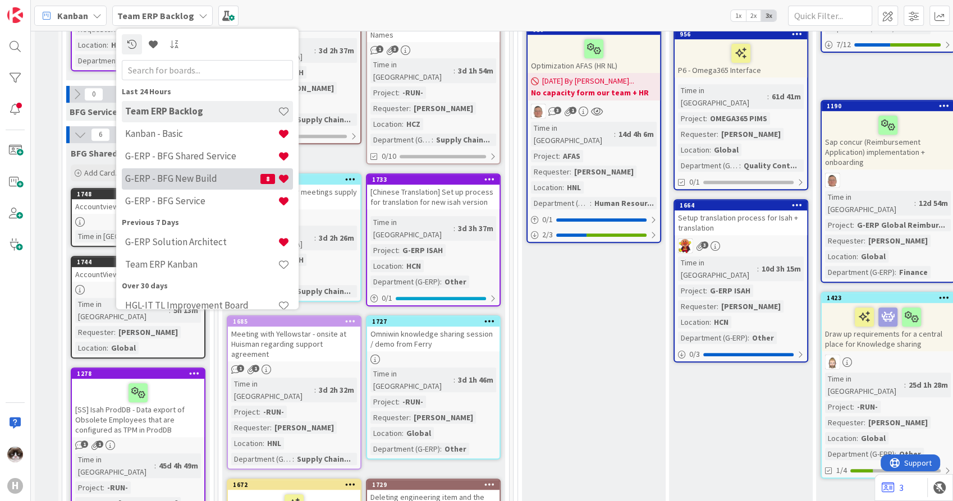
click at [205, 173] on h4 "G-ERP - BFG New Build" at bounding box center [192, 178] width 135 height 11
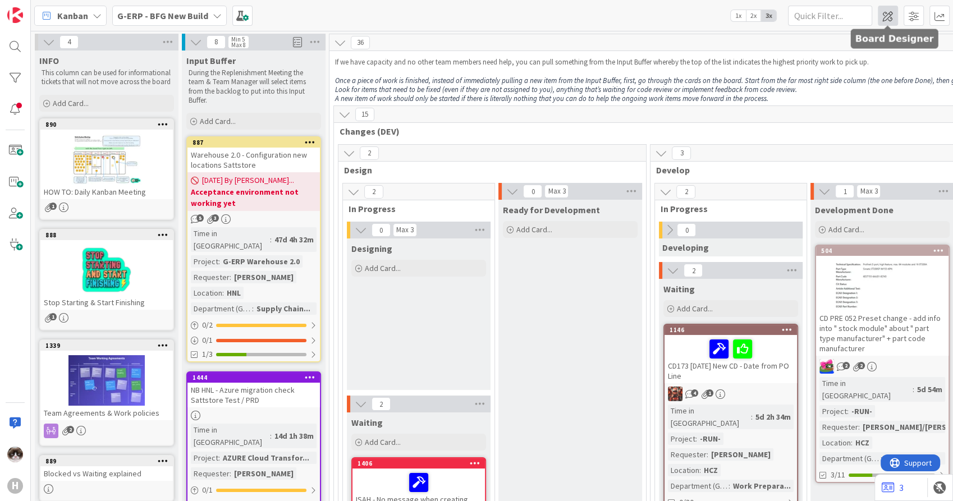
click at [890, 9] on span at bounding box center [887, 16] width 20 height 20
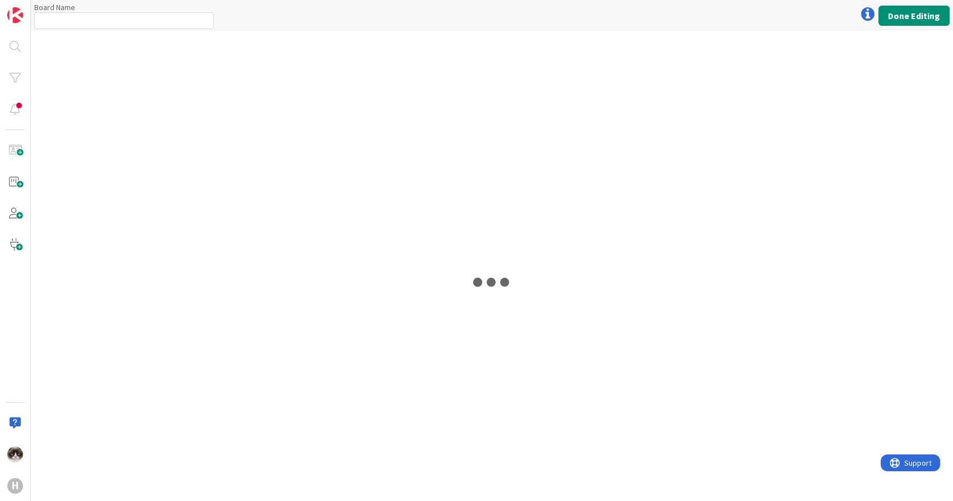
type input "G-ERP - BFG New Build"
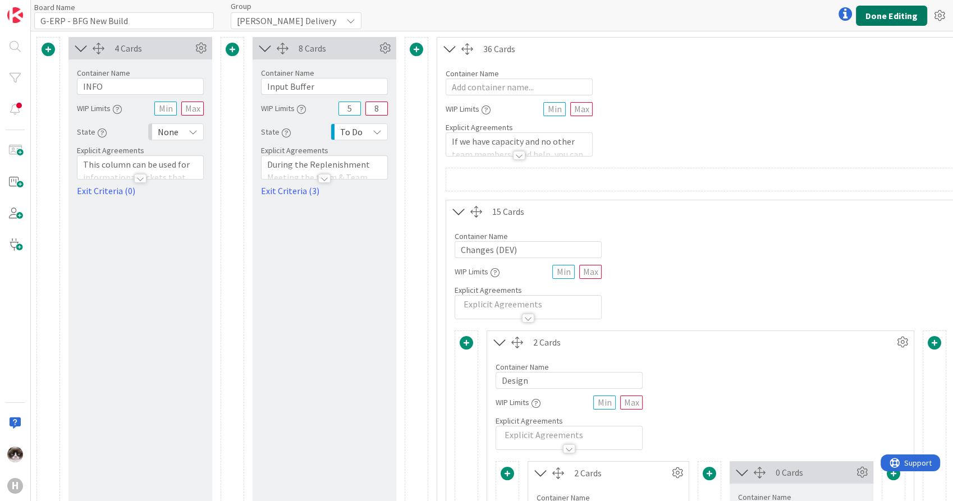
click at [880, 6] on button "Done Editing" at bounding box center [890, 16] width 71 height 20
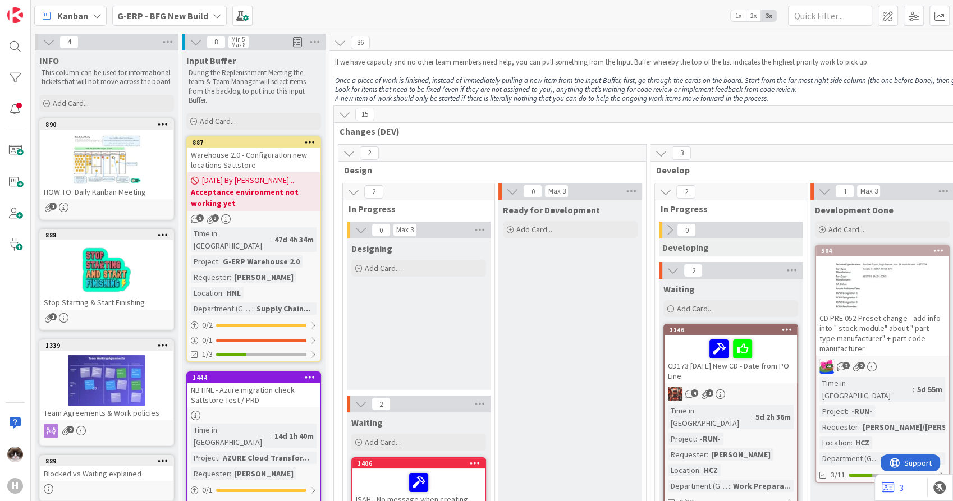
click at [254, 50] on div "Input Buffer During the Replenishment Meeting the team & Team Manager will sele…" at bounding box center [254, 78] width 144 height 57
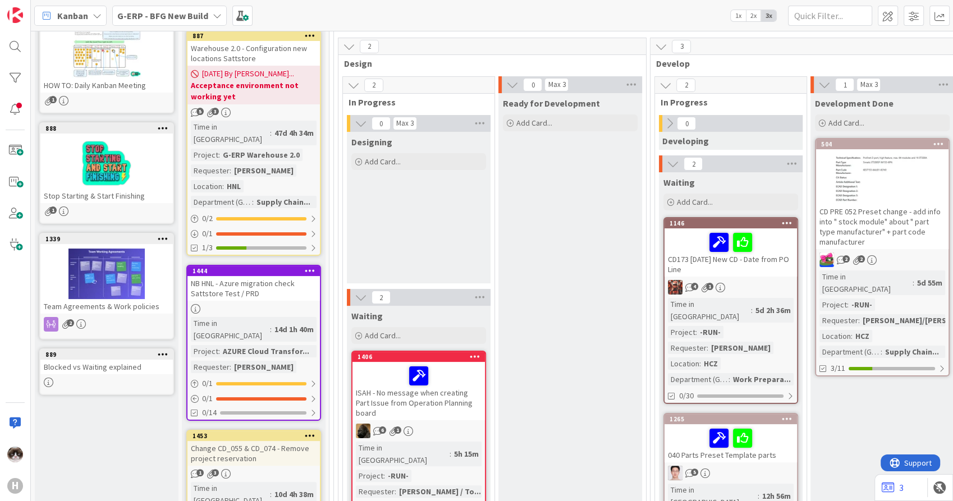
scroll to position [71, 0]
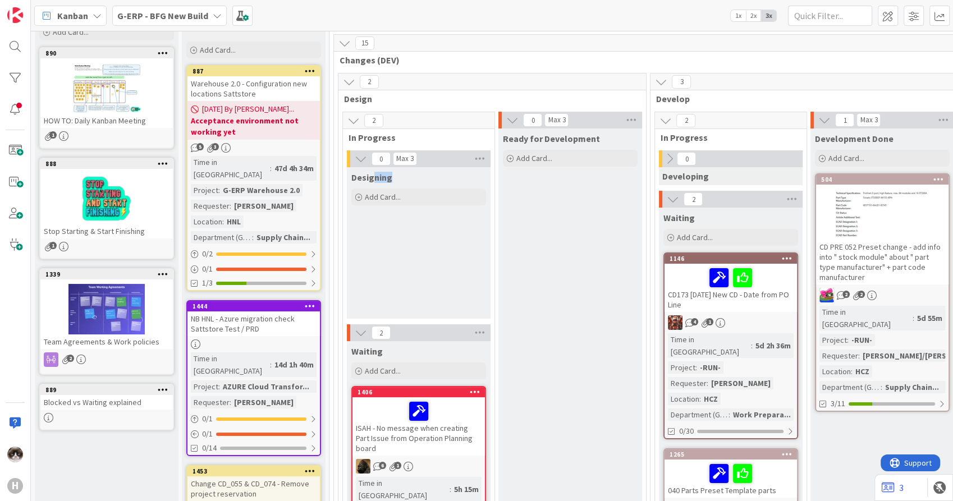
drag, startPoint x: 372, startPoint y: 176, endPoint x: 402, endPoint y: 173, distance: 29.3
click at [402, 173] on div "Designing" at bounding box center [418, 177] width 135 height 11
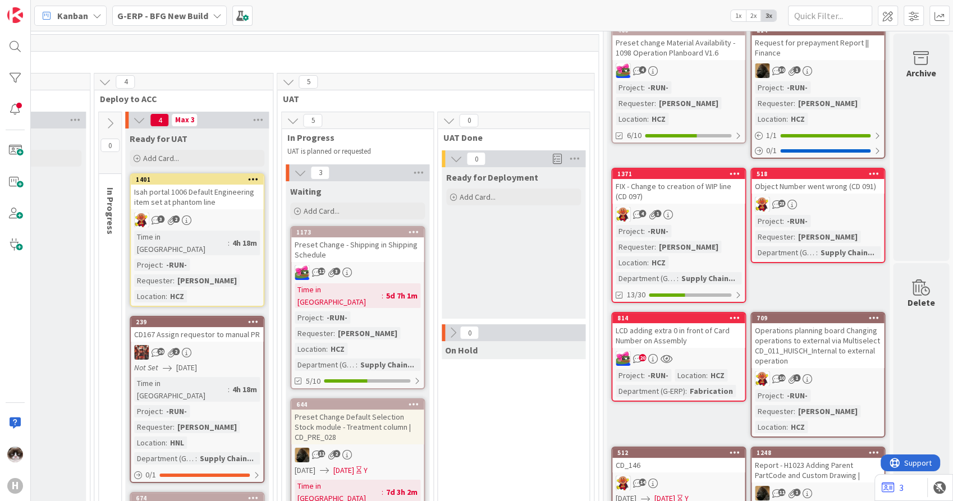
scroll to position [0, 1214]
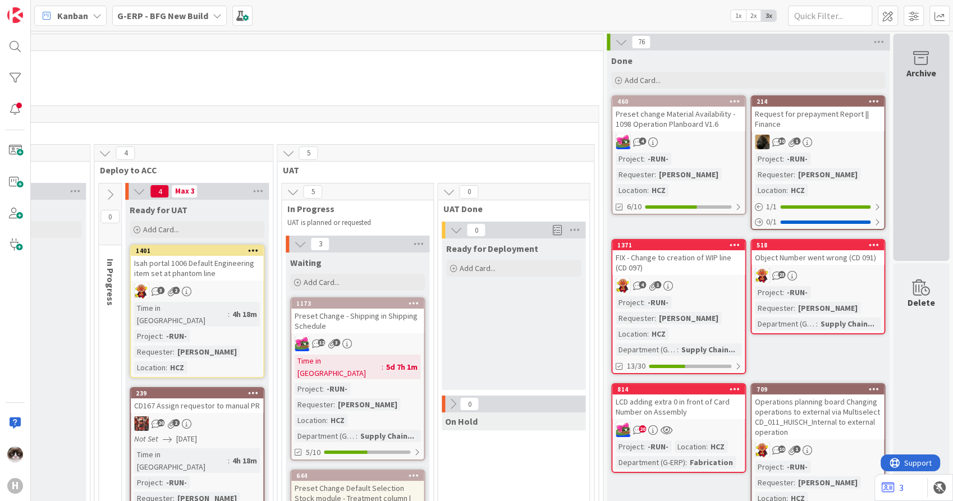
click at [923, 169] on div "Archive" at bounding box center [920, 147] width 56 height 227
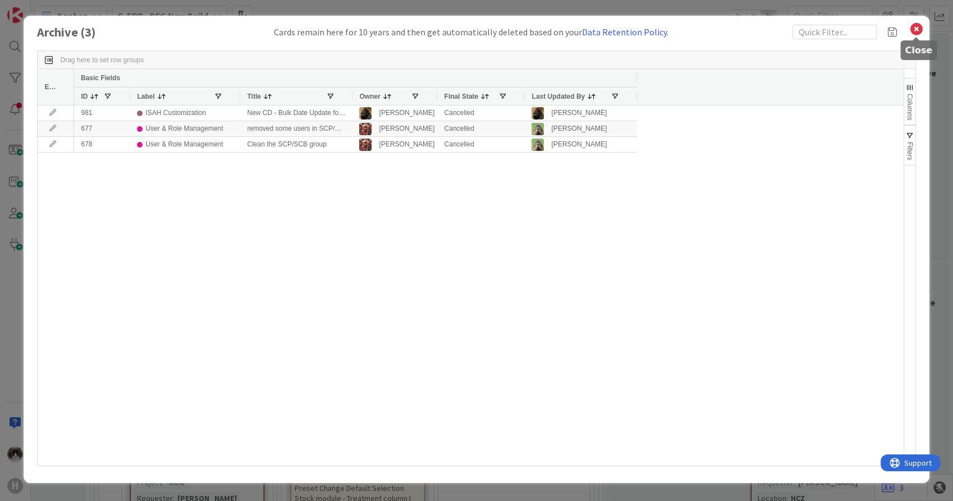
click at [920, 21] on icon at bounding box center [916, 29] width 15 height 16
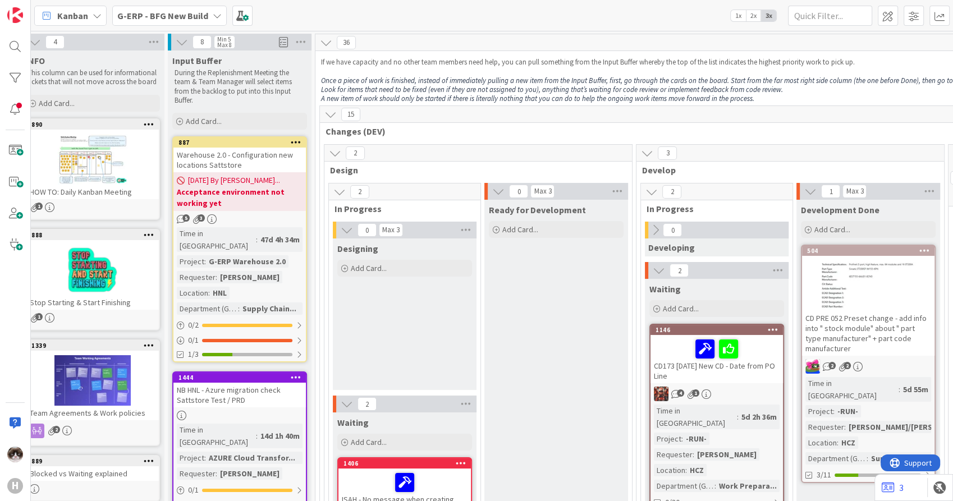
scroll to position [0, 0]
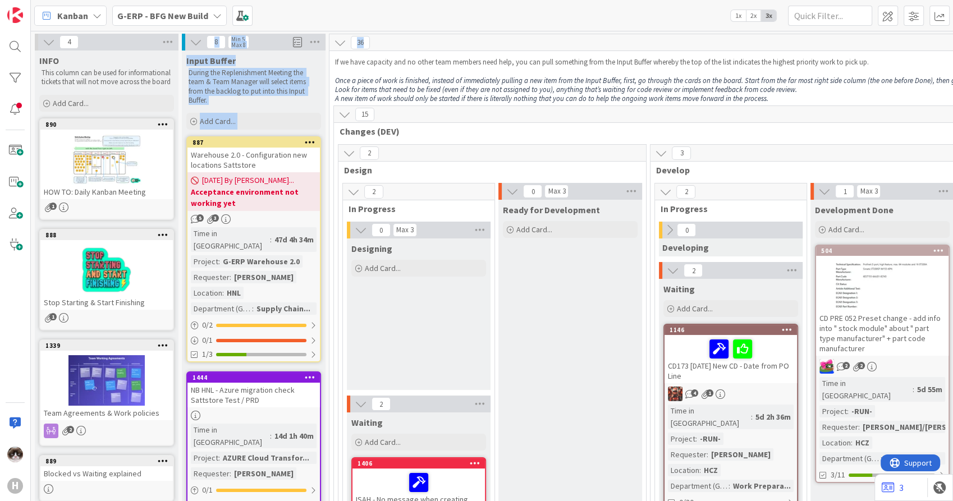
drag, startPoint x: 369, startPoint y: 42, endPoint x: 191, endPoint y: 43, distance: 177.3
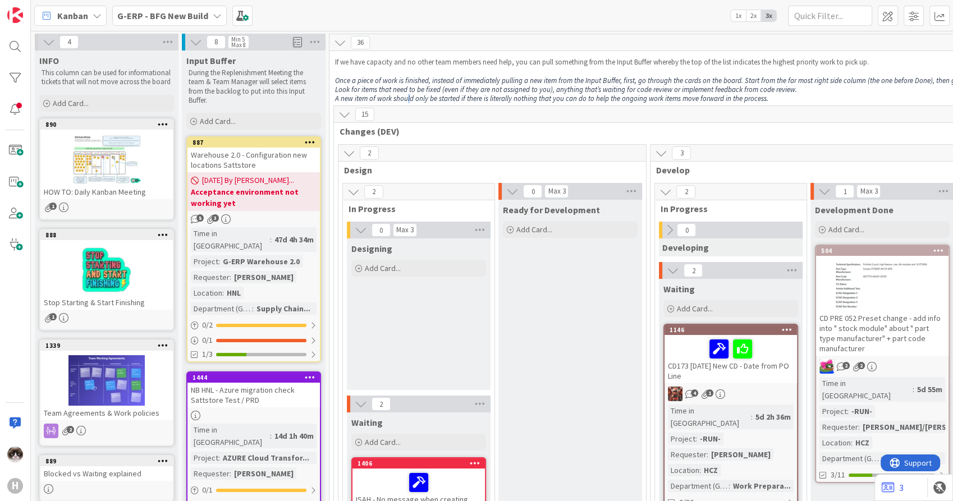
drag, startPoint x: 191, startPoint y: 43, endPoint x: 408, endPoint y: 96, distance: 222.9
click at [408, 96] on em "A new item of work should only be started if there is literally nothing that yo…" at bounding box center [551, 99] width 433 height 10
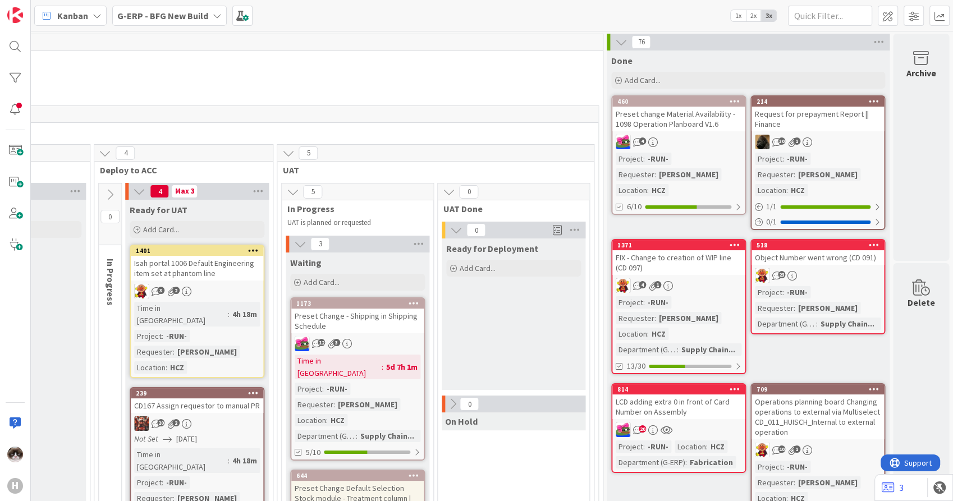
scroll to position [0, 1214]
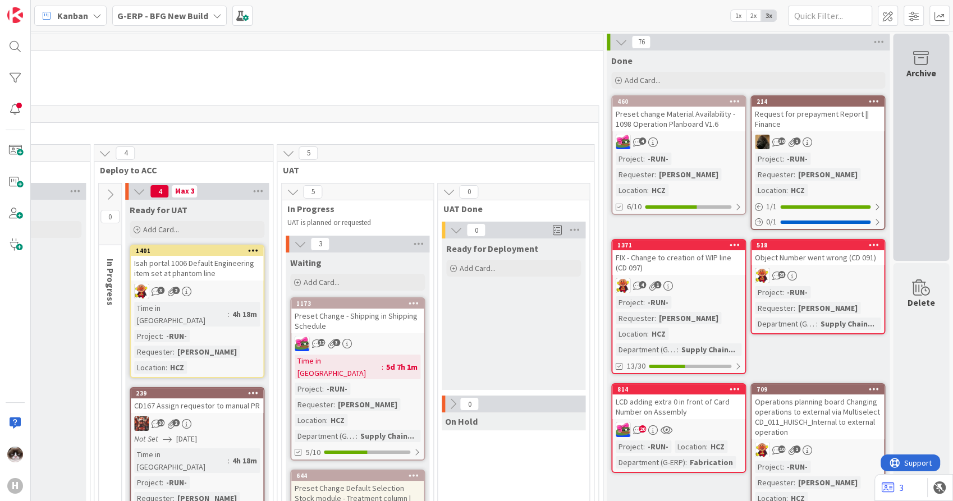
click at [899, 62] on icon at bounding box center [920, 58] width 43 height 16
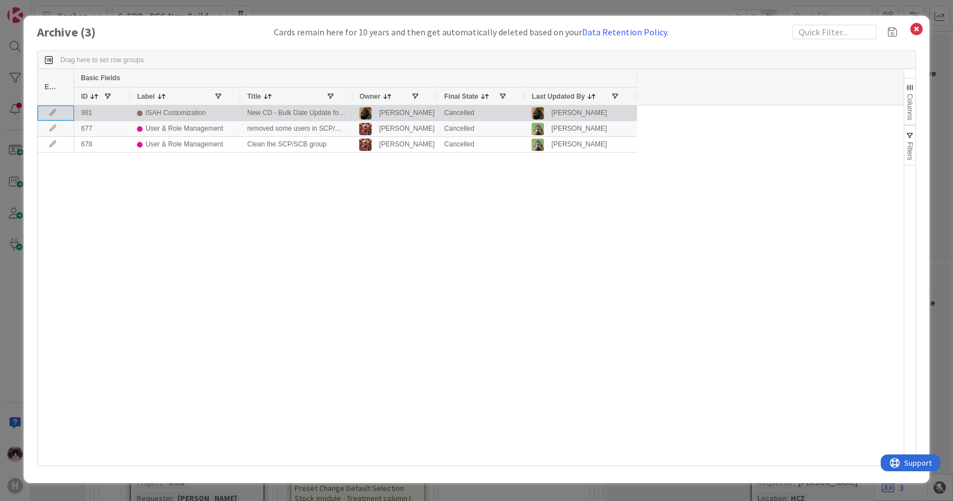
click at [48, 112] on icon at bounding box center [52, 112] width 17 height 7
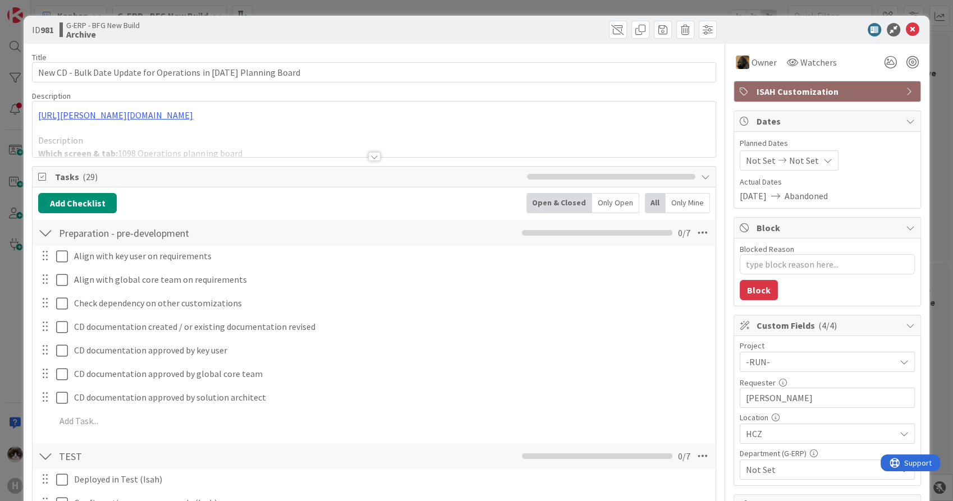
type textarea "x"
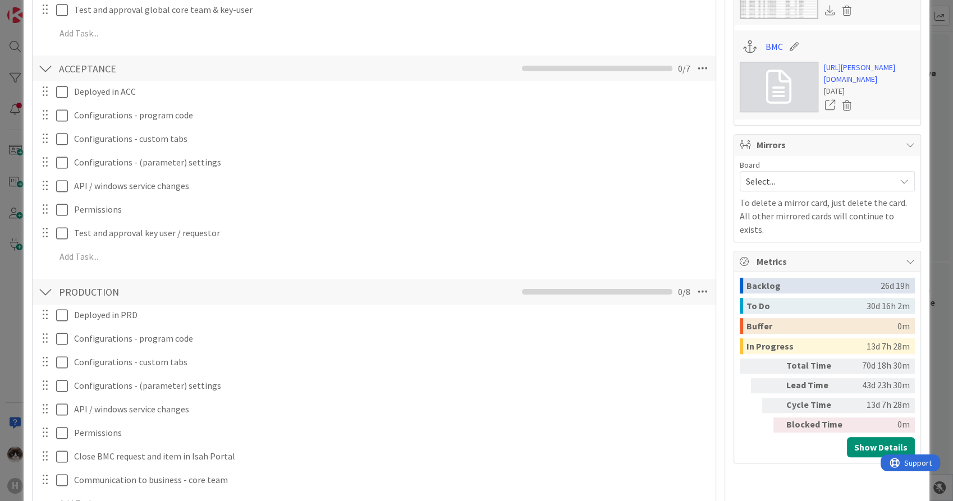
scroll to position [659, 0]
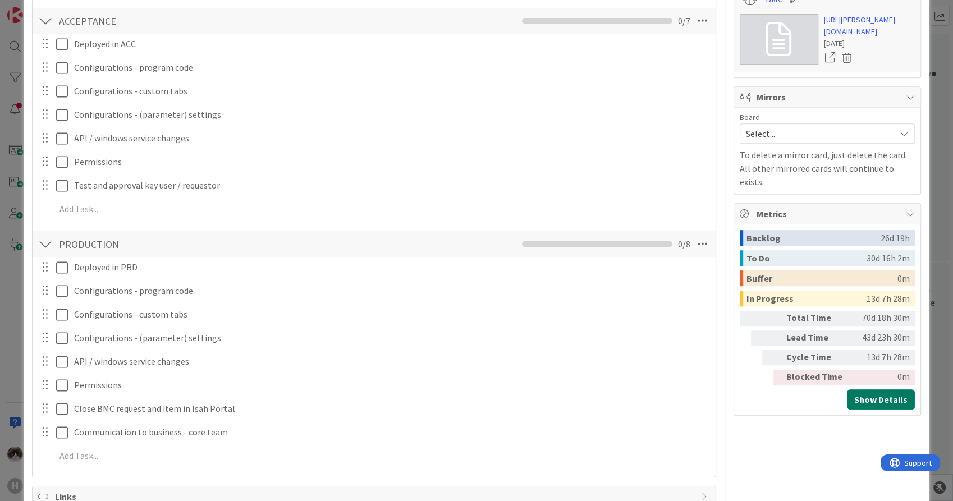
click at [882, 409] on button "Show Details" at bounding box center [880, 399] width 68 height 20
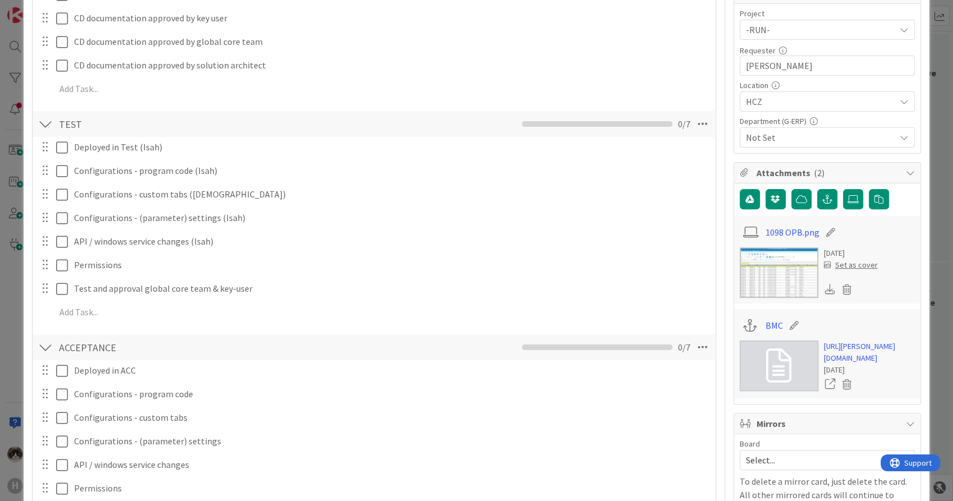
scroll to position [0, 0]
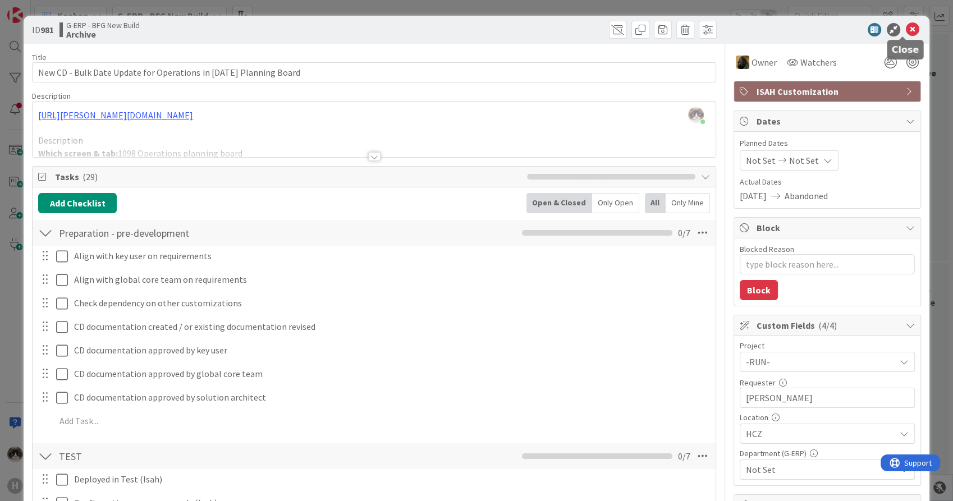
click at [905, 32] on icon at bounding box center [911, 29] width 13 height 13
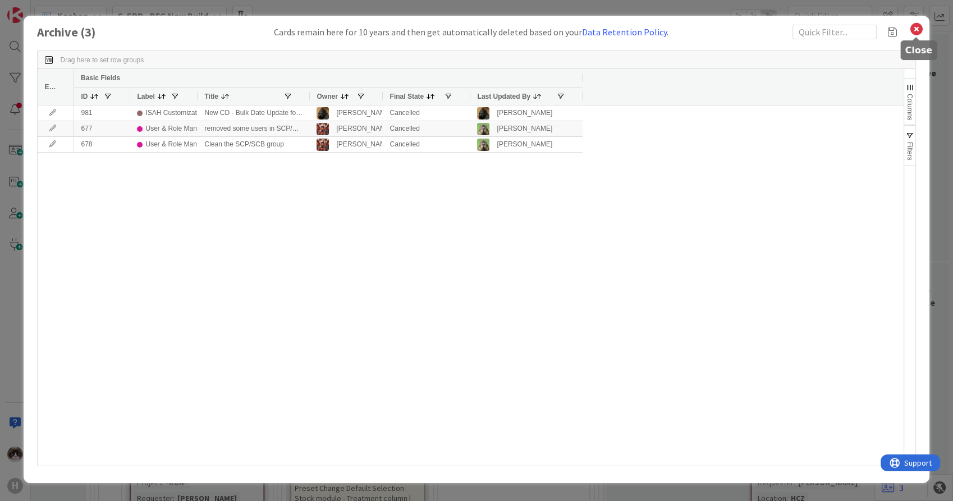
click at [917, 25] on icon at bounding box center [916, 29] width 15 height 16
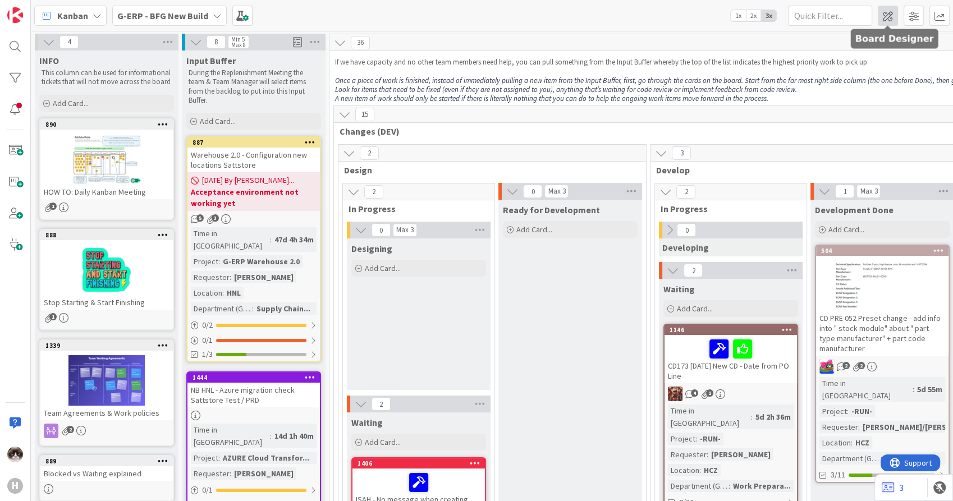
click at [881, 17] on span at bounding box center [887, 16] width 20 height 20
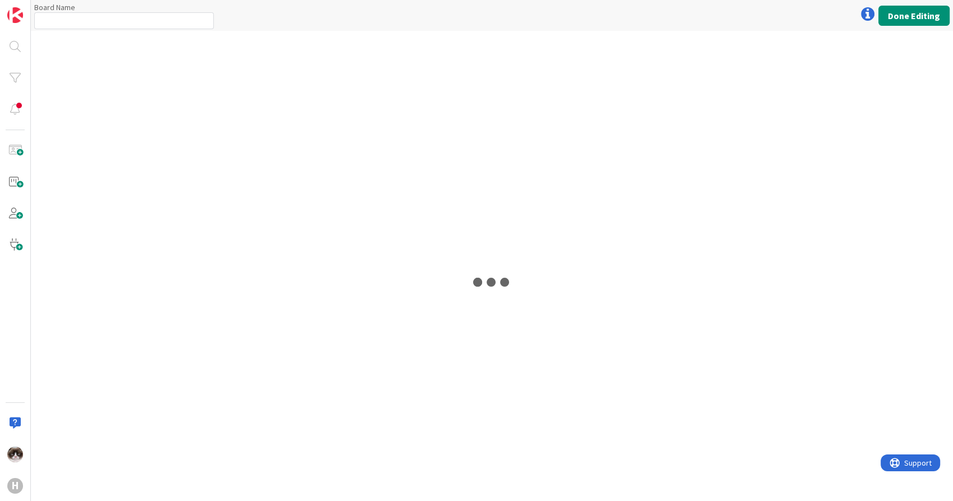
type input "G-ERP - BFG New Build"
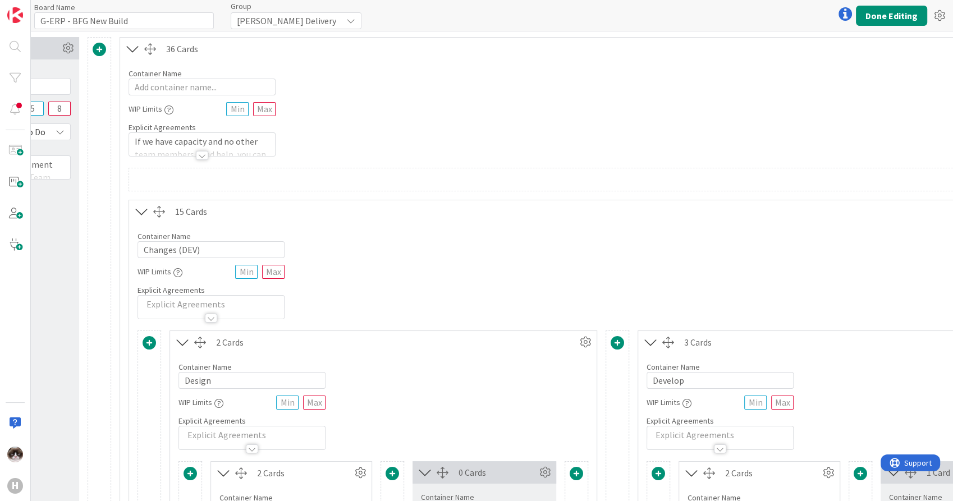
scroll to position [0, 307]
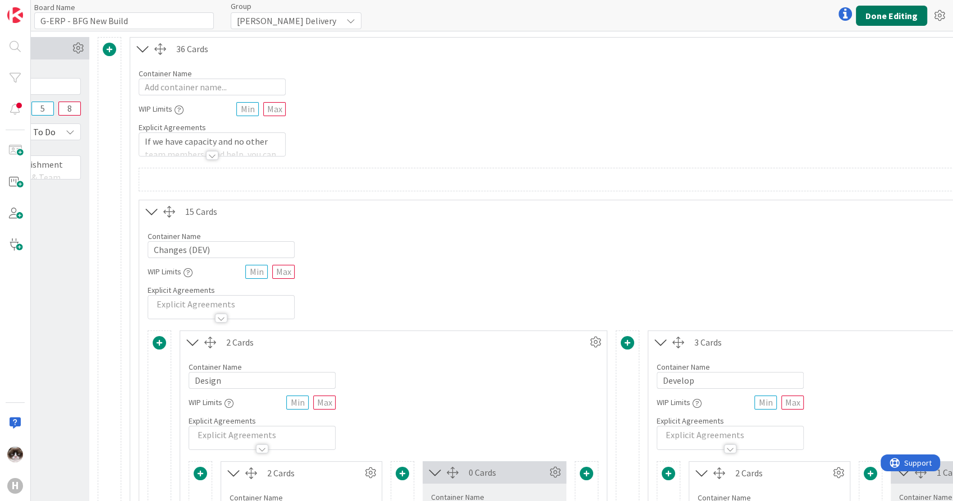
click at [891, 25] on button "Done Editing" at bounding box center [890, 16] width 71 height 20
click at [890, 18] on button "Done Editing" at bounding box center [890, 16] width 71 height 20
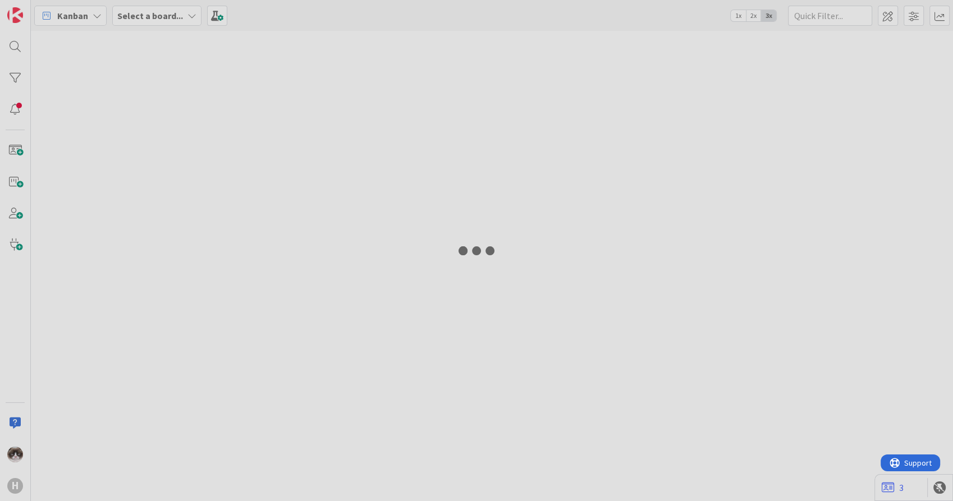
click at [890, 18] on div at bounding box center [476, 250] width 953 height 501
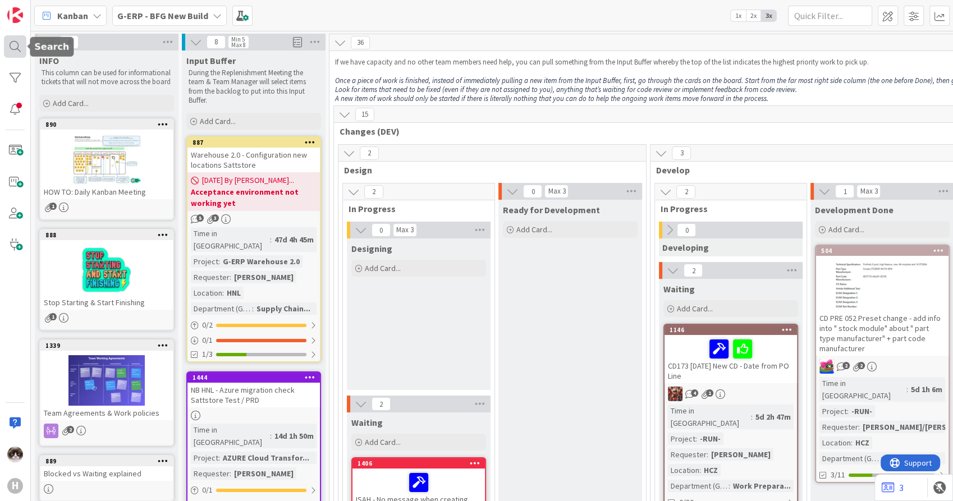
click at [16, 42] on div at bounding box center [15, 46] width 22 height 22
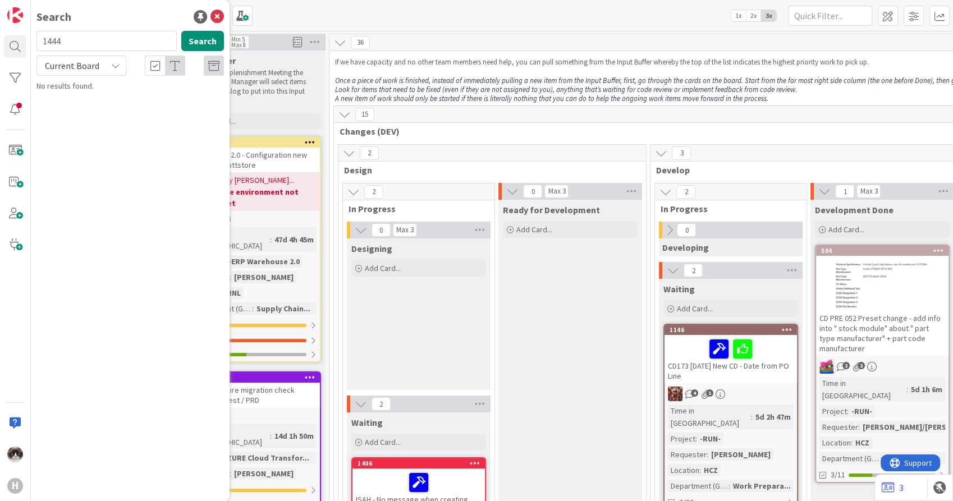
type input "1444"
click at [171, 96] on span "NB HNL - Azure migration check Sattstore Test / PRD" at bounding box center [134, 105] width 165 height 22
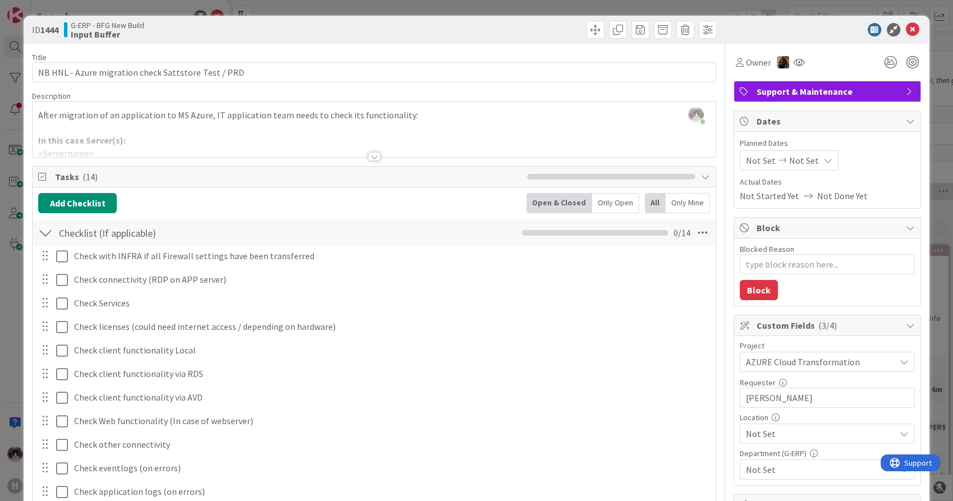
click at [821, 427] on span "Not Set" at bounding box center [820, 433] width 149 height 13
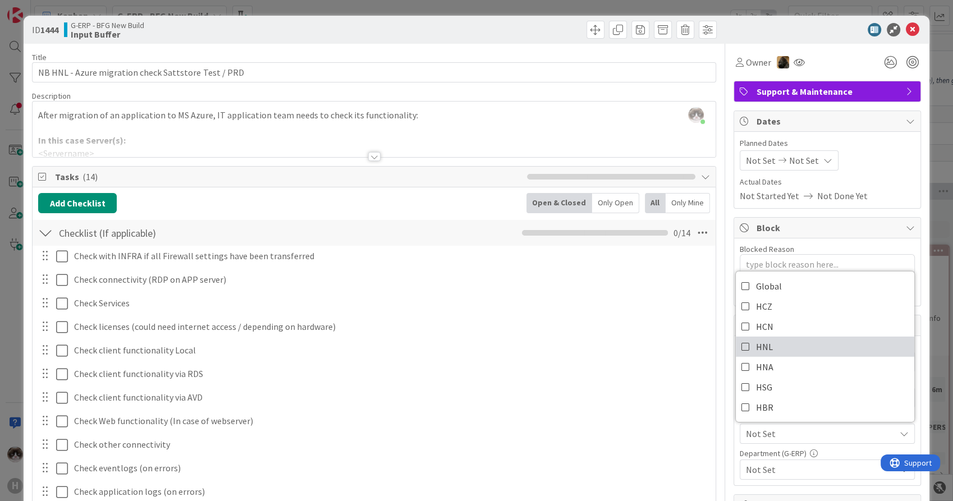
click at [799, 349] on link "HNL" at bounding box center [824, 347] width 178 height 20
type textarea "x"
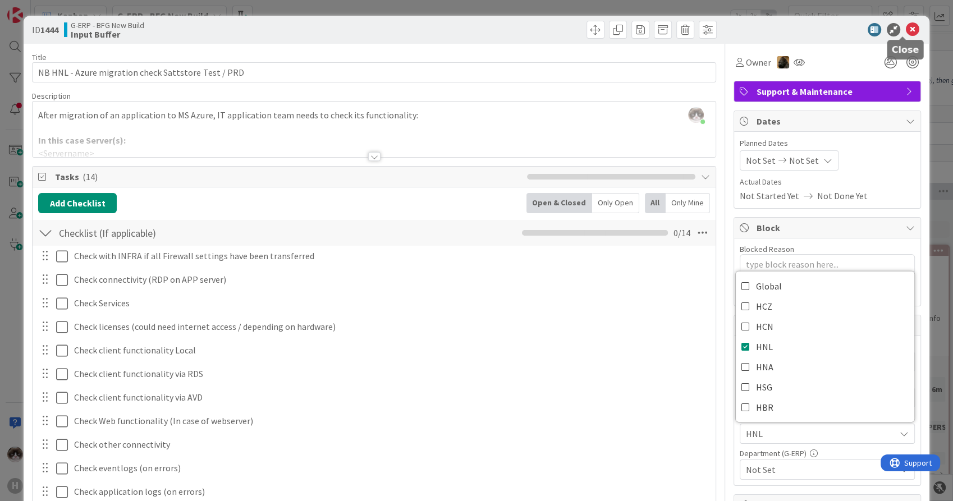
click at [909, 27] on icon at bounding box center [911, 29] width 13 height 13
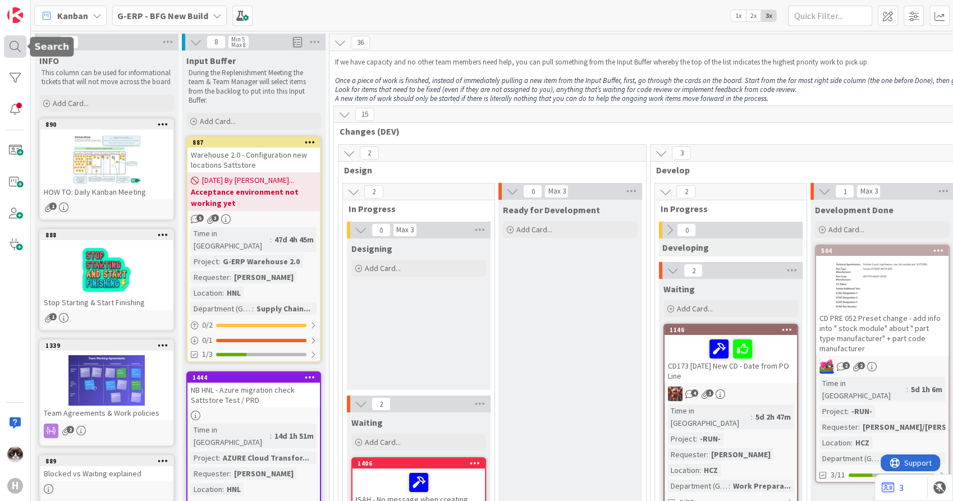
click at [14, 45] on div at bounding box center [15, 46] width 22 height 22
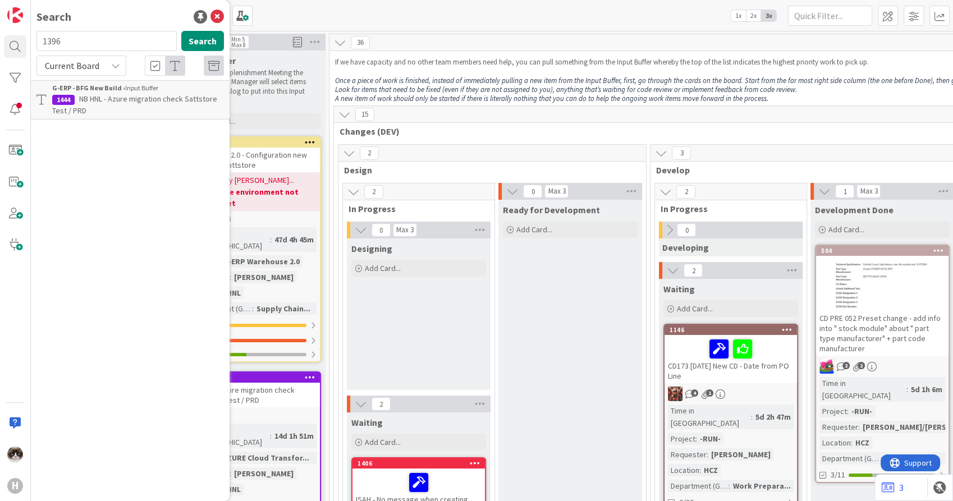
type input "1396"
click at [93, 117] on link "G-ERP - BFG New Build › Solving / Executing 1396 Uploads to [GEOGRAPHIC_DATA] i…" at bounding box center [130, 99] width 199 height 39
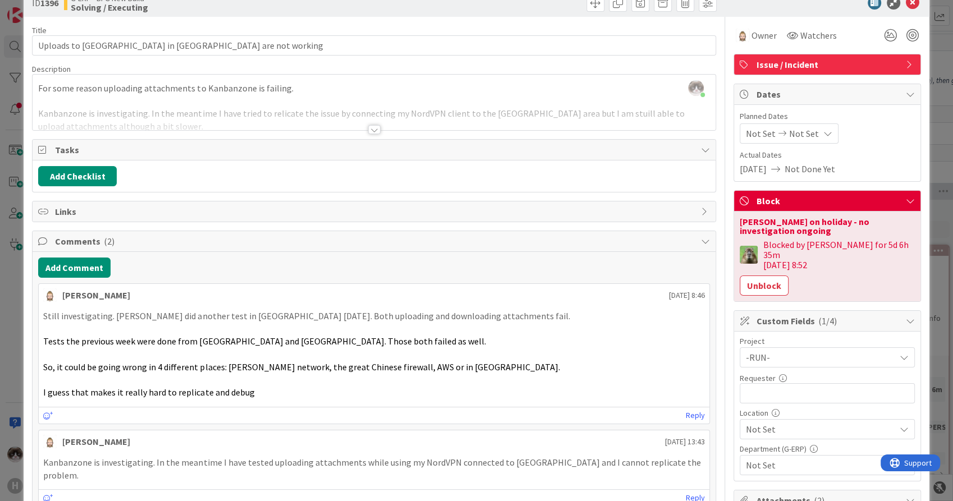
scroll to position [15, 0]
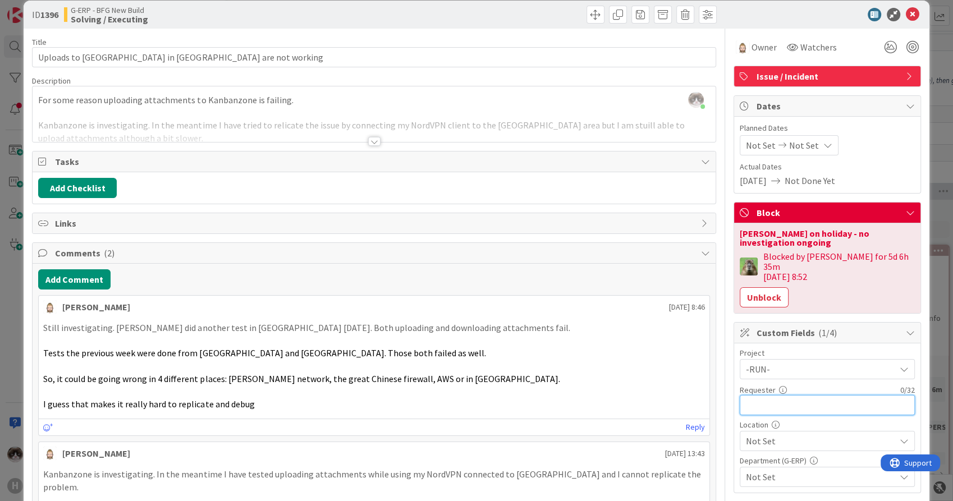
click at [792, 395] on input "text" at bounding box center [826, 405] width 175 height 20
type input "[PERSON_NAME]"
click at [793, 434] on span "Not Set" at bounding box center [820, 440] width 149 height 13
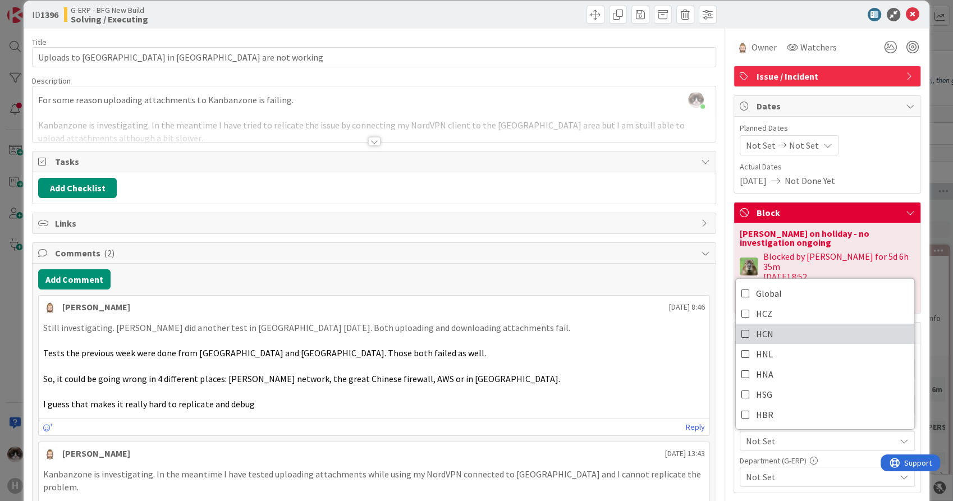
click at [793, 324] on link "HCN" at bounding box center [824, 334] width 178 height 20
click at [777, 470] on span "Not Set" at bounding box center [820, 476] width 149 height 13
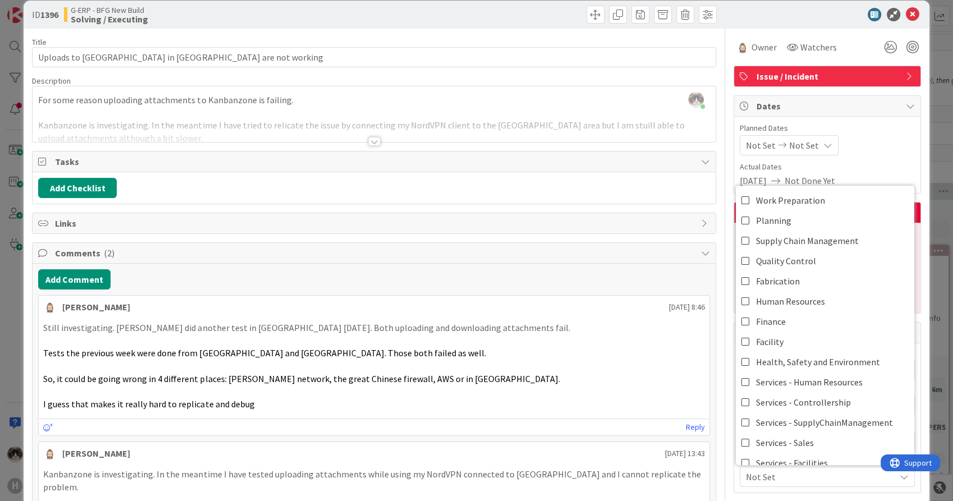
scroll to position [72, 0]
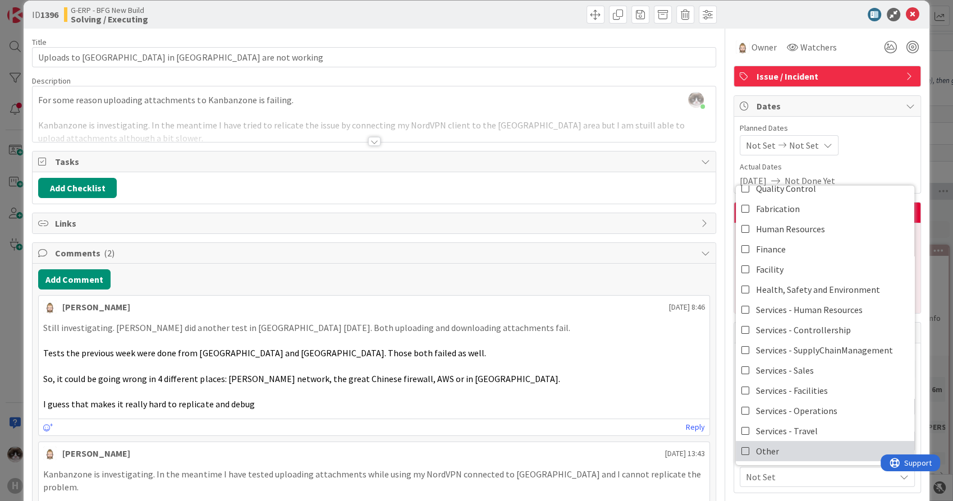
click at [840, 441] on link "Other" at bounding box center [824, 451] width 178 height 20
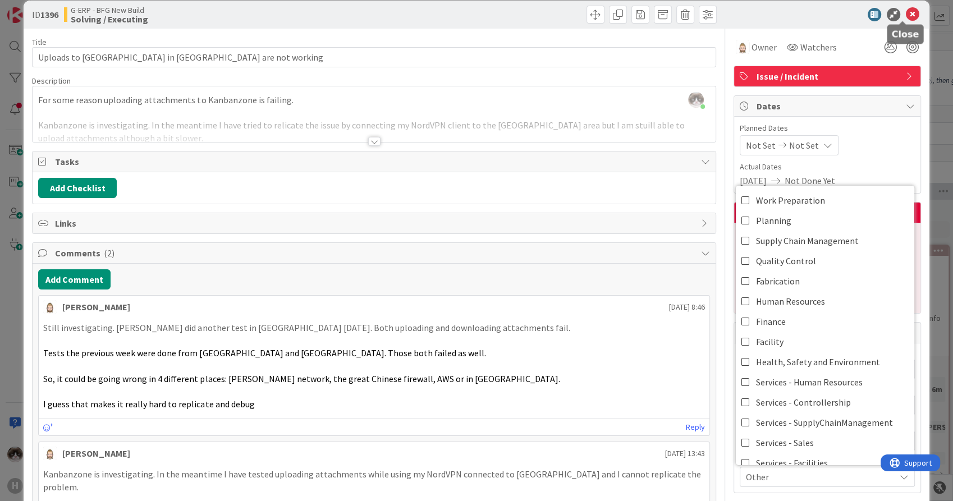
click at [905, 16] on icon at bounding box center [911, 14] width 13 height 13
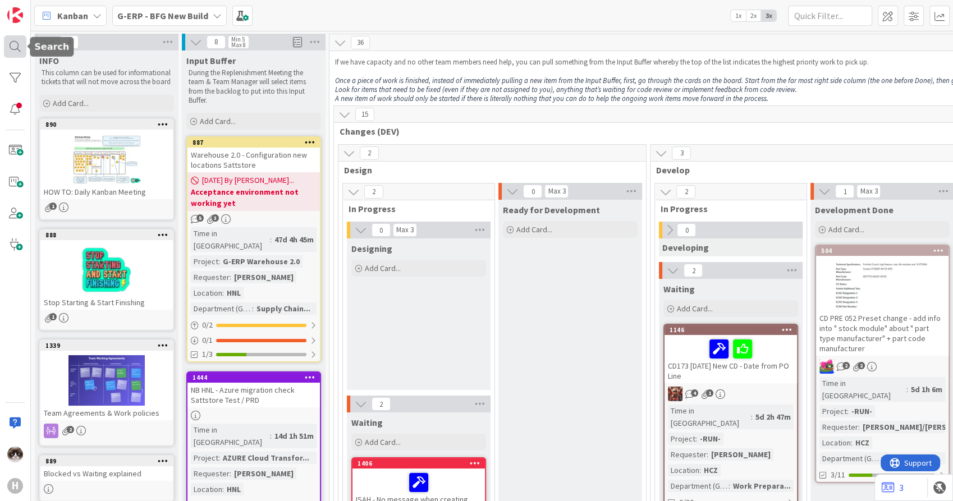
click at [10, 40] on div at bounding box center [15, 46] width 22 height 22
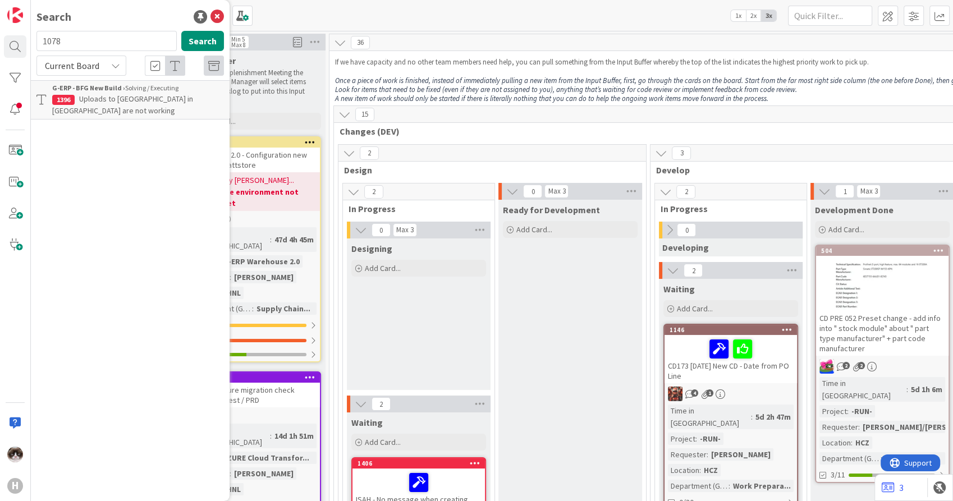
type input "1078"
click at [103, 102] on span "Isah local Outlook Classic add in" at bounding box center [132, 99] width 107 height 10
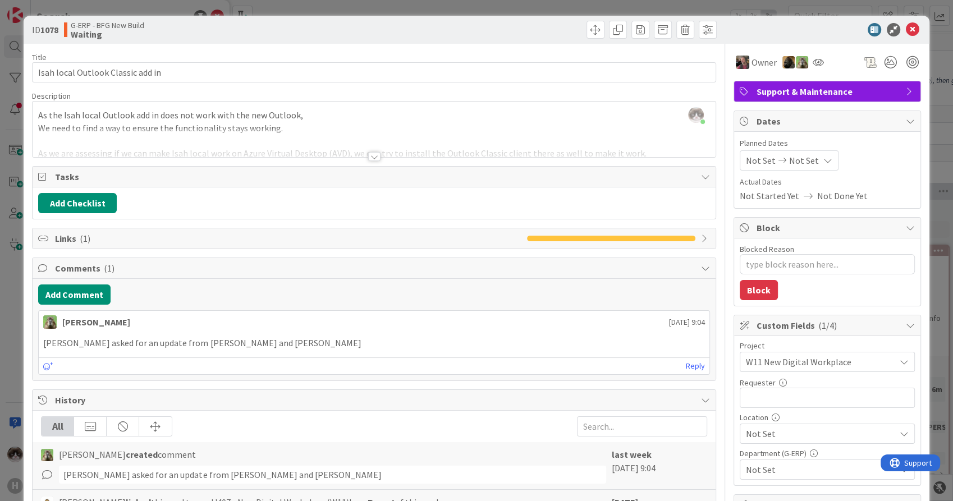
click at [799, 428] on span "Not Set" at bounding box center [820, 433] width 149 height 13
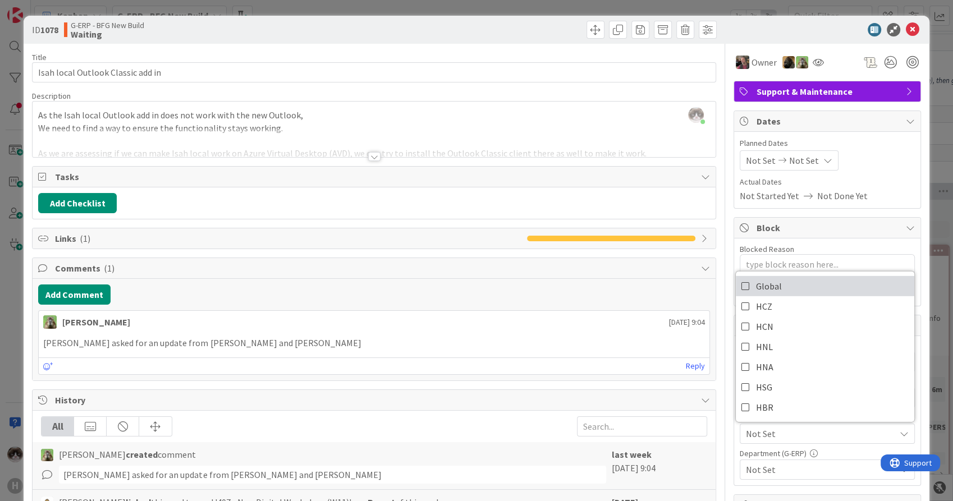
click at [774, 287] on link "Global" at bounding box center [824, 286] width 178 height 20
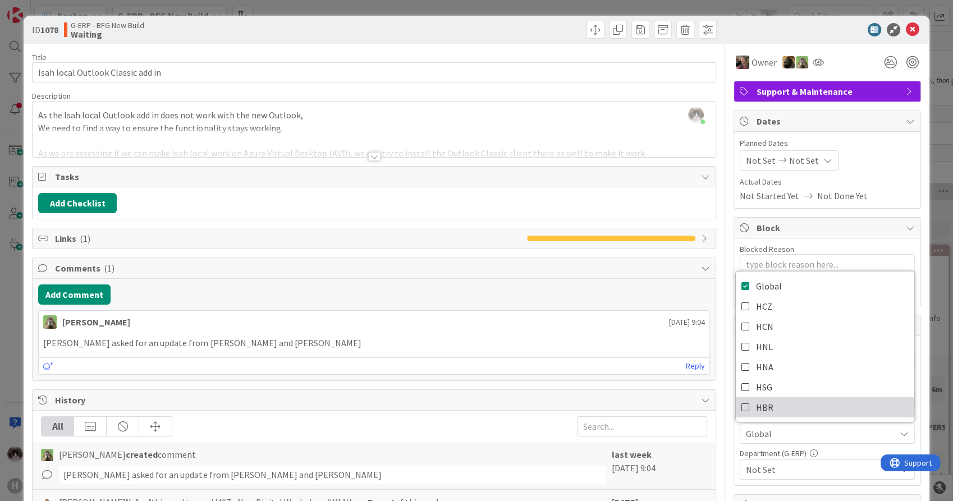
type textarea "x"
click at [776, 436] on span "Global" at bounding box center [820, 433] width 149 height 13
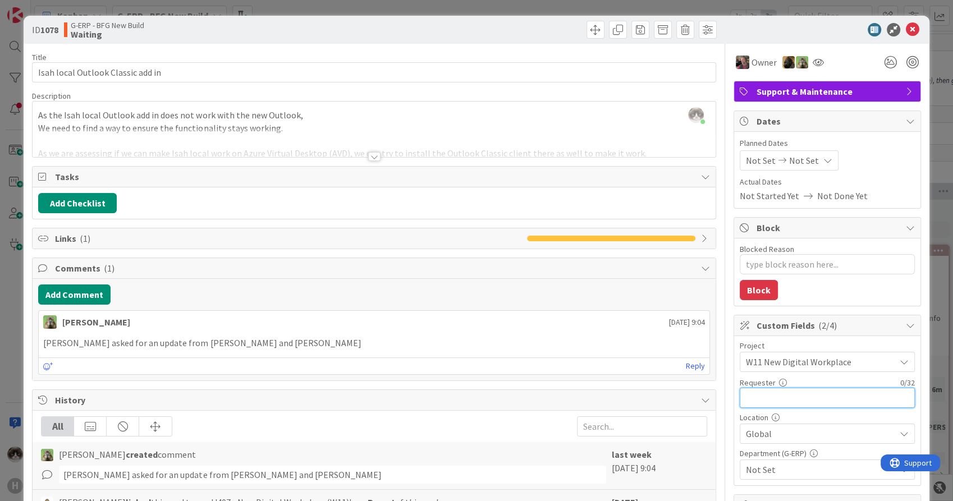
click at [780, 395] on input "text" at bounding box center [826, 398] width 175 height 20
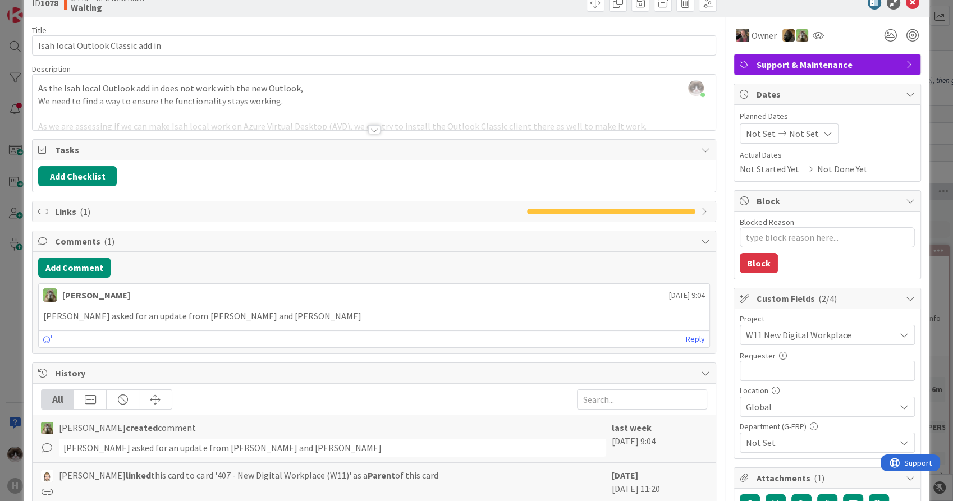
scroll to position [42, 0]
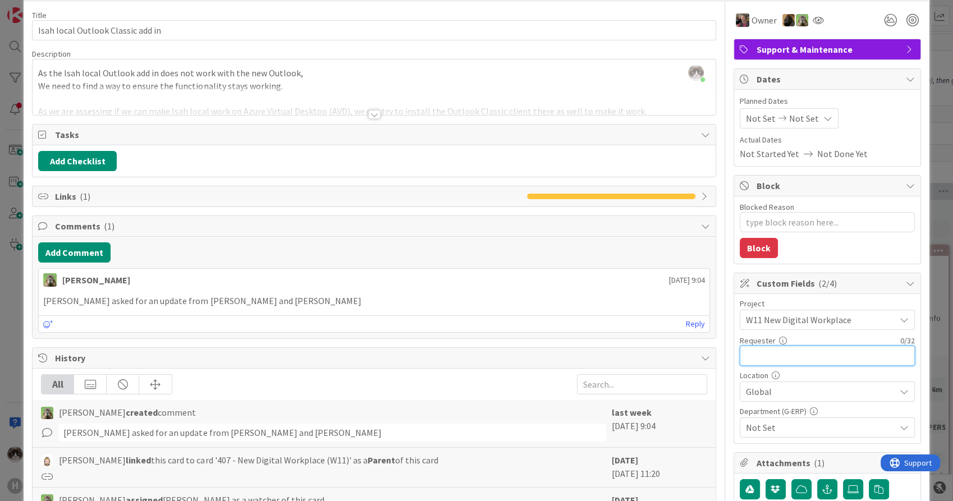
click at [812, 354] on input "text" at bounding box center [826, 356] width 175 height 20
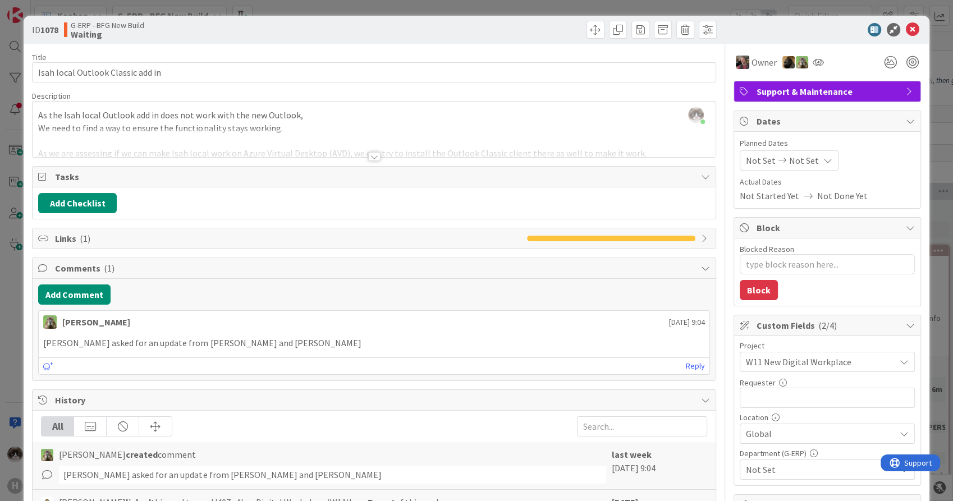
scroll to position [30, 0]
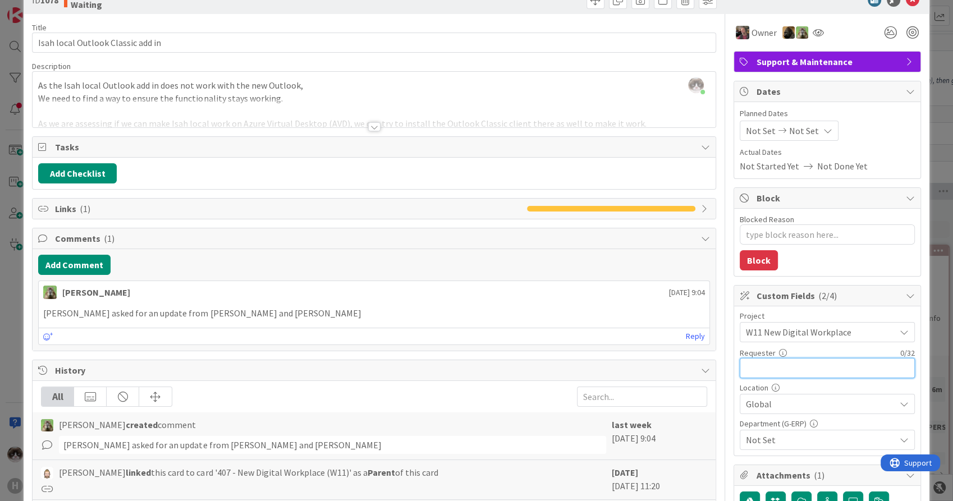
click at [783, 363] on input "text" at bounding box center [826, 368] width 175 height 20
type input "[PERSON_NAME]"
type textarea "x"
type input "[PERSON_NAME]"
click at [775, 435] on span "Not Set" at bounding box center [820, 439] width 149 height 13
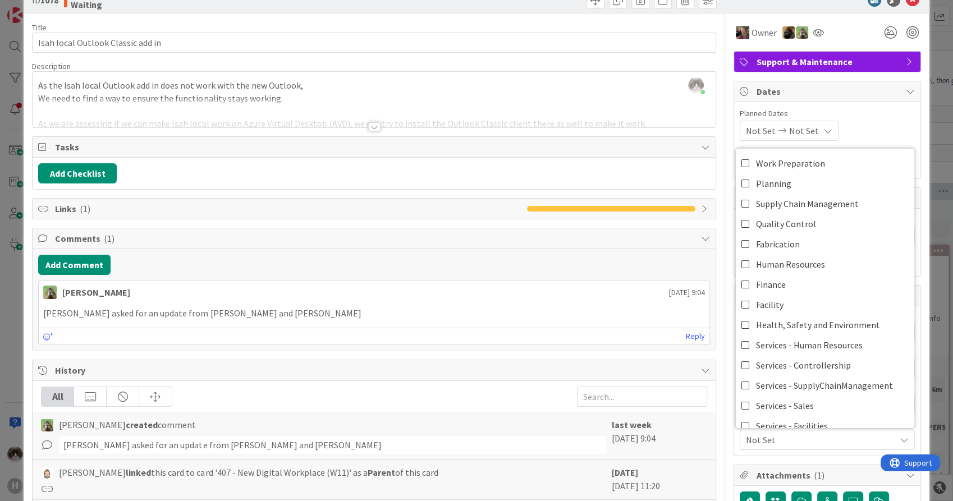
click at [821, 438] on span "Not Set" at bounding box center [820, 439] width 149 height 13
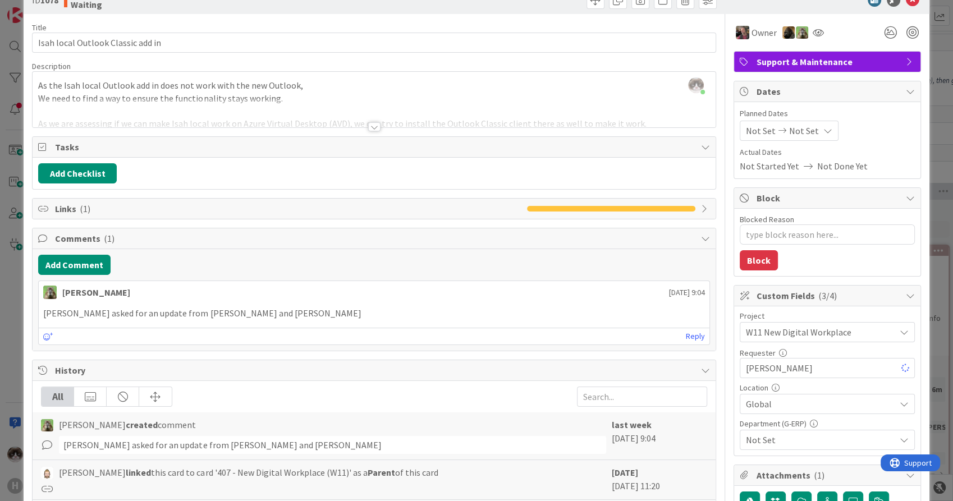
click at [821, 438] on span "Not Set" at bounding box center [820, 439] width 149 height 13
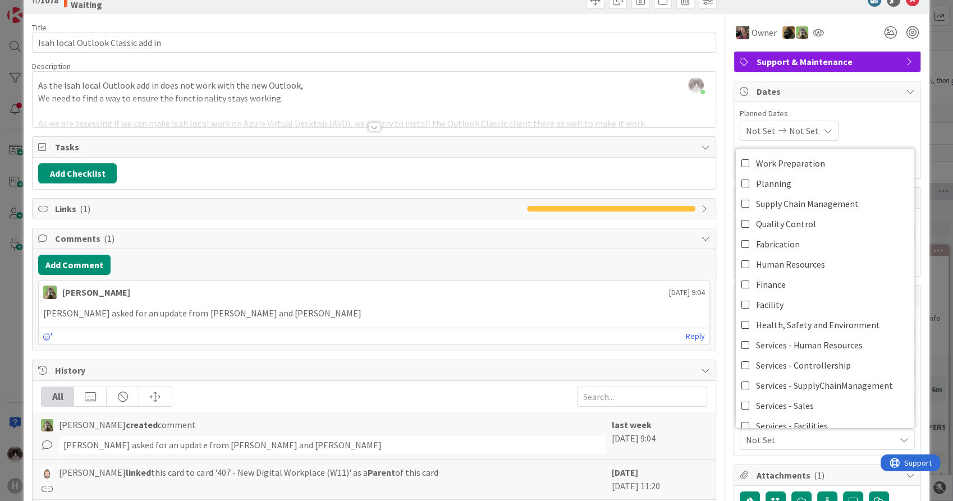
click at [821, 438] on span "Not Set" at bounding box center [820, 439] width 149 height 13
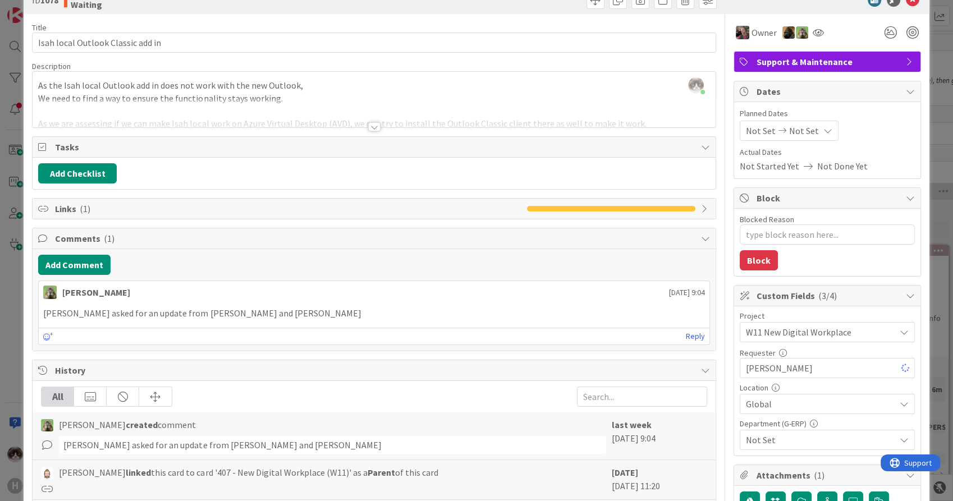
click at [821, 438] on span "Not Set" at bounding box center [820, 439] width 149 height 13
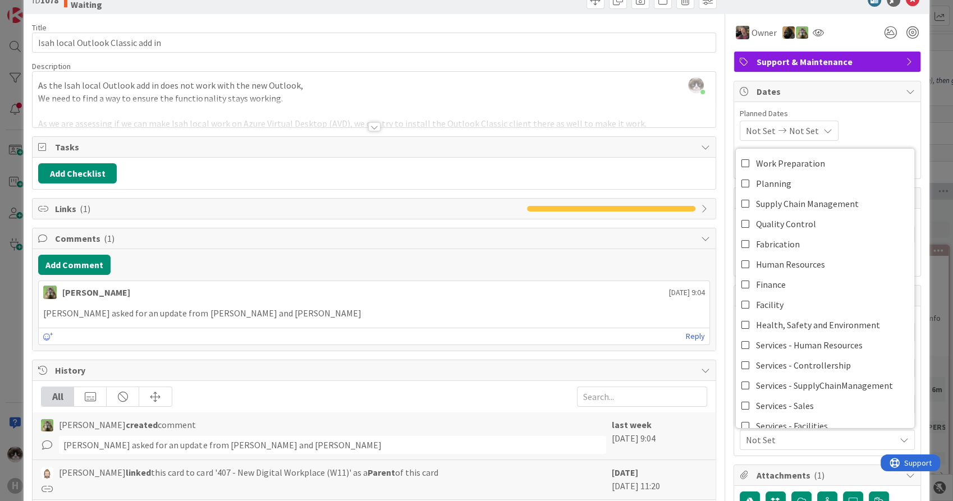
scroll to position [72, 0]
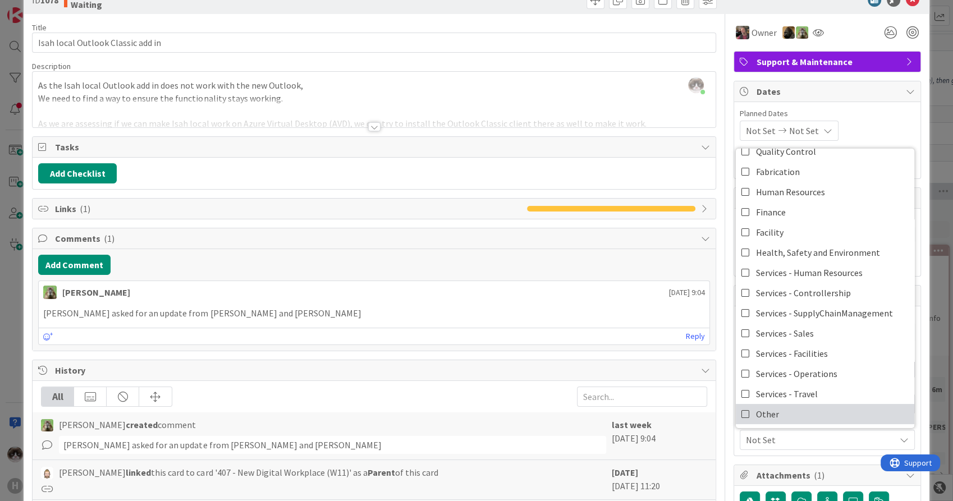
click at [857, 404] on link "Other" at bounding box center [824, 414] width 178 height 20
type textarea "x"
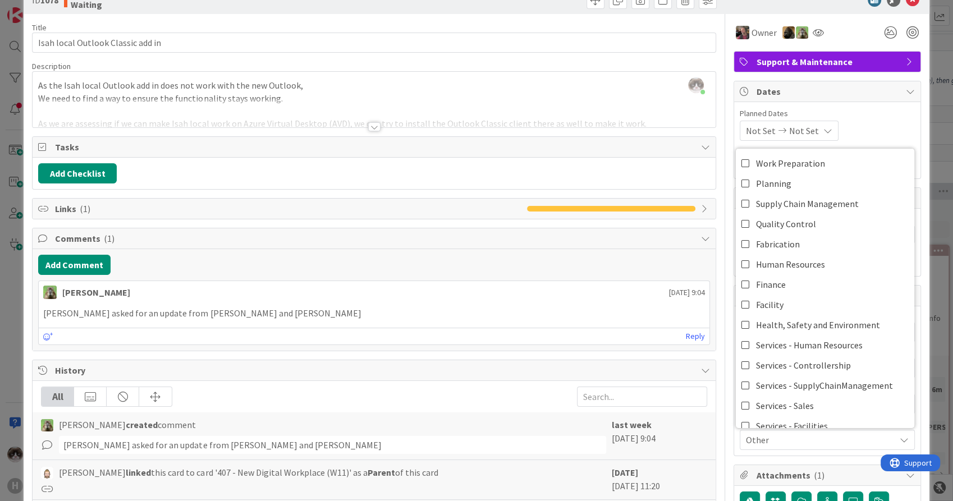
scroll to position [0, 0]
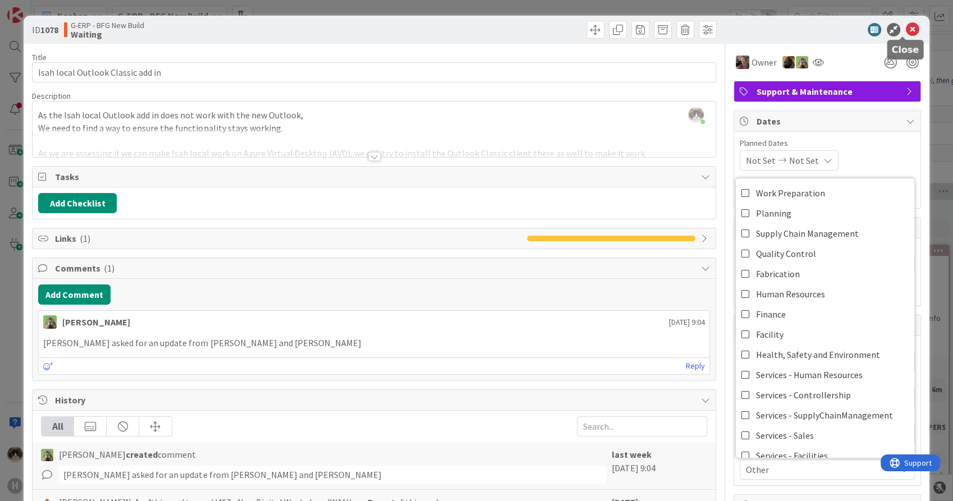
click at [907, 31] on icon at bounding box center [911, 29] width 13 height 13
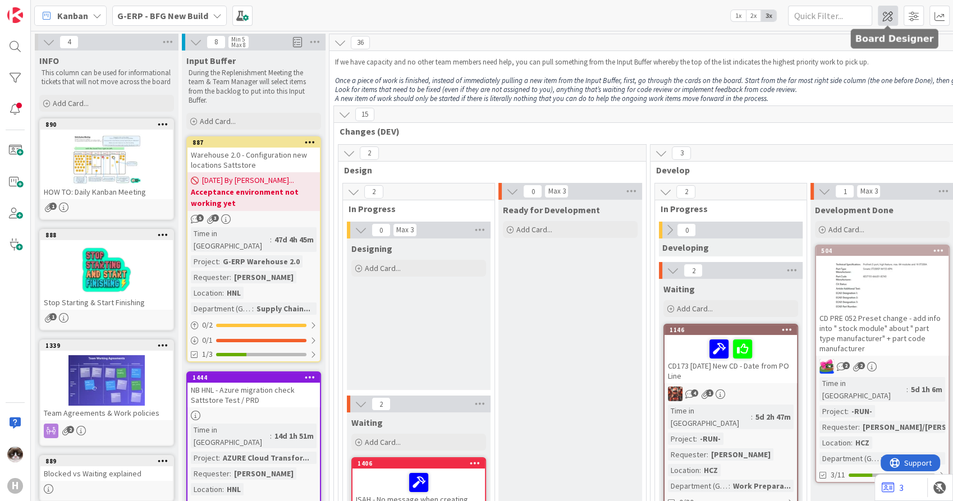
click at [885, 13] on span at bounding box center [887, 16] width 20 height 20
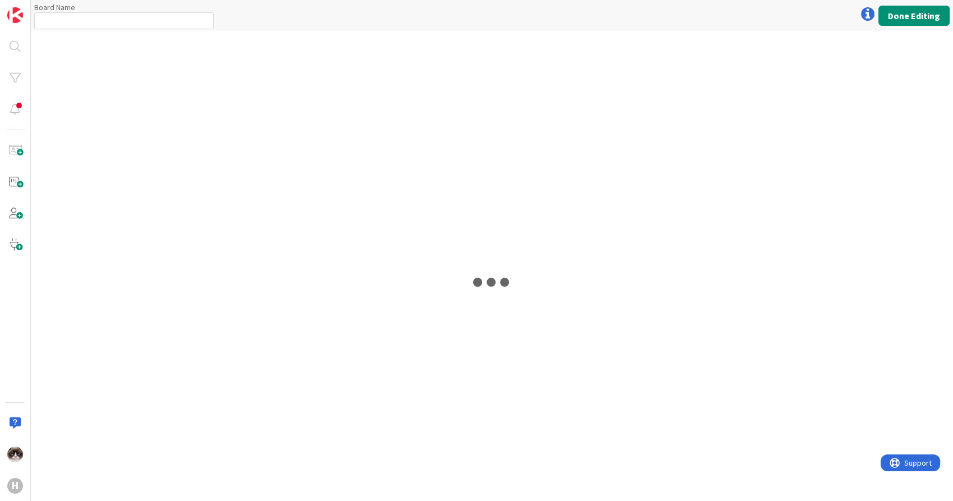
type input "G-ERP - BFG New Build"
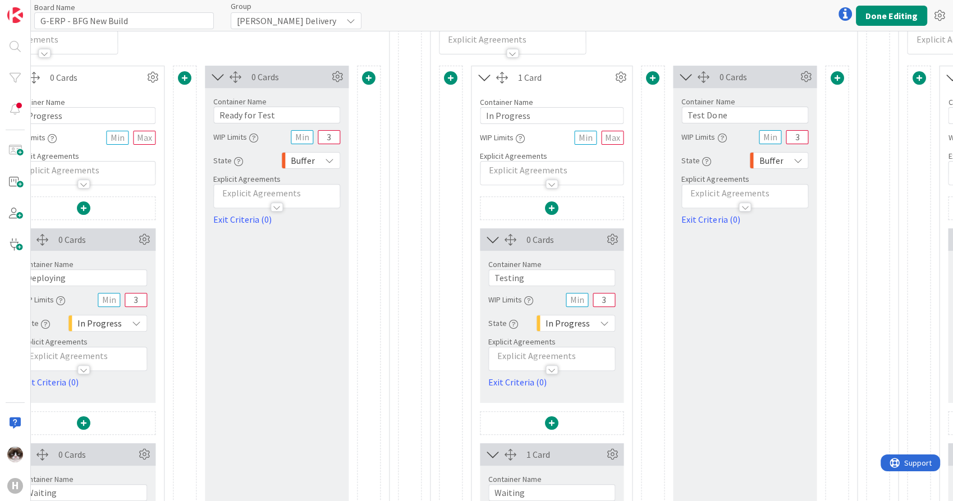
scroll to position [395, 1472]
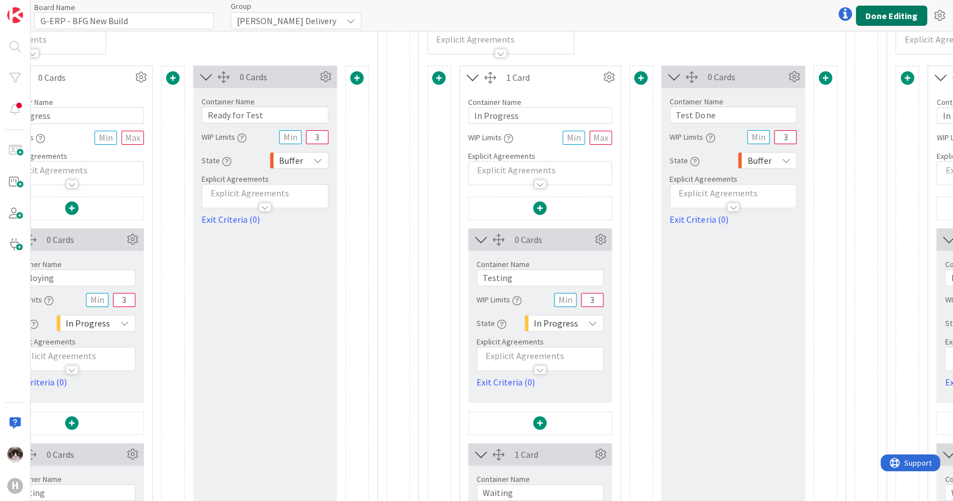
click at [895, 18] on button "Done Editing" at bounding box center [890, 16] width 71 height 20
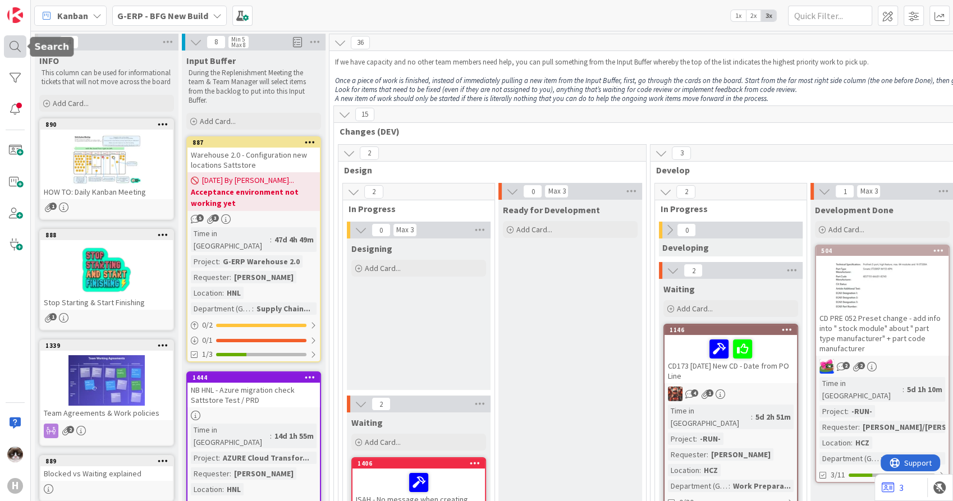
click at [17, 48] on div at bounding box center [15, 46] width 22 height 22
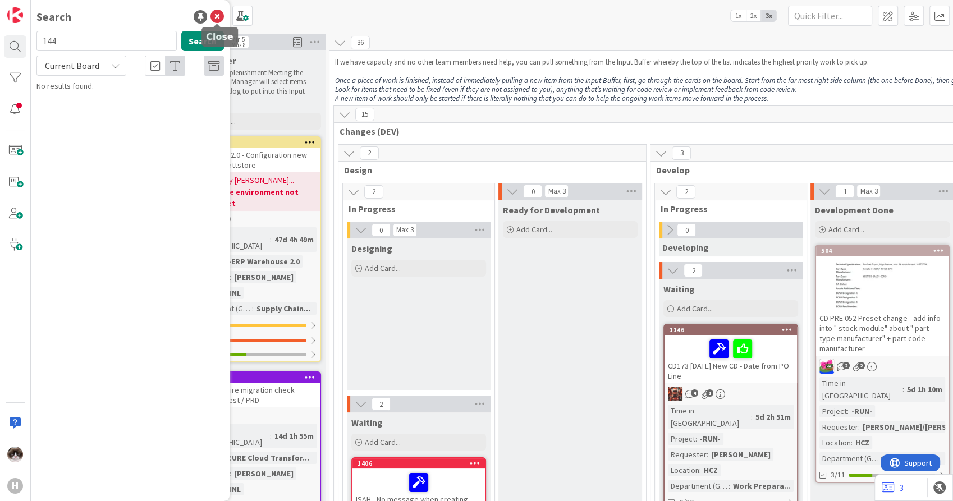
type input "144"
click at [216, 20] on icon at bounding box center [216, 16] width 13 height 13
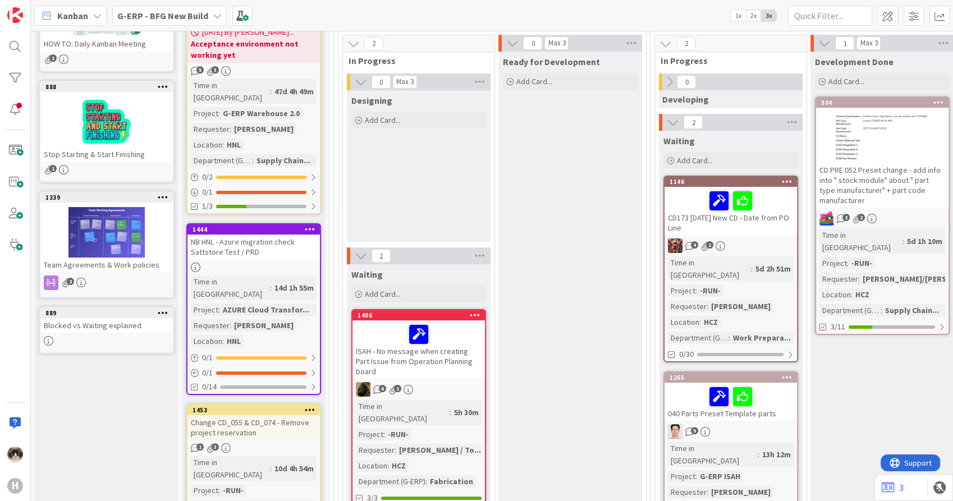
scroll to position [162, 0]
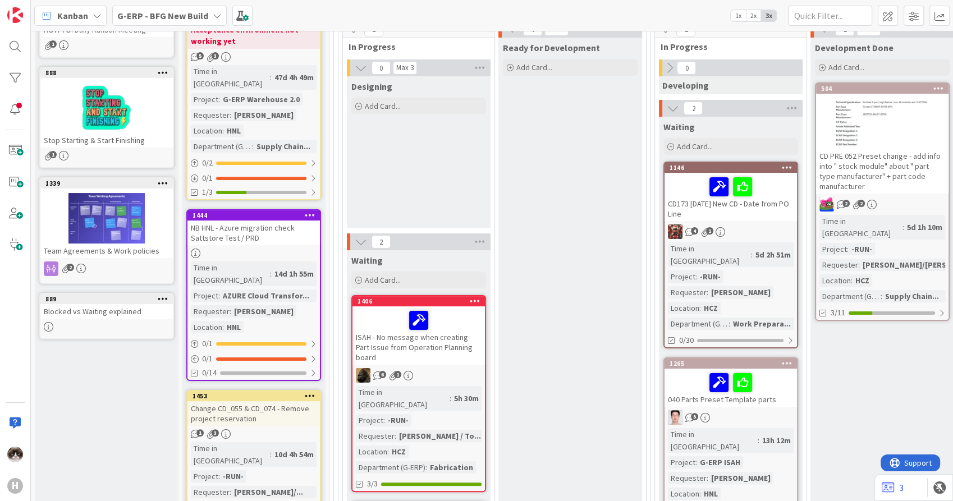
click at [305, 246] on link "1444 NB HNL - Azure migration check Sattstore Test / PRD Time in [GEOGRAPHIC_DA…" at bounding box center [253, 295] width 135 height 172
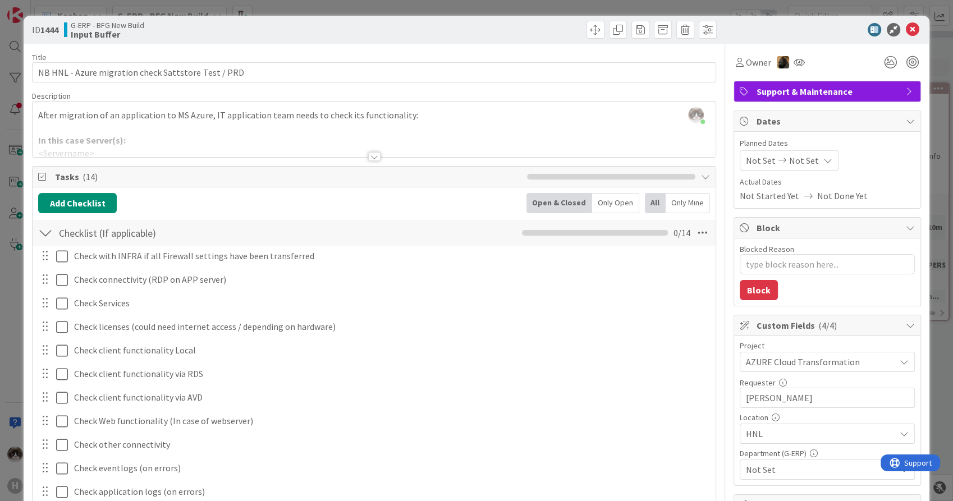
click at [941, 91] on div "ID 1444 G-ERP - BFG New Build Input Buffer Title 51 / 128 NB HNL - Azure migrat…" at bounding box center [476, 250] width 953 height 501
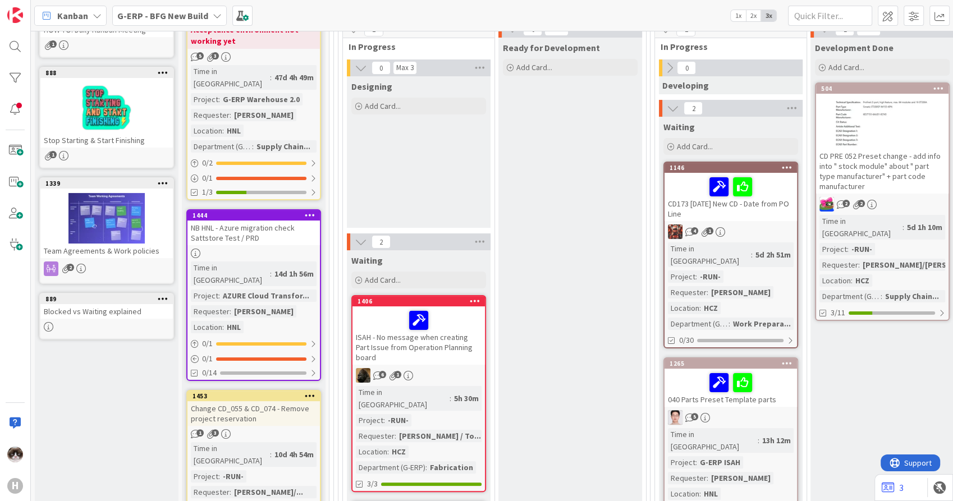
click at [293, 305] on div "Time in Column : 14d 1h 56m Project : AZURE Cloud Transfor... Requester : [PERS…" at bounding box center [254, 297] width 126 height 72
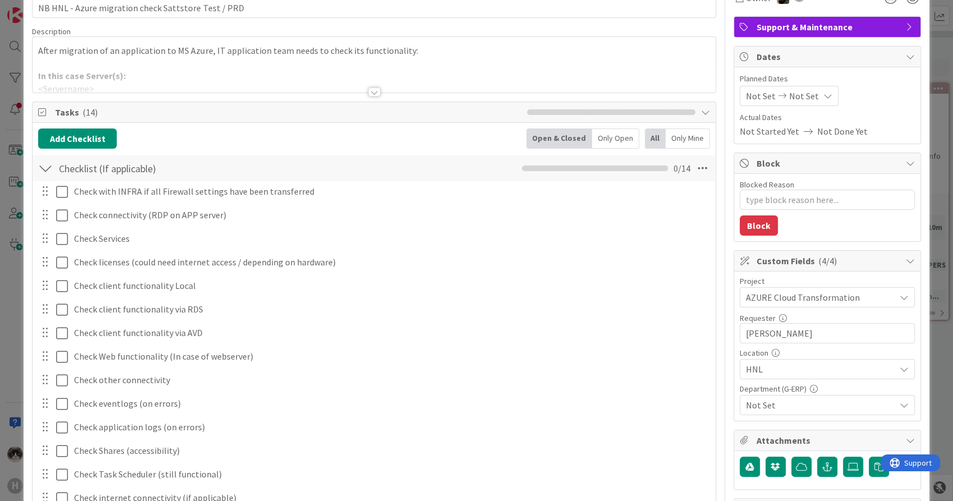
scroll to position [72, 0]
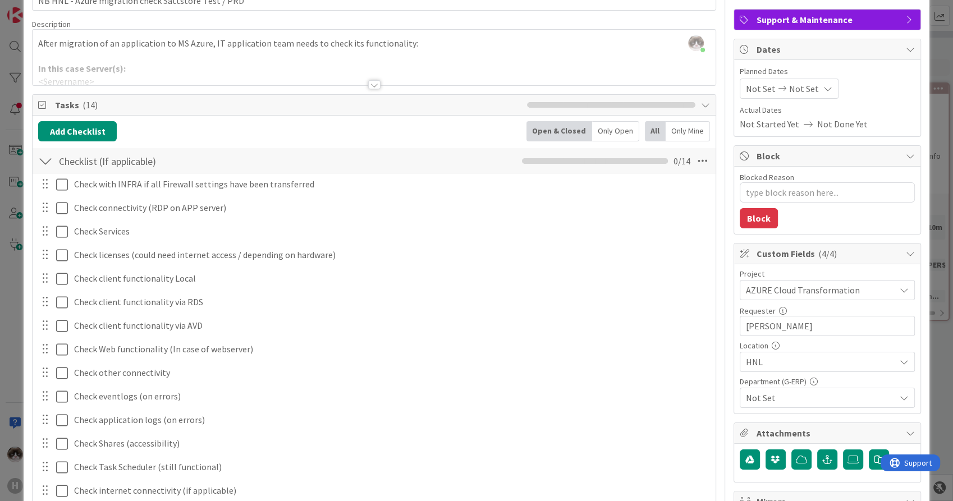
click at [815, 397] on span "Not Set" at bounding box center [820, 397] width 149 height 13
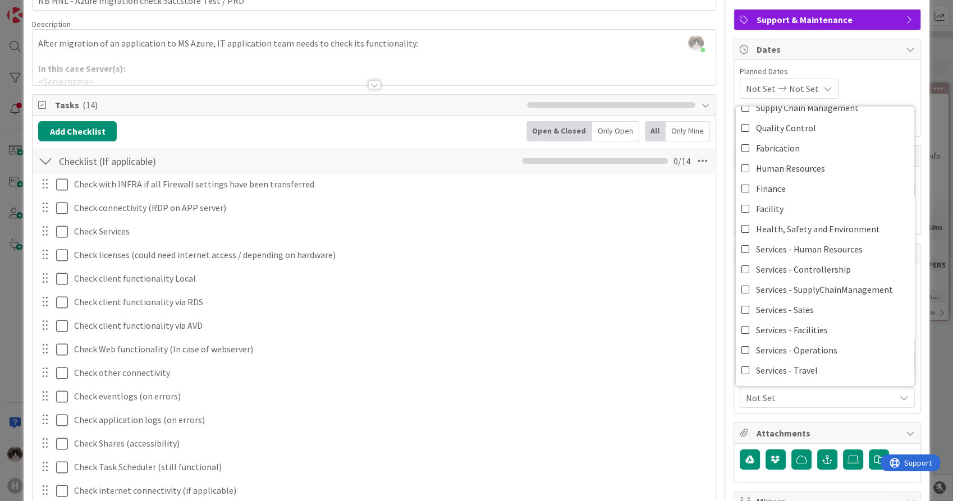
scroll to position [72, 0]
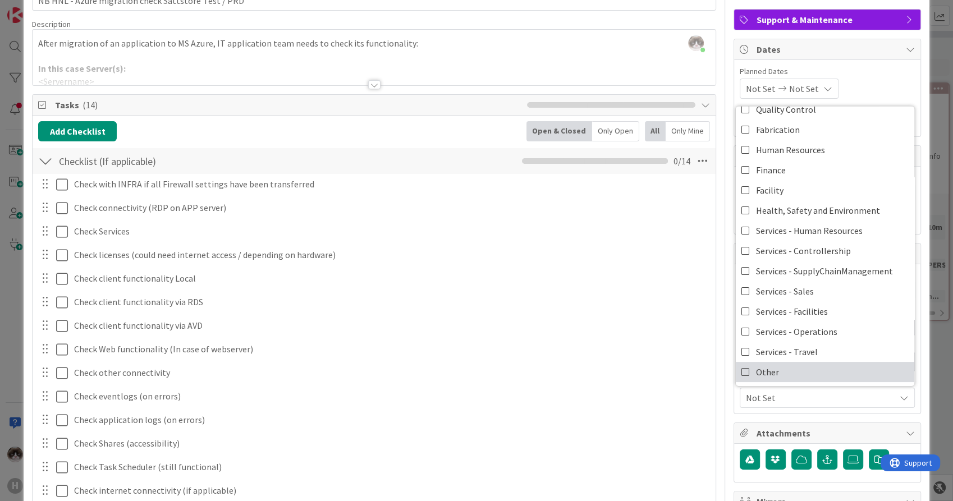
click at [832, 375] on link "Other" at bounding box center [824, 372] width 178 height 20
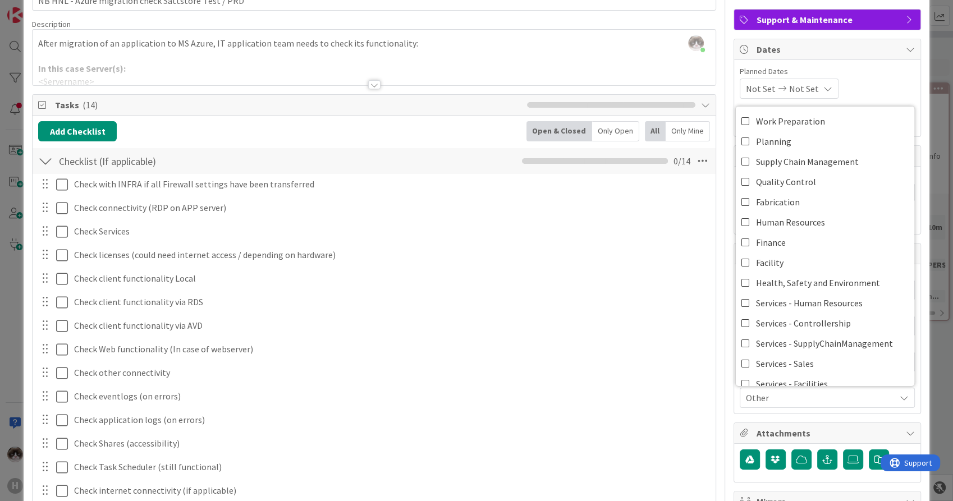
click at [852, 393] on span "Other" at bounding box center [820, 397] width 149 height 13
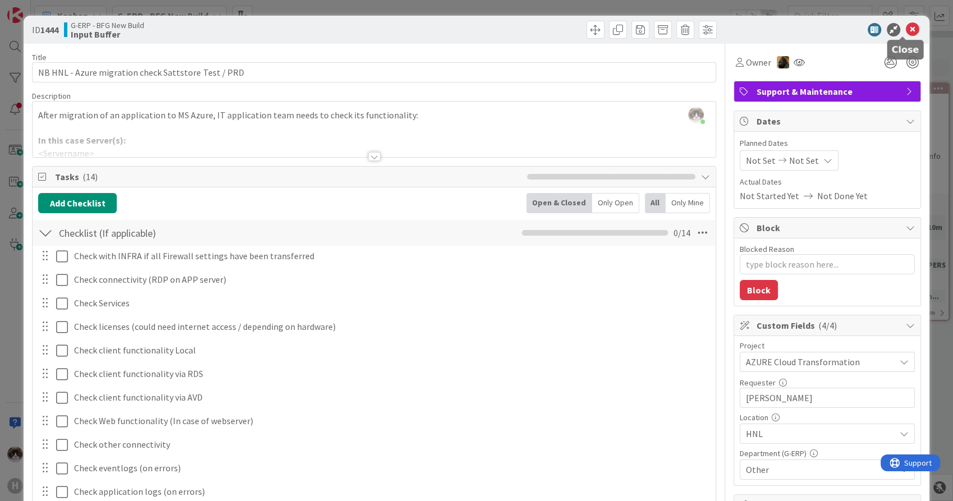
click at [907, 31] on icon at bounding box center [911, 29] width 13 height 13
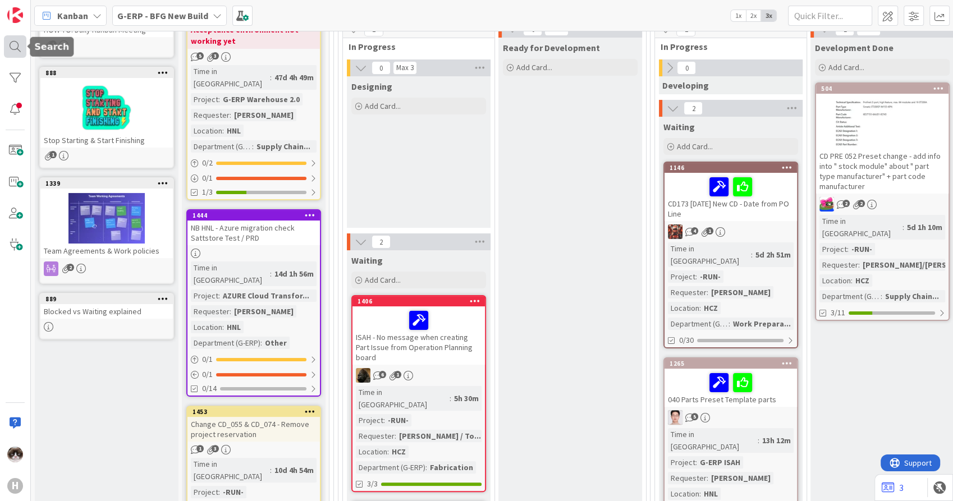
click at [25, 39] on div at bounding box center [15, 46] width 22 height 22
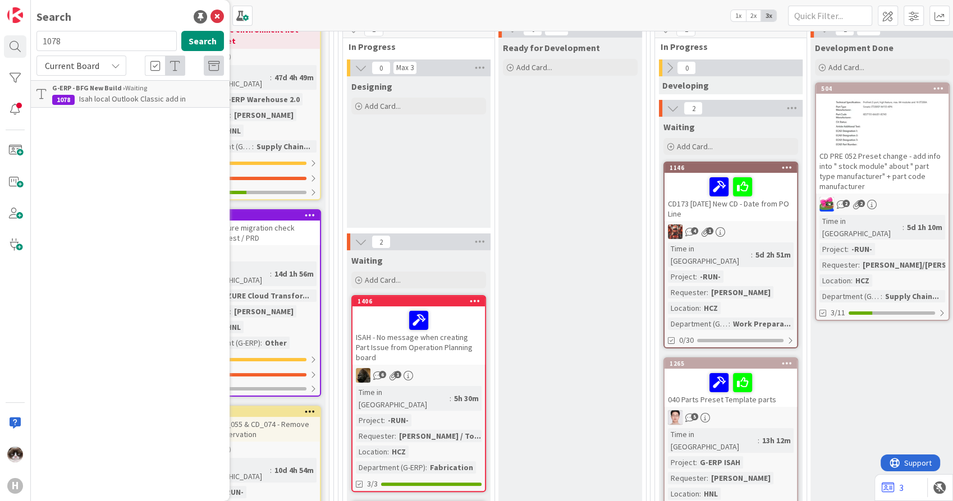
click at [149, 97] on span "Isah local Outlook Classic add in" at bounding box center [132, 99] width 107 height 10
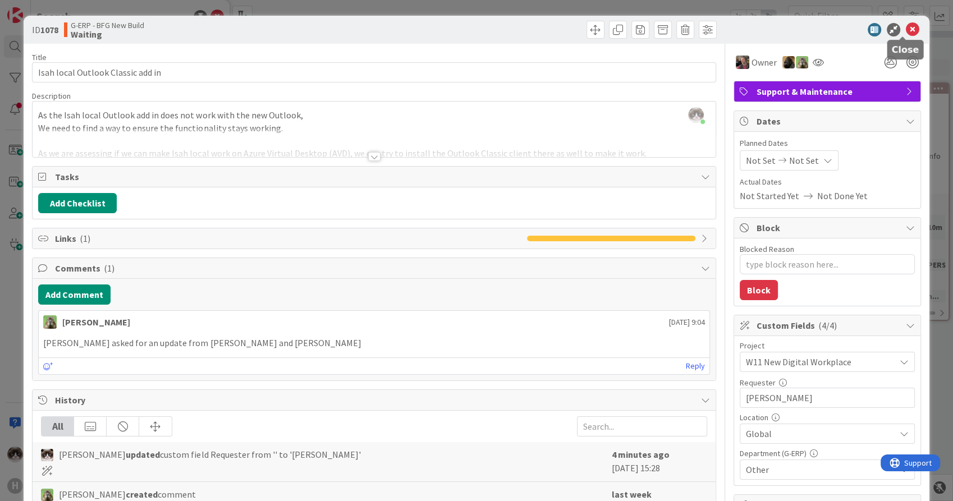
click at [905, 31] on icon at bounding box center [911, 29] width 13 height 13
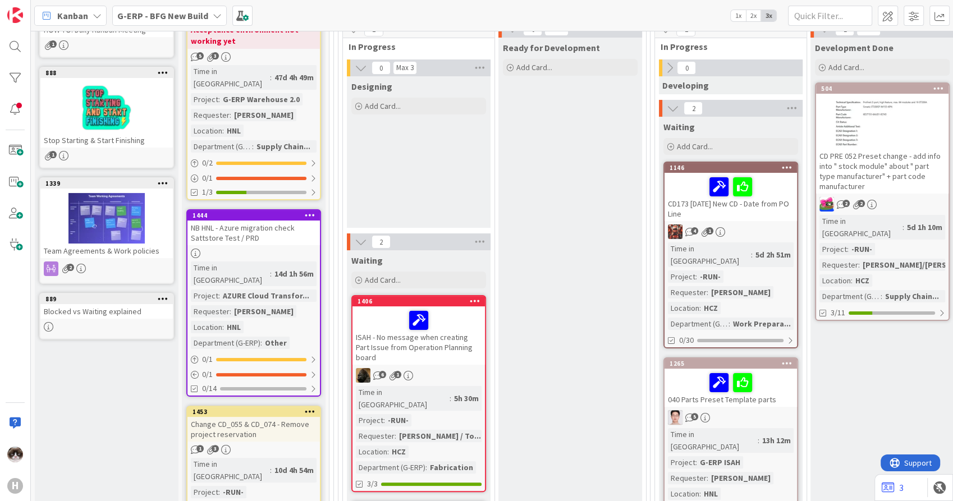
click at [208, 18] on div "G-ERP - BFG New Build" at bounding box center [169, 16] width 114 height 20
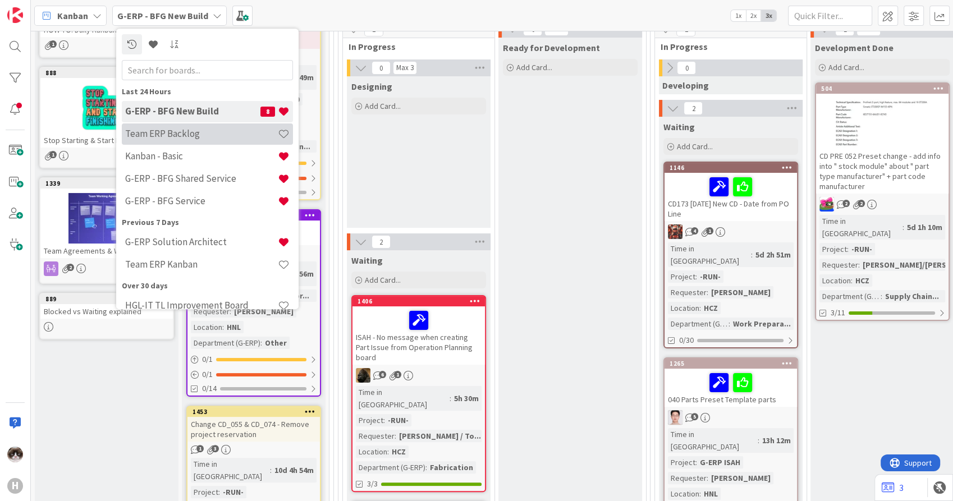
click at [186, 129] on h4 "Team ERP Backlog" at bounding box center [201, 133] width 153 height 11
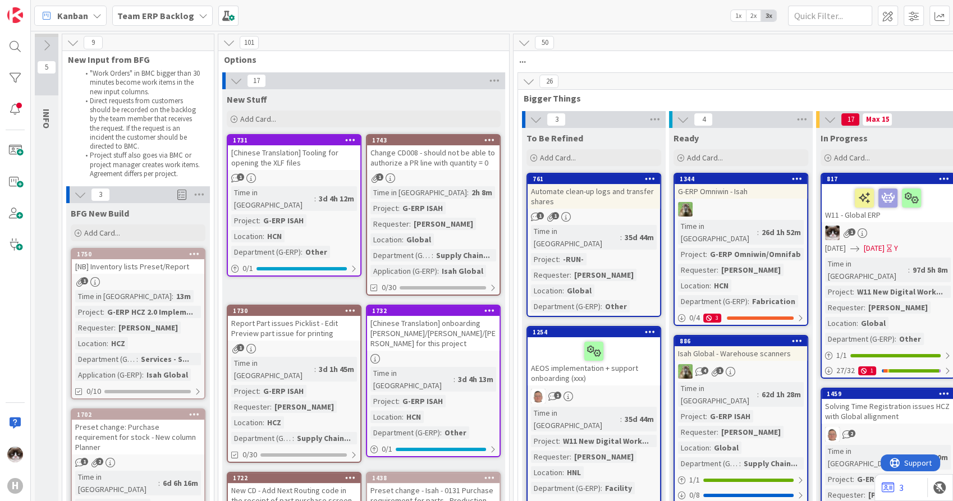
click at [676, 246] on link "1344 G-ERP Omniwin - Isah Time in [GEOGRAPHIC_DATA] : 26d 1h 52m Project : G-ER…" at bounding box center [740, 249] width 135 height 153
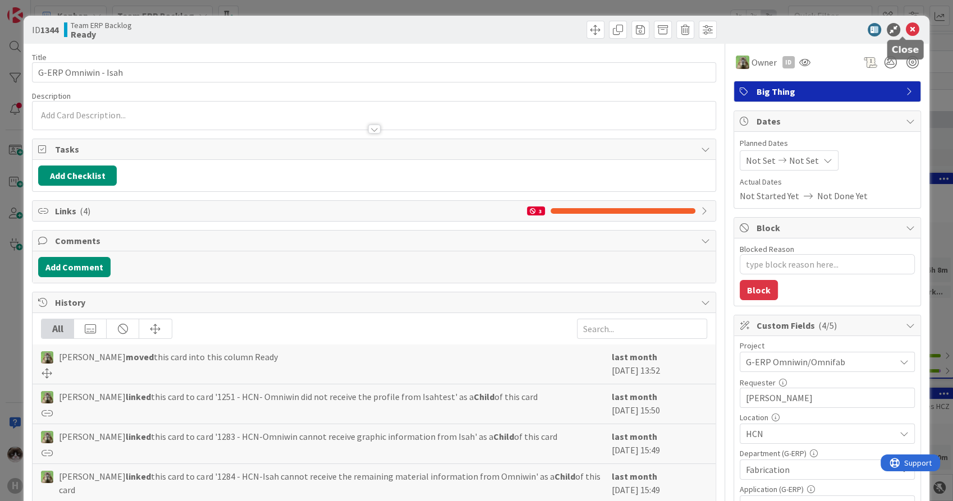
click at [905, 26] on icon at bounding box center [911, 29] width 13 height 13
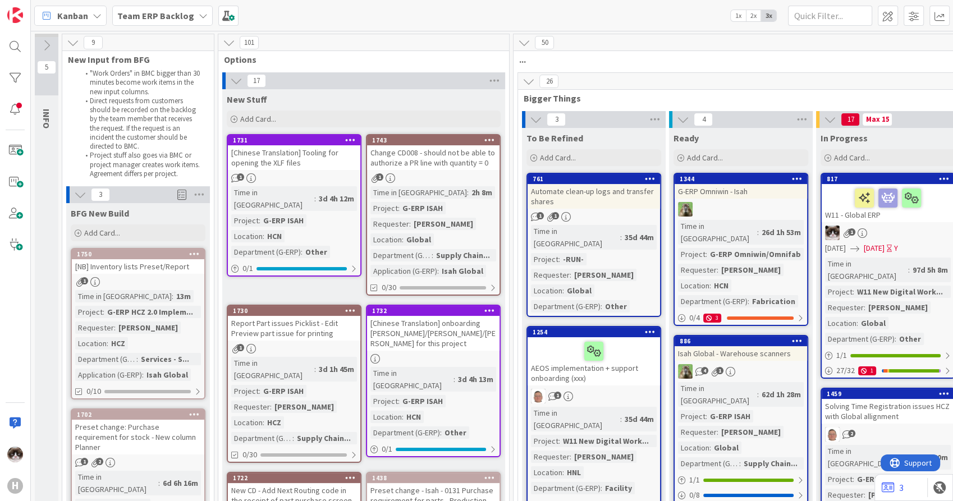
click at [330, 222] on div "Time in Column : 3d 4h 12m Project : G-ERP ISAH Location : HCN Department (G-ER…" at bounding box center [294, 222] width 126 height 72
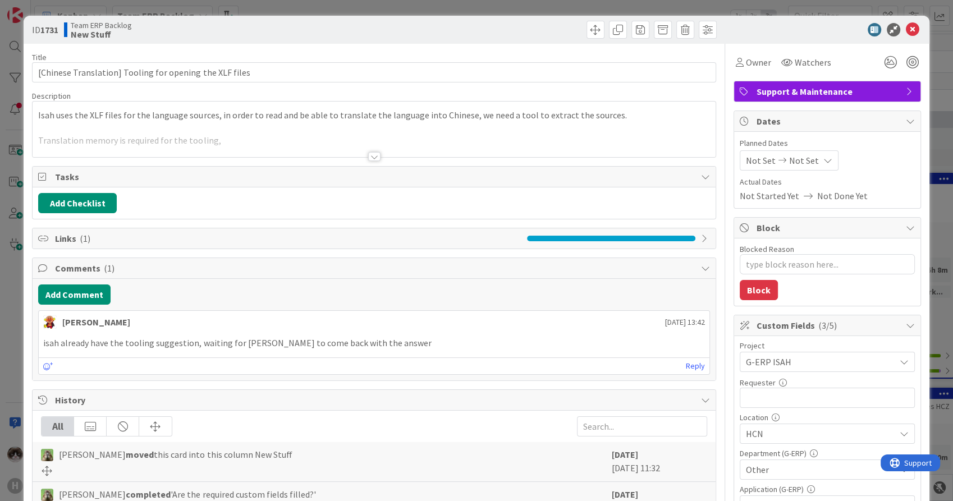
type textarea "x"
click at [377, 159] on div "Title 55 / 128 [Chinese Translation] Tooling for opening the XLF files Descript…" at bounding box center [373, 486] width 683 height 884
click at [369, 155] on div at bounding box center [374, 156] width 12 height 9
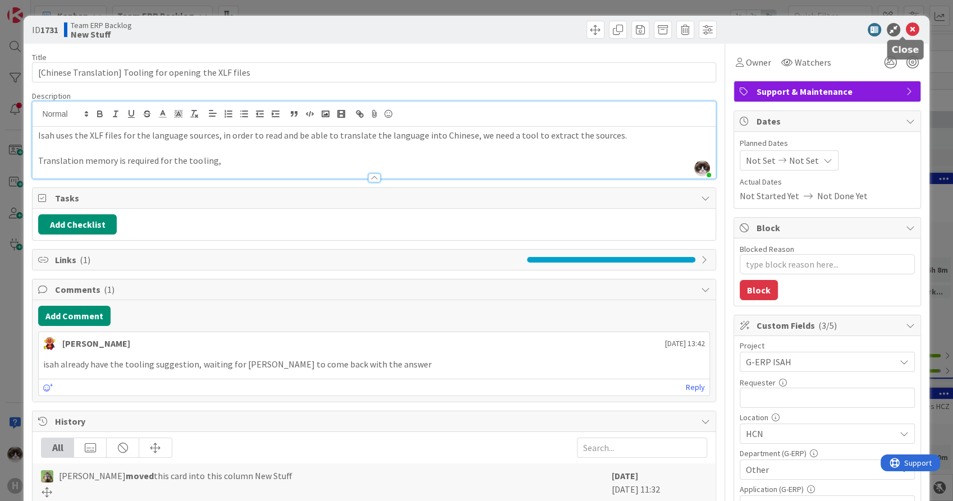
click at [905, 29] on icon at bounding box center [911, 29] width 13 height 13
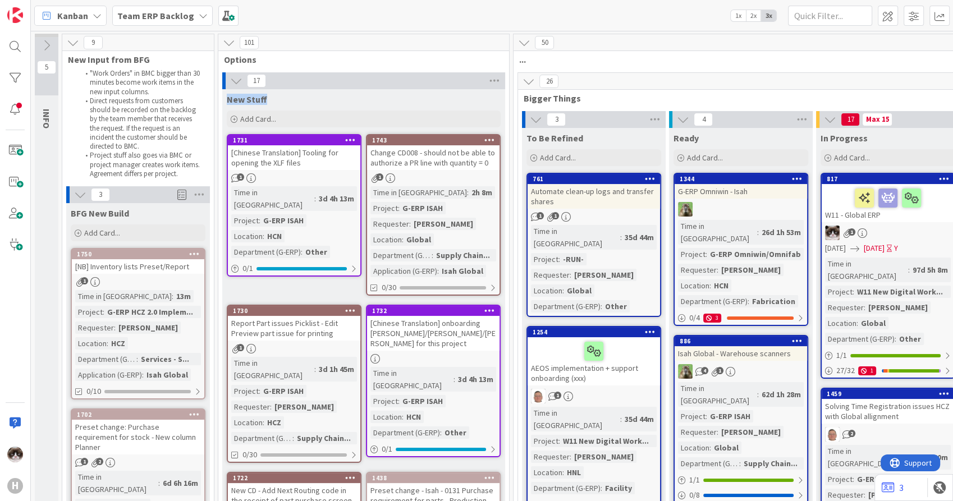
drag, startPoint x: 228, startPoint y: 99, endPoint x: 266, endPoint y: 91, distance: 38.9
click at [266, 91] on div "New Stuff" at bounding box center [363, 97] width 283 height 16
click at [453, 97] on div "New Stuff" at bounding box center [364, 99] width 274 height 11
